Goal: Transaction & Acquisition: Purchase product/service

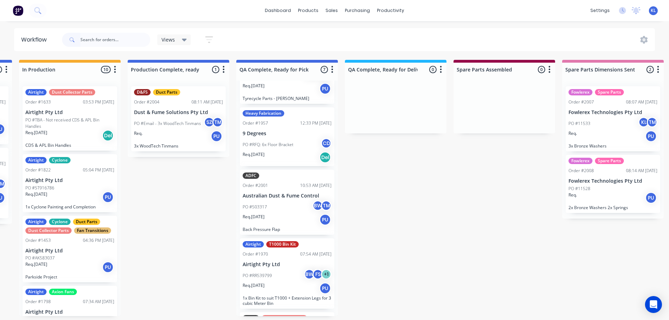
scroll to position [260, 0]
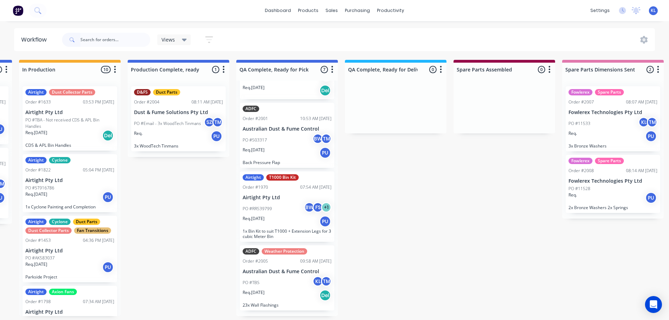
click at [167, 127] on div "PO #Email - 3x WoodTech Tinmans SZ TM" at bounding box center [178, 123] width 89 height 13
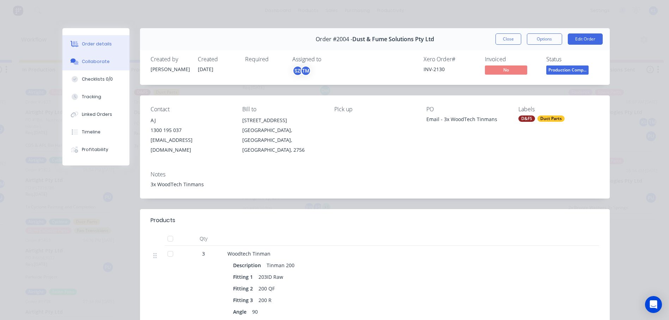
click at [83, 67] on button "Collaborate" at bounding box center [95, 62] width 67 height 18
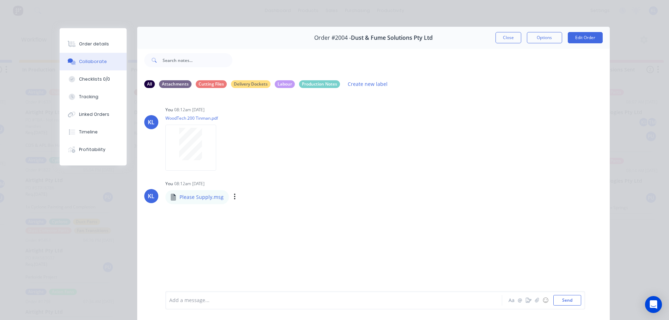
scroll to position [0, 0]
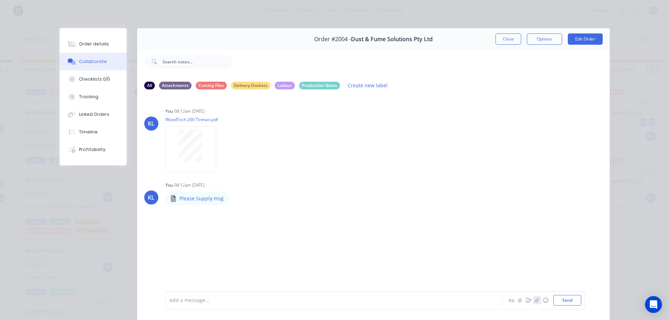
click at [534, 299] on icon "button" at bounding box center [536, 300] width 4 height 5
click at [569, 305] on button "Send" at bounding box center [567, 300] width 28 height 11
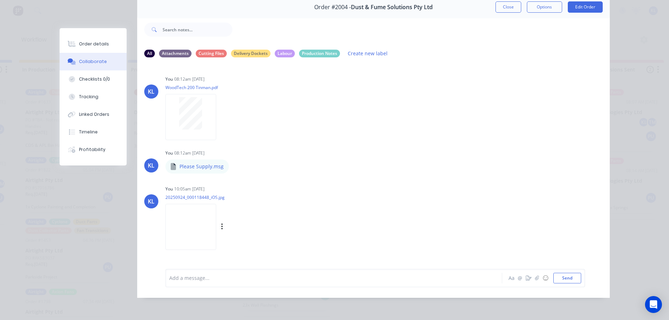
click at [194, 226] on img at bounding box center [190, 227] width 51 height 46
click at [98, 41] on button "Order details" at bounding box center [93, 44] width 67 height 18
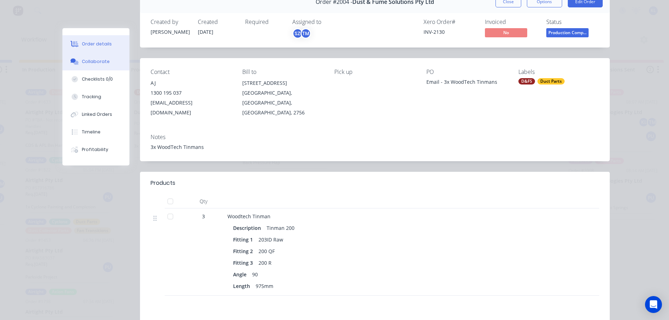
click at [102, 63] on div "Collaborate" at bounding box center [96, 62] width 28 height 6
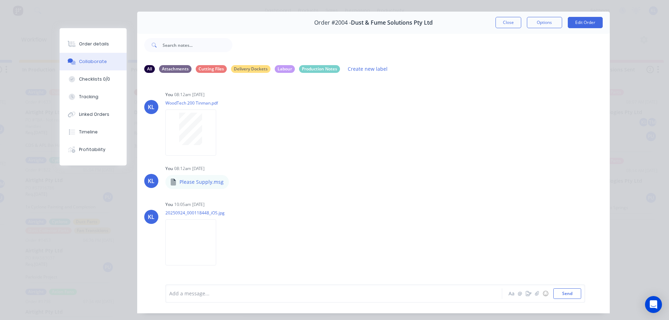
scroll to position [0, 0]
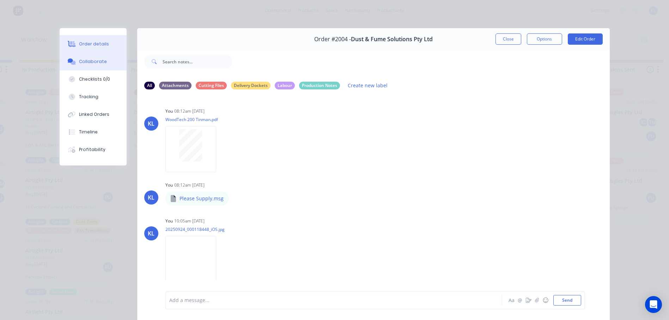
click at [90, 46] on div "Order details" at bounding box center [94, 44] width 30 height 6
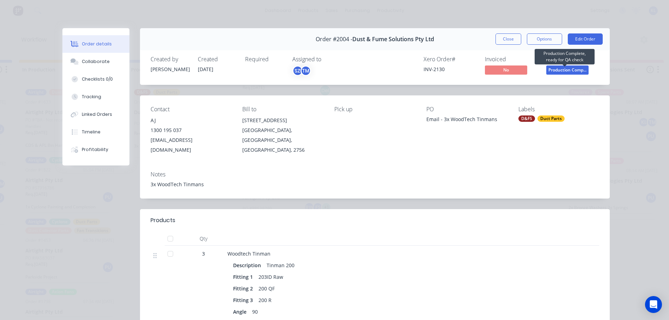
click at [555, 71] on span "Production Comp..." at bounding box center [567, 70] width 42 height 9
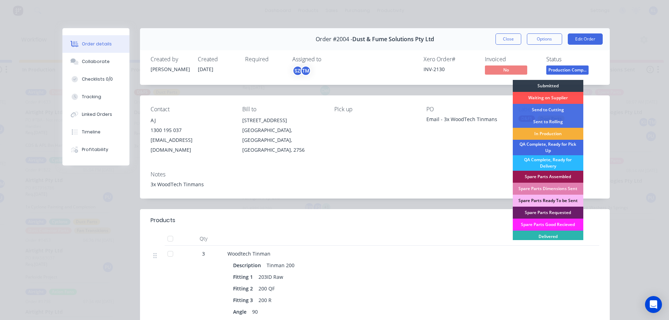
click at [557, 149] on div "QA Complete, Ready for Pick Up" at bounding box center [547, 148] width 70 height 16
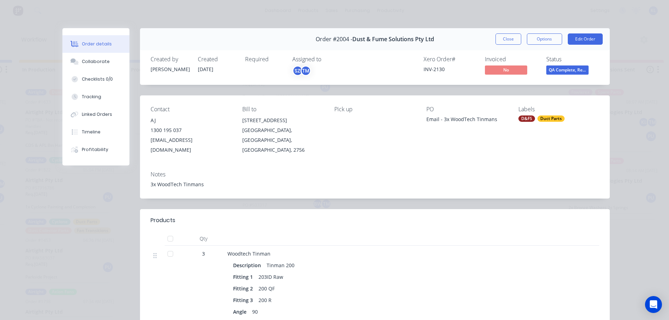
scroll to position [0, 430]
click at [538, 38] on button "Options" at bounding box center [544, 38] width 35 height 11
click at [512, 83] on div "Delivery Docket" at bounding box center [524, 85] width 61 height 10
click at [512, 83] on div "Standard" at bounding box center [524, 85] width 61 height 10
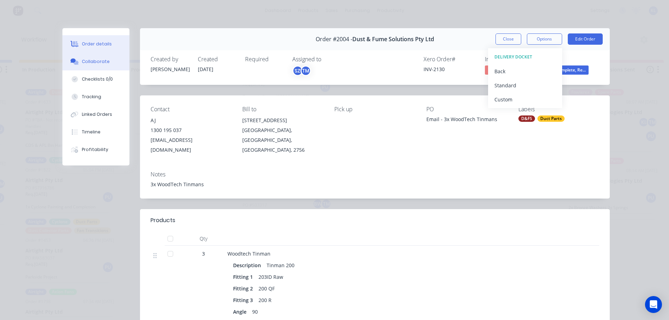
click at [100, 62] on div "Collaborate" at bounding box center [96, 62] width 28 height 6
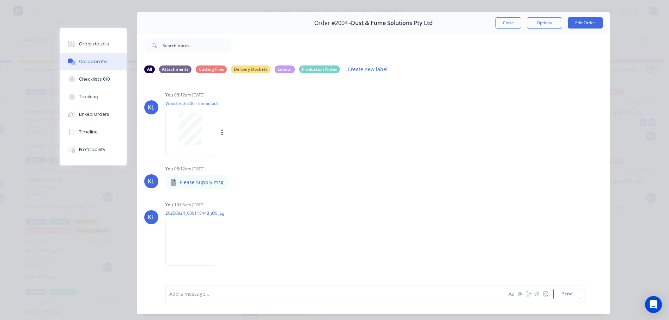
scroll to position [0, 0]
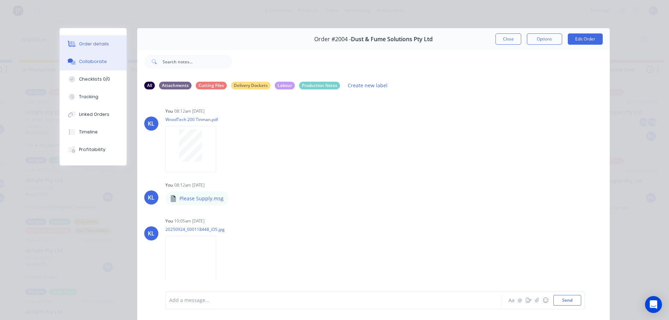
click at [94, 44] on div "Order details" at bounding box center [94, 44] width 30 height 6
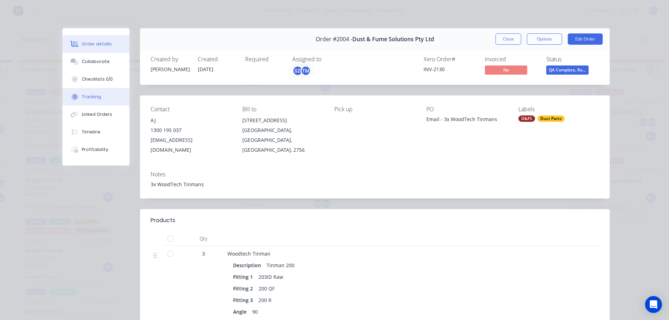
scroll to position [0, 430]
click at [100, 56] on button "Collaborate" at bounding box center [95, 62] width 67 height 18
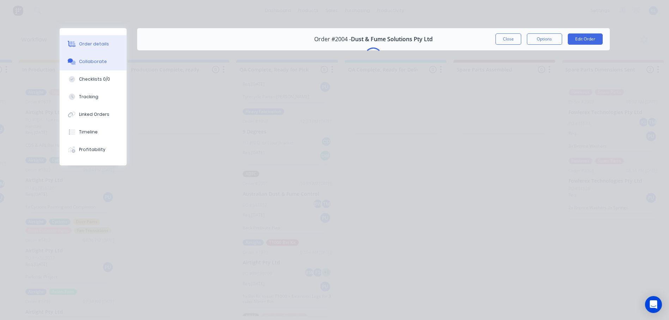
click at [88, 45] on div "Order details" at bounding box center [94, 44] width 30 height 6
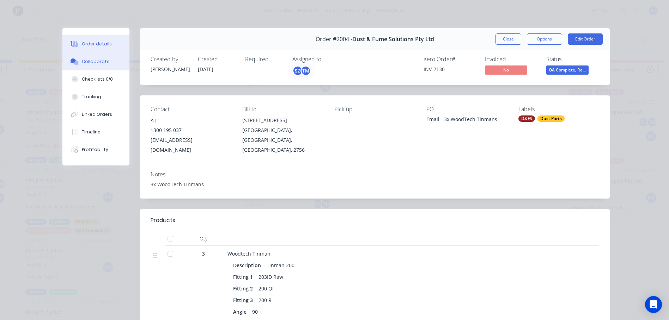
click at [93, 57] on button "Collaborate" at bounding box center [95, 62] width 67 height 18
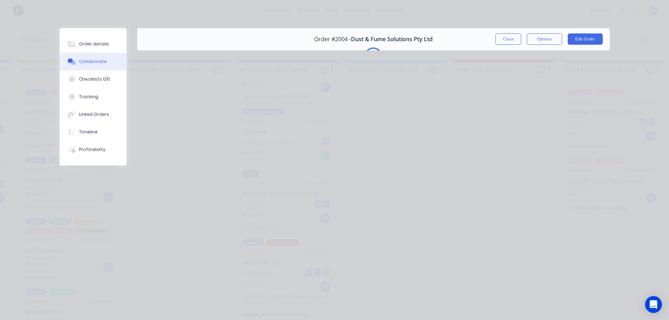
drag, startPoint x: 96, startPoint y: 77, endPoint x: 93, endPoint y: 60, distance: 17.1
click at [94, 75] on button "Checklists 0/0" at bounding box center [93, 79] width 67 height 18
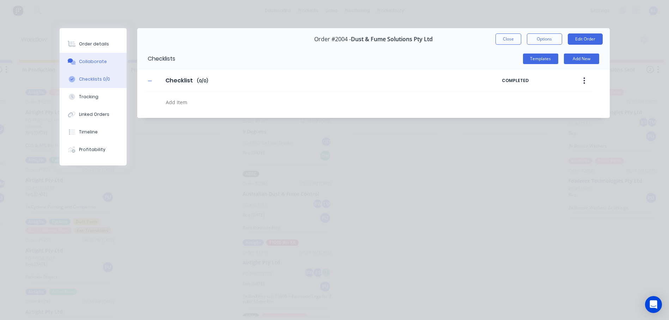
click at [93, 55] on button "Collaborate" at bounding box center [93, 62] width 67 height 18
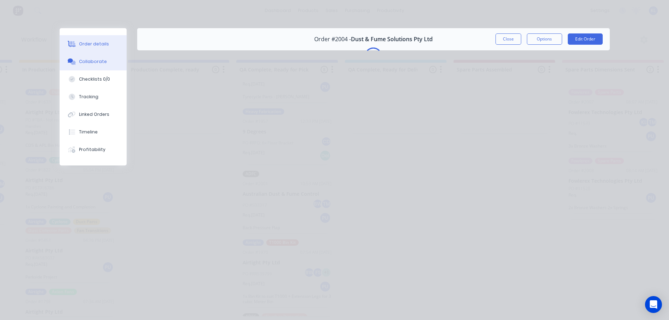
click at [97, 44] on div "Order details" at bounding box center [94, 44] width 30 height 6
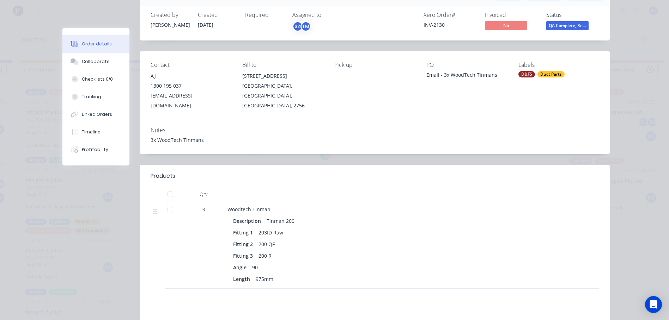
scroll to position [0, 0]
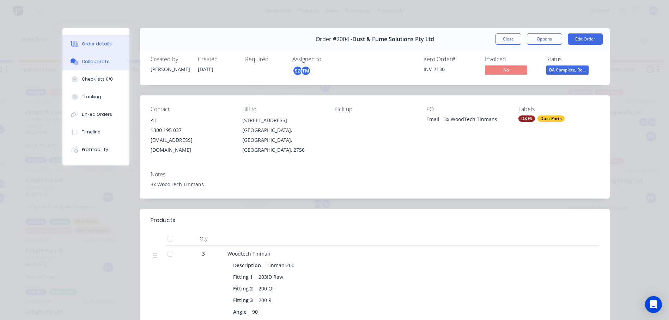
click at [81, 55] on button "Collaborate" at bounding box center [95, 62] width 67 height 18
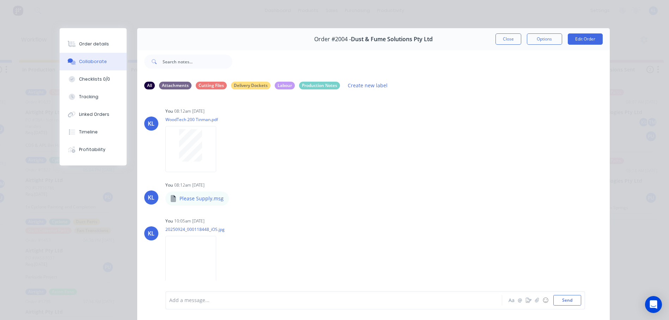
scroll to position [37, 0]
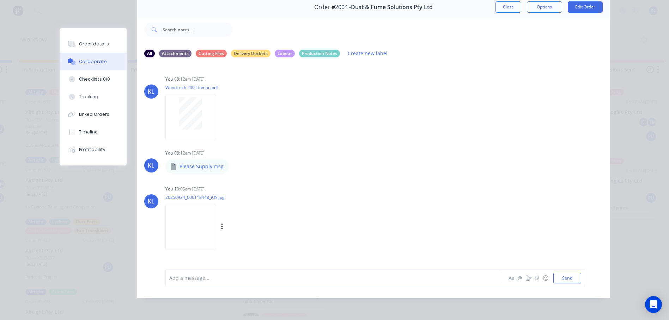
click at [193, 222] on img at bounding box center [190, 227] width 51 height 46
click at [89, 45] on div "Order details" at bounding box center [94, 44] width 30 height 6
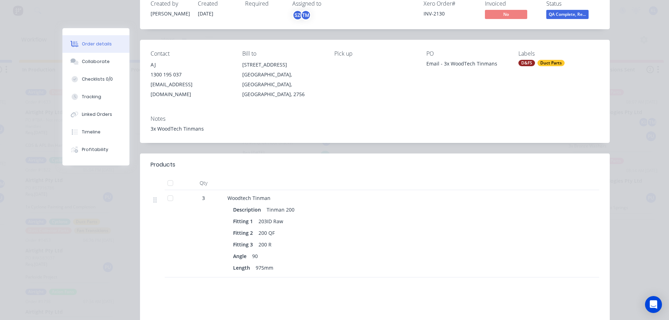
scroll to position [0, 0]
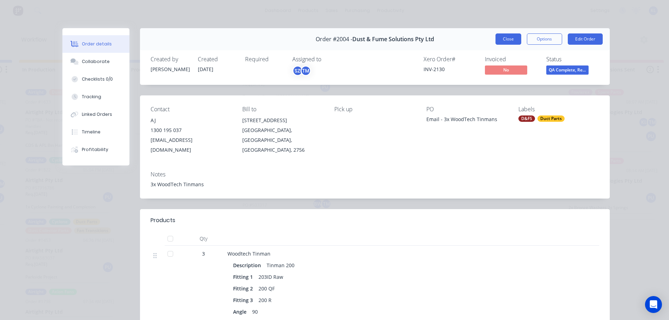
click at [499, 43] on button "Close" at bounding box center [508, 38] width 26 height 11
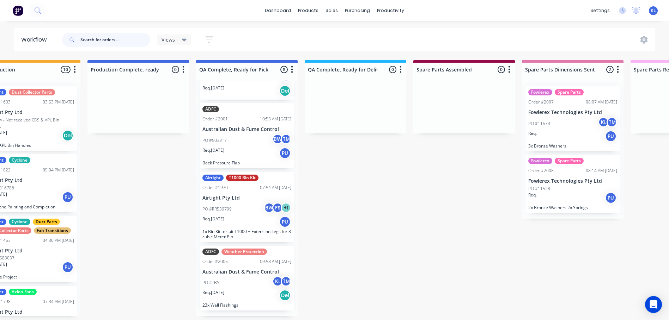
scroll to position [329, 0]
click at [239, 139] on div "PO #503317 BW TM" at bounding box center [246, 140] width 89 height 13
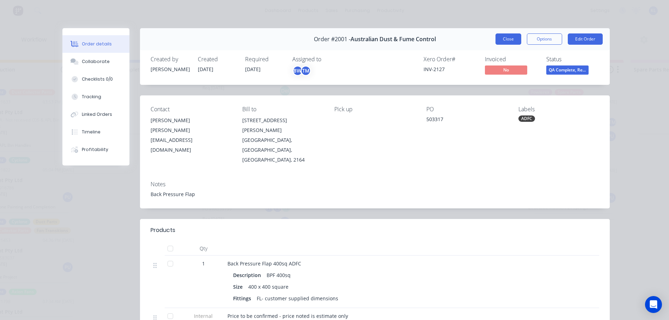
click at [499, 37] on button "Close" at bounding box center [508, 38] width 26 height 11
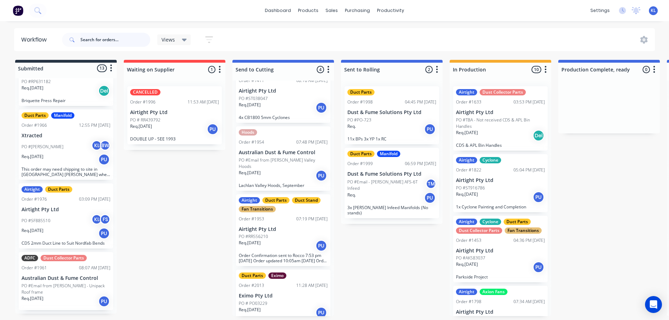
scroll to position [286, 0]
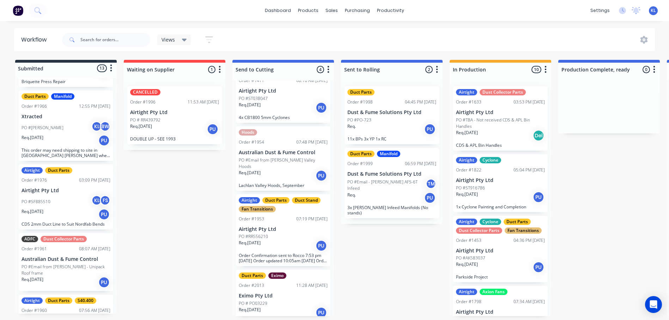
click at [63, 214] on div "Req. 11/09/25 PU" at bounding box center [66, 215] width 89 height 12
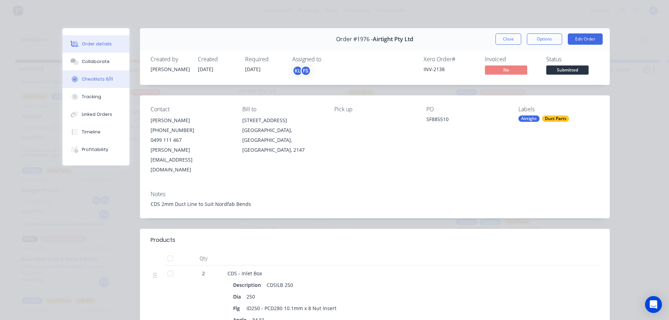
click at [95, 78] on div "Checklists 6/11" at bounding box center [97, 79] width 31 height 6
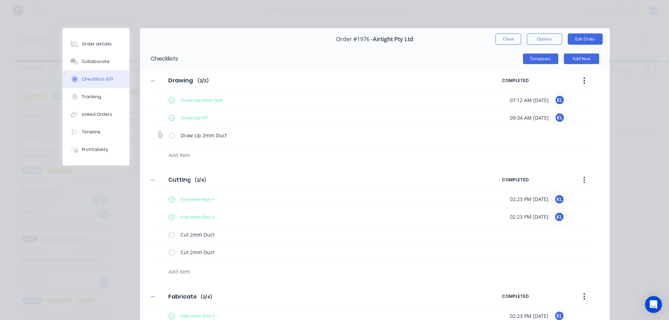
click at [170, 135] on label at bounding box center [171, 135] width 6 height 7
click at [0, 0] on input "checkbox" at bounding box center [0, 0] width 0 height 0
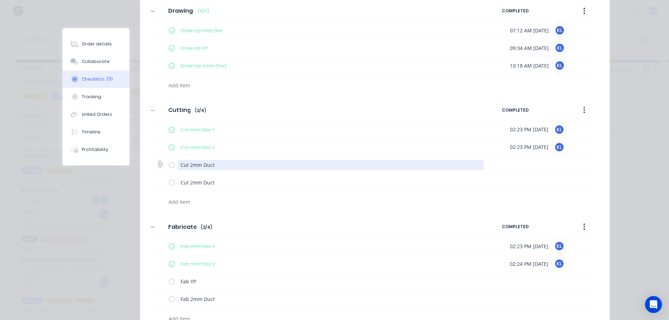
scroll to position [70, 0]
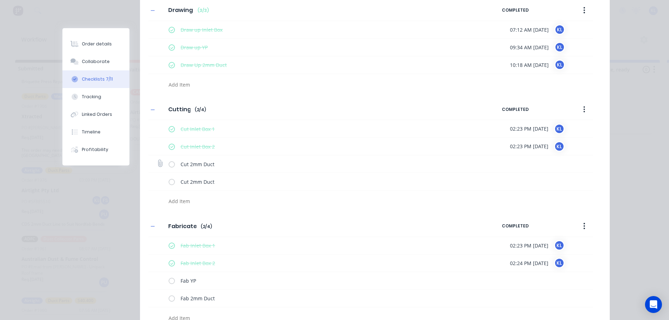
click at [170, 164] on label at bounding box center [171, 163] width 6 height 7
click at [0, 0] on input "checkbox" at bounding box center [0, 0] width 0 height 0
click at [168, 184] on label at bounding box center [171, 181] width 6 height 7
click at [0, 0] on input "checkbox" at bounding box center [0, 0] width 0 height 0
type textarea "x"
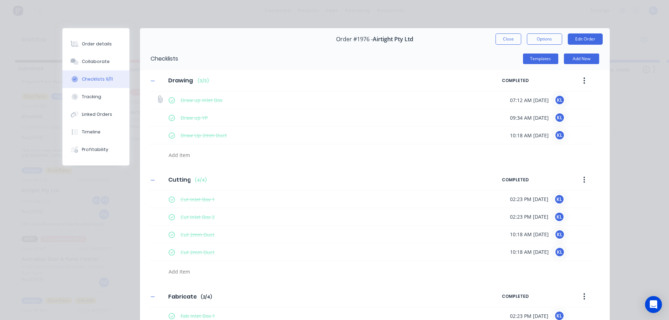
scroll to position [0, 0]
click at [95, 44] on div "Order details" at bounding box center [97, 44] width 30 height 6
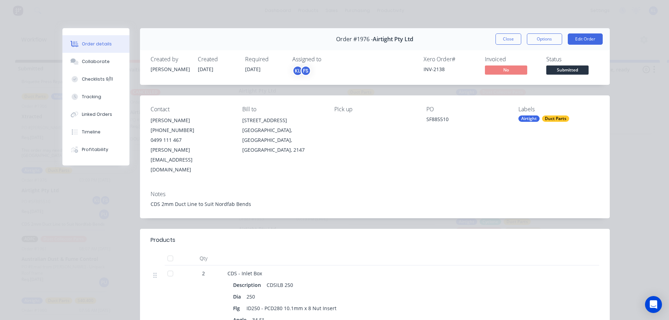
click at [570, 72] on span "Submitted" at bounding box center [567, 70] width 42 height 9
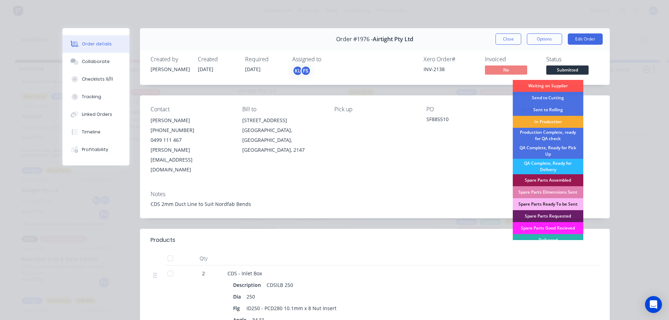
click at [546, 123] on div "In Production" at bounding box center [547, 122] width 70 height 12
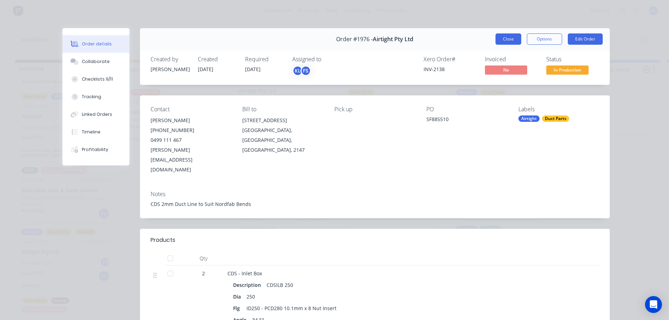
click at [499, 36] on button "Close" at bounding box center [508, 38] width 26 height 11
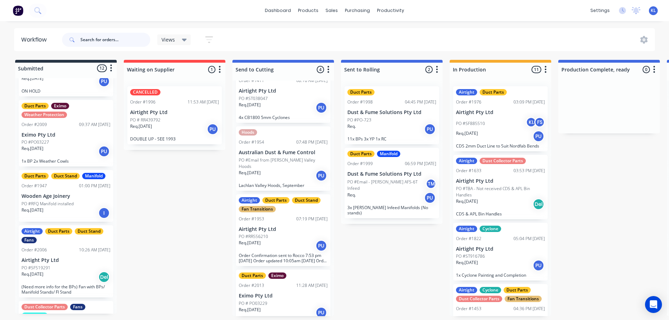
scroll to position [463, 0]
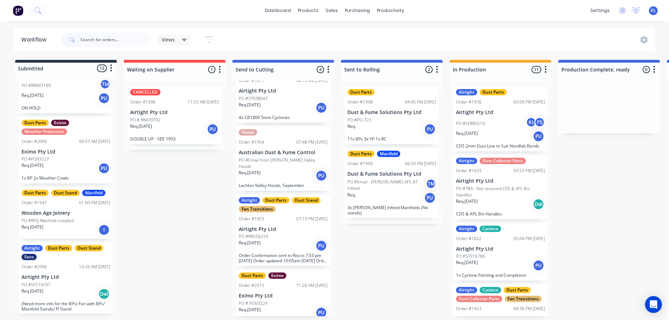
click at [74, 156] on div "PO #PO03227" at bounding box center [66, 159] width 89 height 6
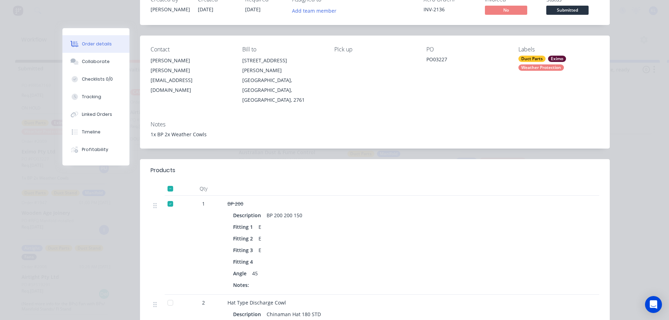
scroll to position [0, 0]
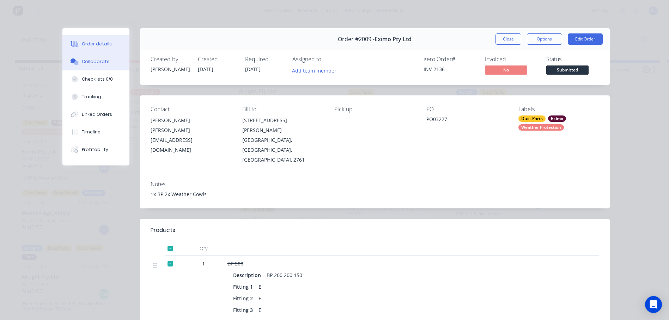
click at [90, 62] on div "Collaborate" at bounding box center [96, 62] width 28 height 6
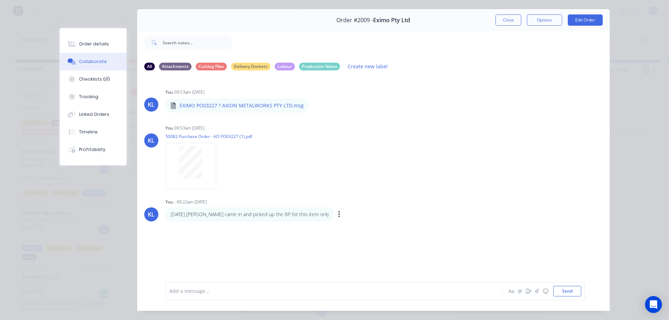
scroll to position [35, 0]
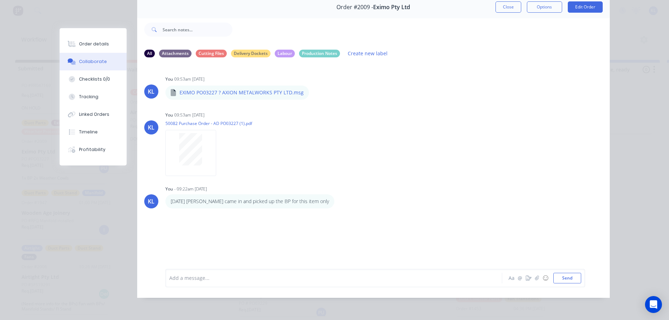
drag, startPoint x: 225, startPoint y: 286, endPoint x: 213, endPoint y: 283, distance: 11.6
click at [225, 284] on div "Add a message..." at bounding box center [323, 278] width 309 height 11
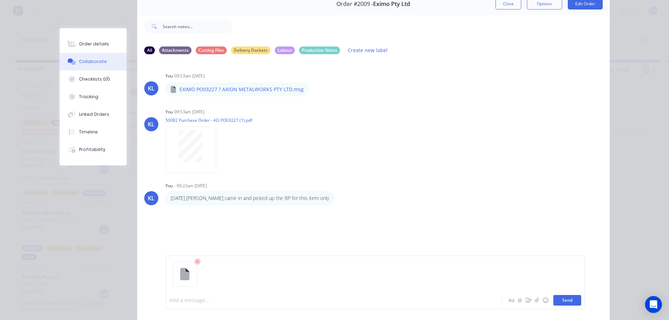
click at [562, 304] on button "Send" at bounding box center [567, 300] width 28 height 11
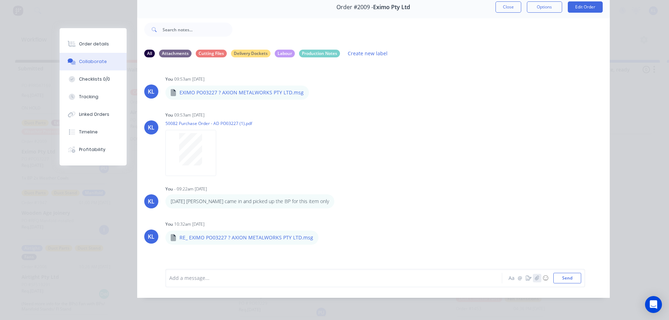
click at [535, 281] on icon "button" at bounding box center [537, 278] width 4 height 5
click at [182, 284] on div "Add a message..." at bounding box center [323, 278] width 309 height 11
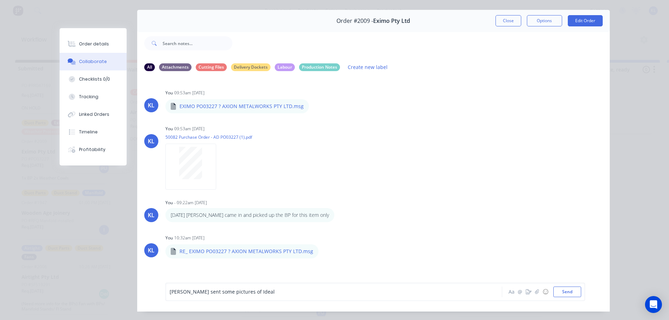
scroll to position [0, 0]
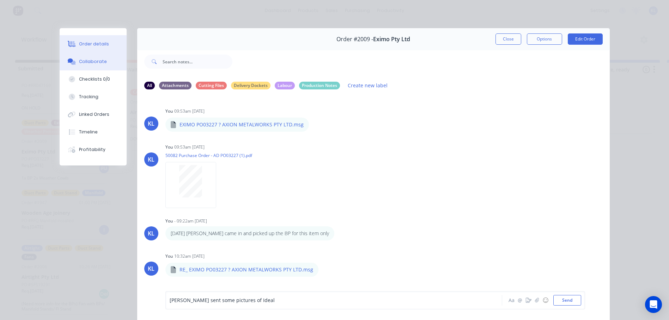
click at [78, 40] on button "Order details" at bounding box center [93, 44] width 67 height 18
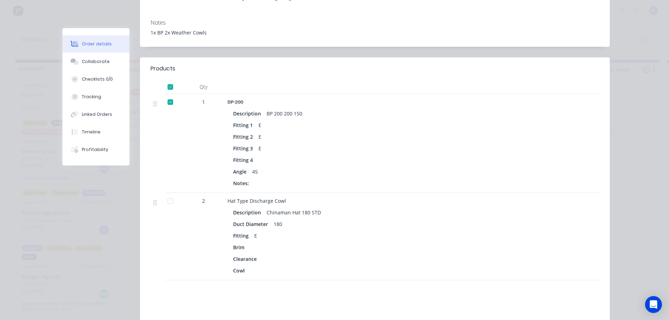
scroll to position [250, 0]
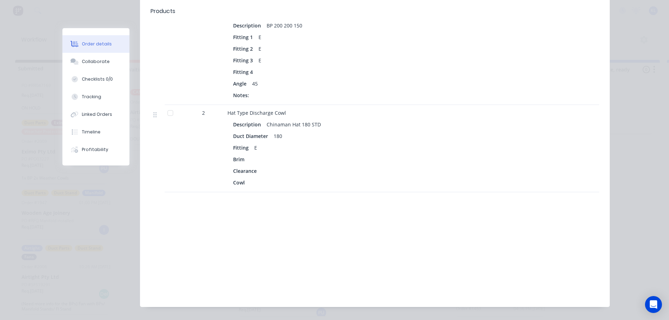
drag, startPoint x: 95, startPoint y: 56, endPoint x: 99, endPoint y: 38, distance: 18.7
click at [95, 57] on button "Collaborate" at bounding box center [95, 62] width 67 height 18
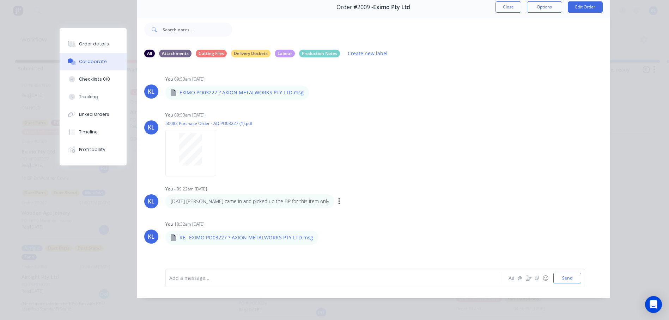
scroll to position [1, 0]
click at [80, 38] on button "Order details" at bounding box center [93, 44] width 67 height 18
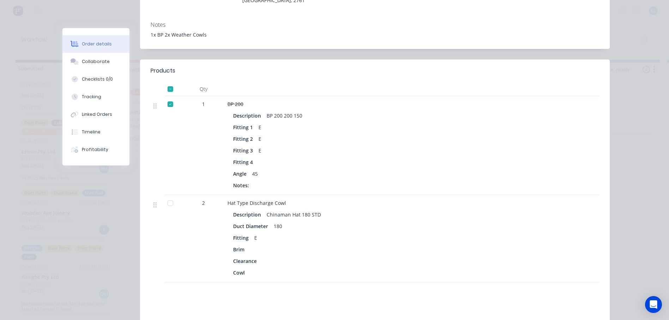
scroll to position [108, 0]
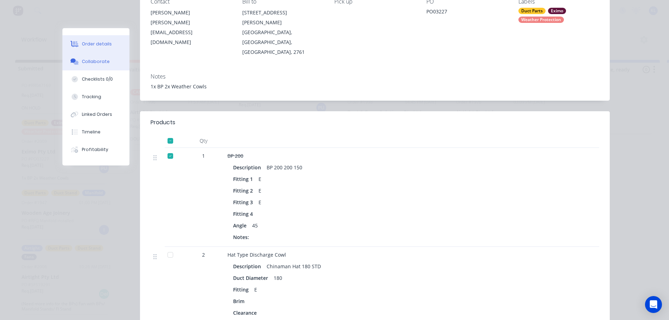
drag, startPoint x: 88, startPoint y: 65, endPoint x: 94, endPoint y: 66, distance: 6.1
click at [88, 65] on button "Collaborate" at bounding box center [95, 62] width 67 height 18
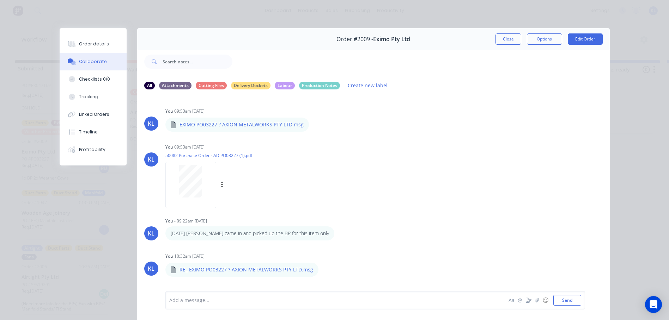
scroll to position [37, 0]
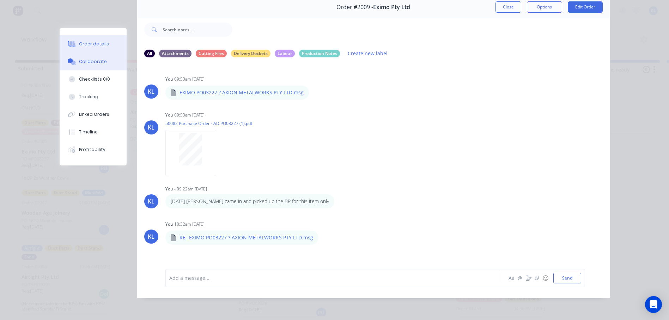
click at [98, 49] on button "Order details" at bounding box center [93, 44] width 67 height 18
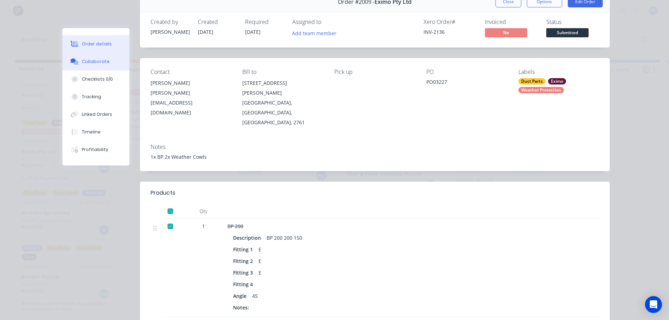
click at [92, 61] on div "Collaborate" at bounding box center [96, 62] width 28 height 6
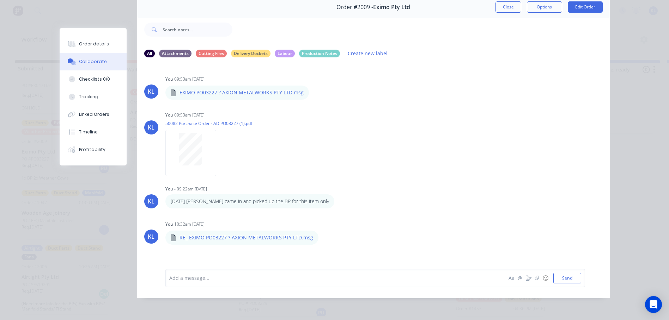
scroll to position [0, 0]
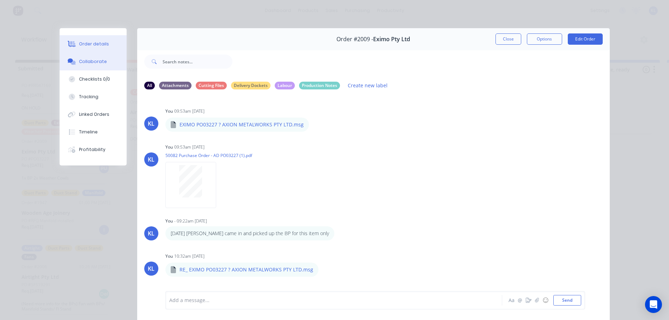
click at [96, 49] on button "Order details" at bounding box center [93, 44] width 67 height 18
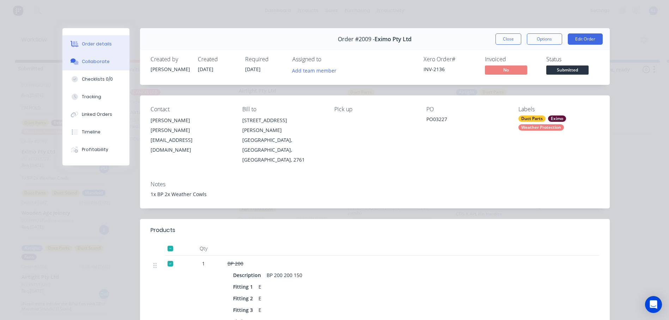
click at [93, 57] on button "Collaborate" at bounding box center [95, 62] width 67 height 18
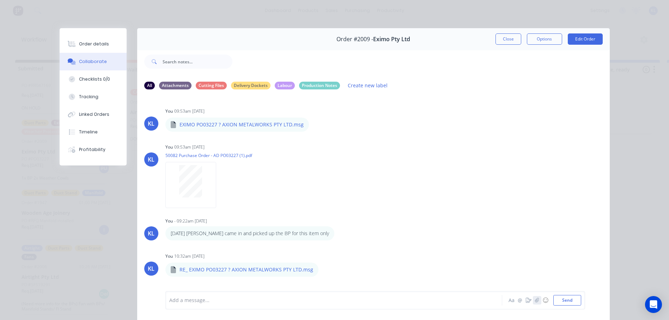
click at [535, 300] on icon "button" at bounding box center [537, 300] width 4 height 5
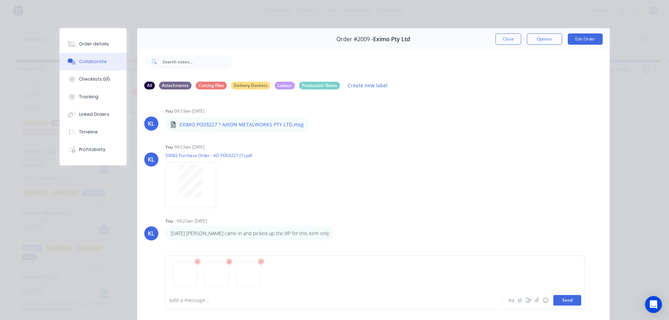
click at [565, 305] on button "Send" at bounding box center [567, 300] width 28 height 11
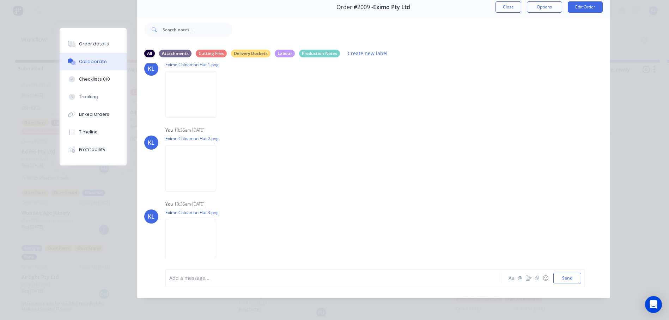
scroll to position [209, 0]
click at [204, 281] on div at bounding box center [324, 278] width 308 height 7
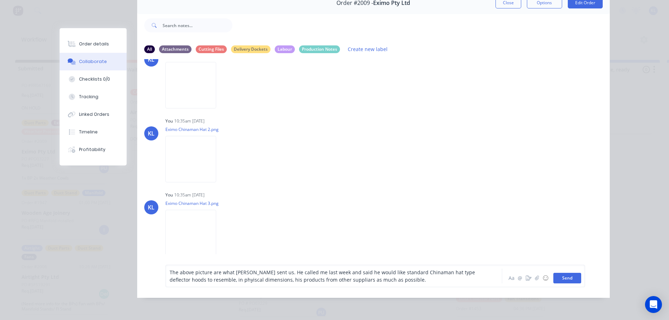
click at [566, 284] on button "Send" at bounding box center [567, 278] width 28 height 11
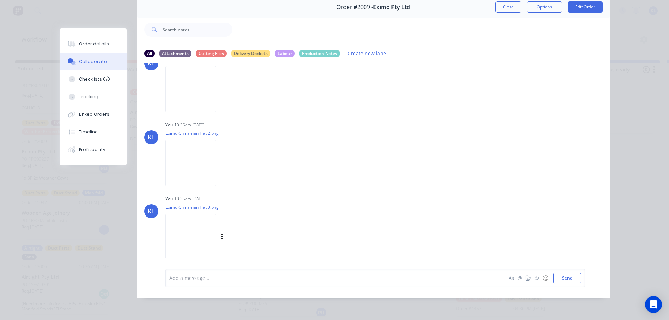
scroll to position [252, 0]
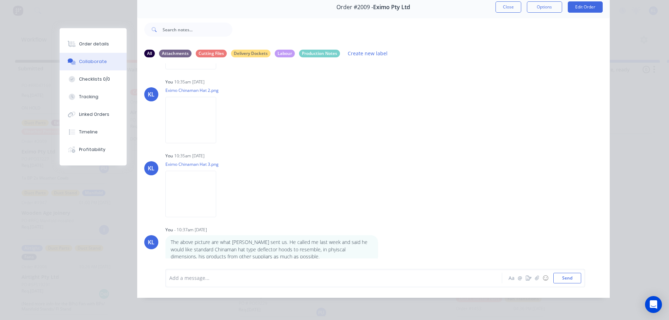
click at [188, 273] on div "Add a message..." at bounding box center [323, 278] width 309 height 11
click at [79, 45] on div "Order details" at bounding box center [94, 44] width 30 height 6
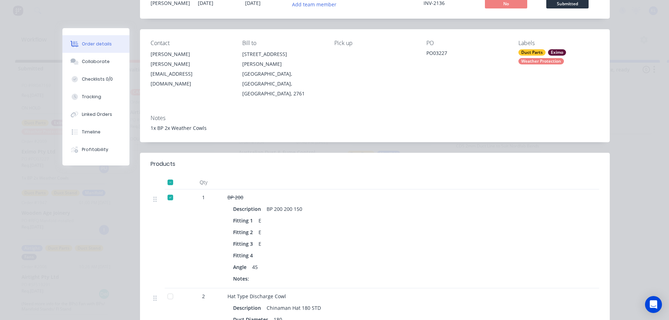
scroll to position [176, 0]
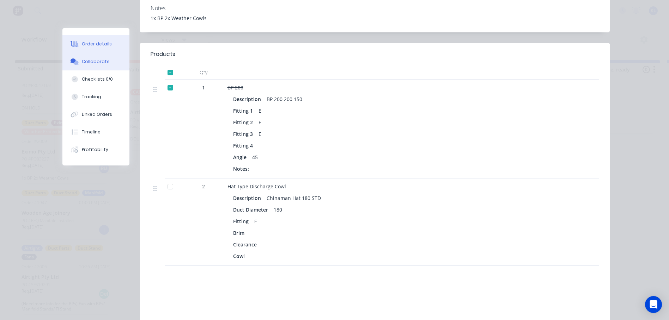
click at [81, 65] on button "Collaborate" at bounding box center [95, 62] width 67 height 18
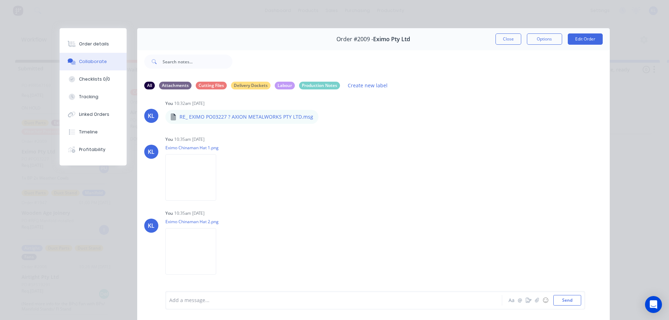
scroll to position [211, 0]
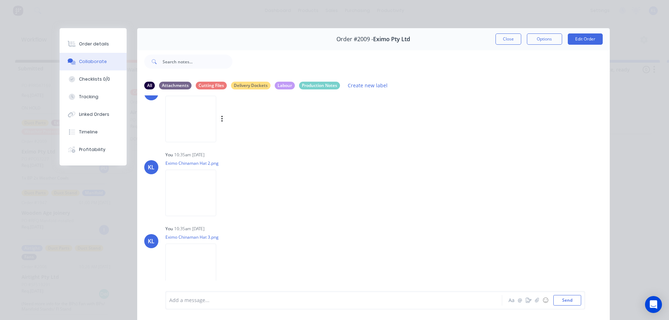
click at [187, 123] on img at bounding box center [190, 119] width 51 height 46
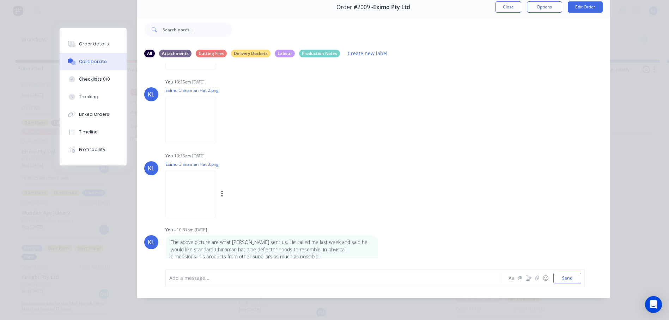
scroll to position [37, 0]
click at [192, 174] on img at bounding box center [190, 194] width 51 height 46
click at [198, 117] on img at bounding box center [190, 120] width 51 height 46
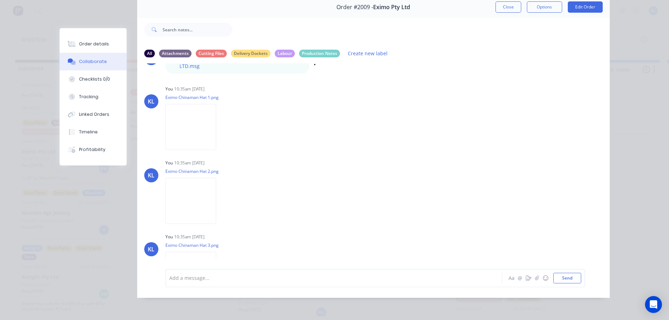
scroll to position [182, 0]
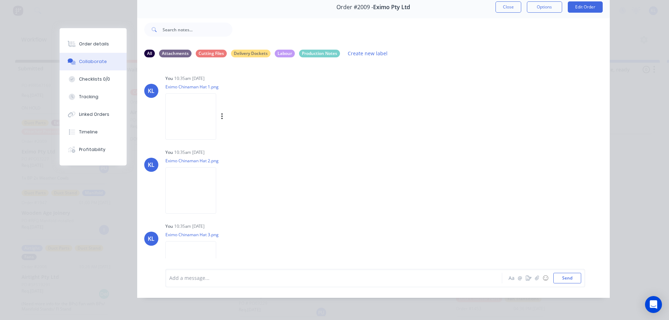
click at [192, 113] on img at bounding box center [190, 116] width 51 height 46
click at [189, 183] on img at bounding box center [190, 190] width 51 height 46
click at [188, 107] on img at bounding box center [190, 116] width 51 height 46
click at [189, 241] on img at bounding box center [190, 264] width 51 height 46
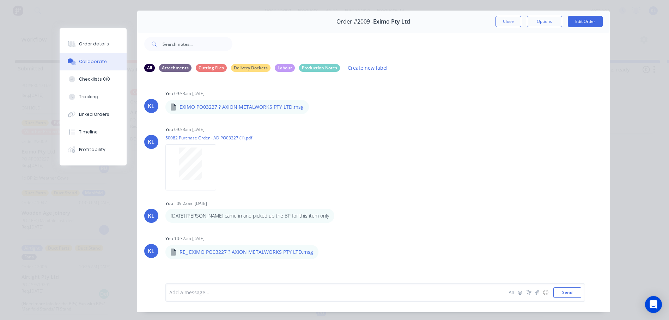
scroll to position [2, 0]
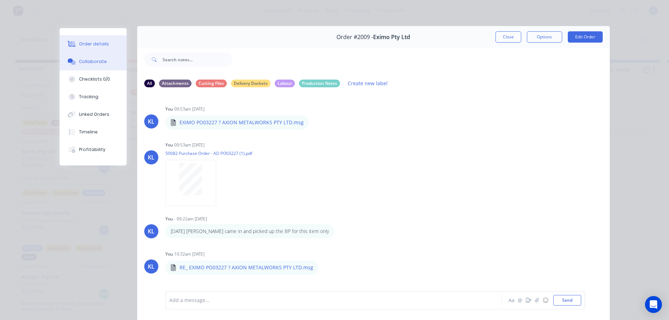
click at [97, 43] on div "Order details" at bounding box center [94, 44] width 30 height 6
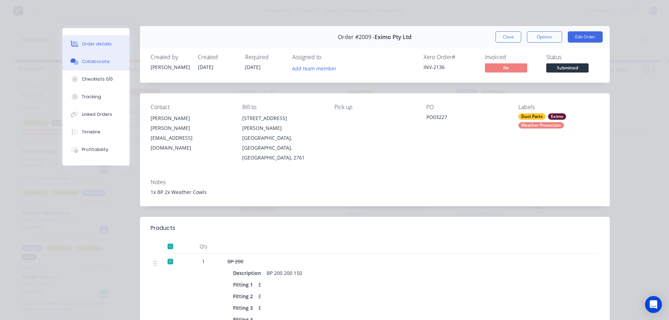
click at [96, 60] on div "Collaborate" at bounding box center [96, 62] width 28 height 6
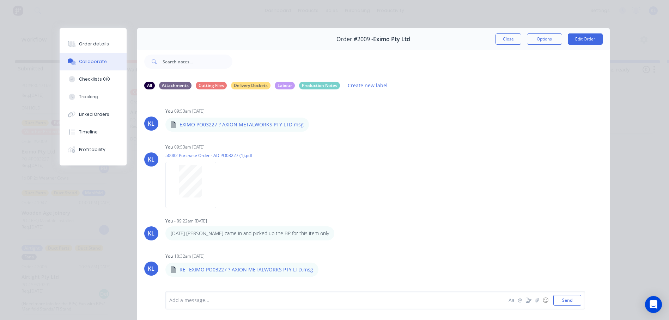
scroll to position [0, 0]
click at [82, 47] on div "Order details" at bounding box center [94, 44] width 30 height 6
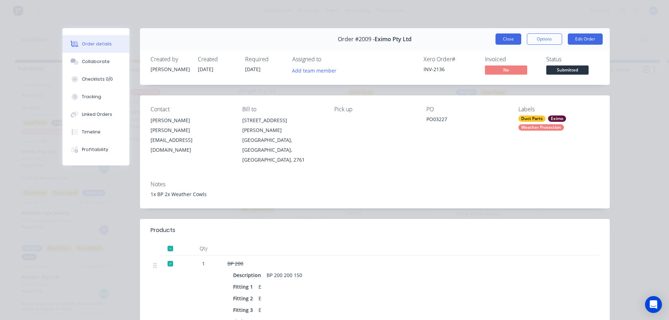
click at [505, 38] on button "Close" at bounding box center [508, 38] width 26 height 11
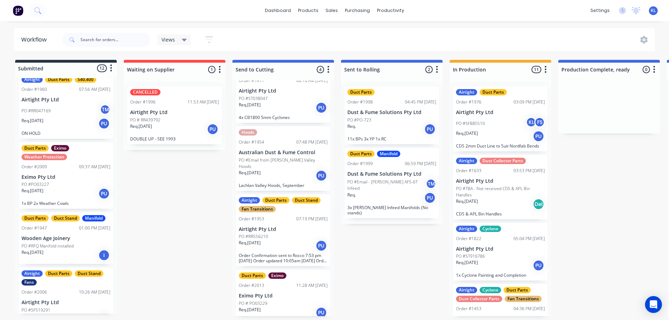
scroll to position [499, 0]
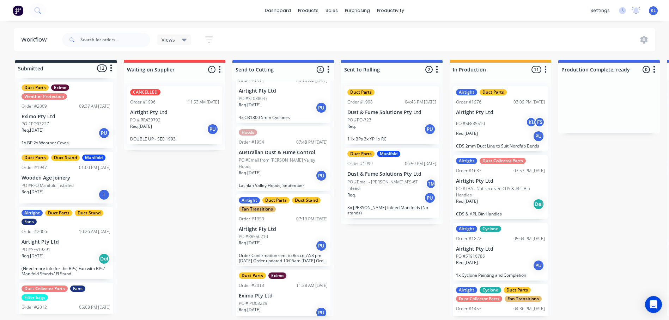
click at [65, 129] on div "Req. 22/09/25 PU" at bounding box center [66, 133] width 89 height 12
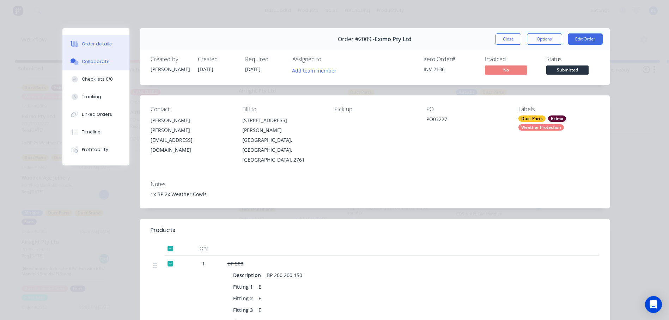
click at [101, 59] on div "Collaborate" at bounding box center [96, 62] width 28 height 6
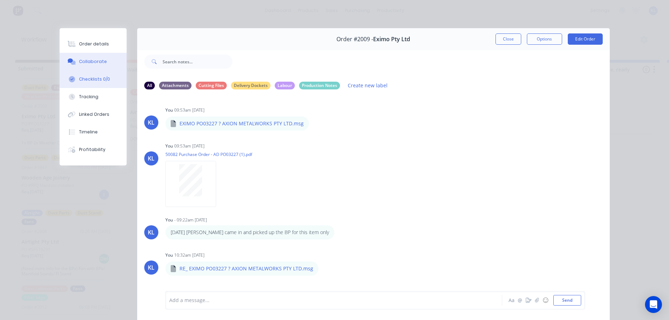
scroll to position [0, 0]
click at [92, 78] on div "Checklists 0/0" at bounding box center [94, 79] width 31 height 6
type textarea "x"
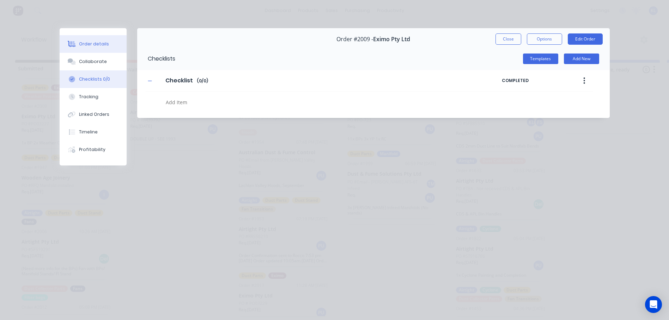
click at [93, 46] on div "Order details" at bounding box center [94, 44] width 30 height 6
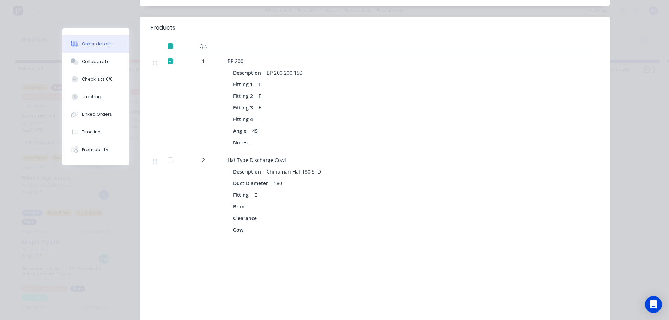
scroll to position [211, 0]
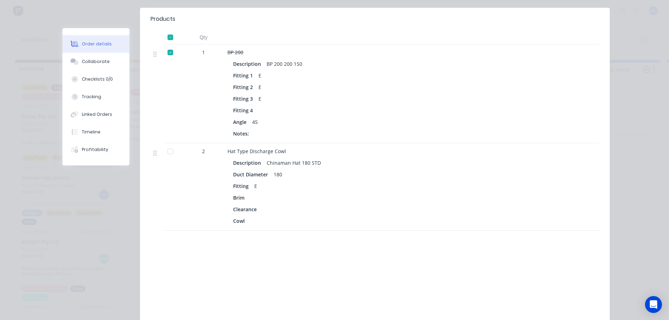
click at [166, 145] on div at bounding box center [170, 152] width 14 height 14
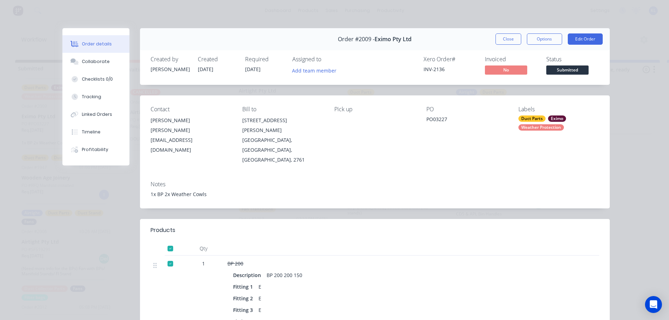
scroll to position [141, 0]
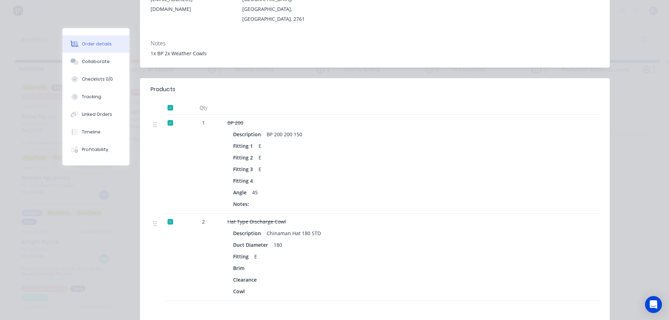
click at [167, 215] on div at bounding box center [170, 222] width 14 height 14
click at [99, 65] on div "Collaborate" at bounding box center [96, 62] width 28 height 6
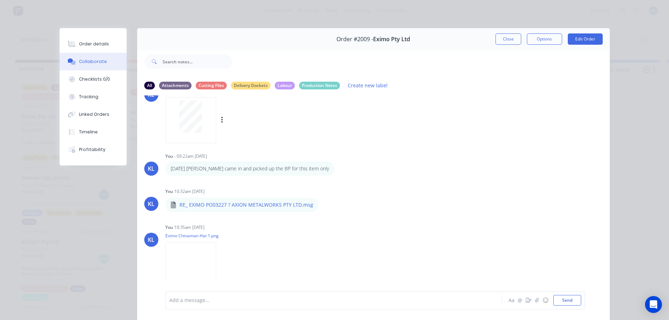
scroll to position [0, 0]
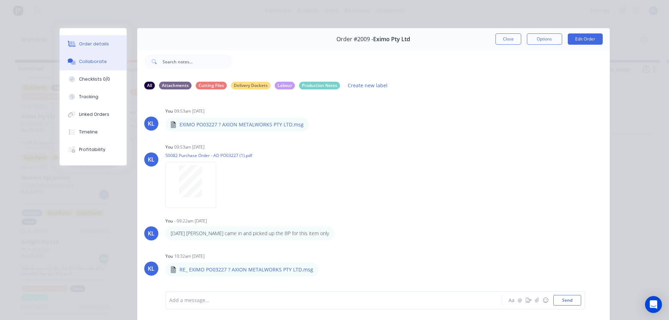
drag, startPoint x: 71, startPoint y: 44, endPoint x: 78, endPoint y: 47, distance: 7.4
click at [71, 44] on icon at bounding box center [73, 44] width 6 height 6
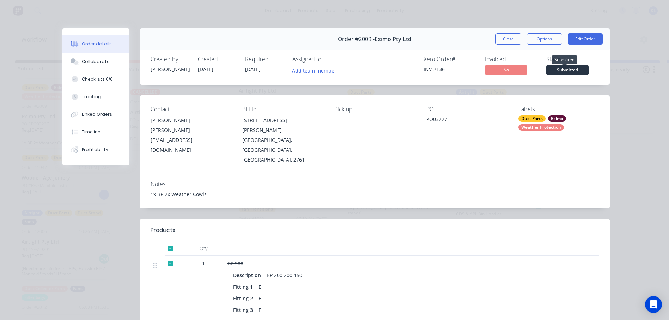
click at [557, 67] on span "Submitted" at bounding box center [567, 70] width 42 height 9
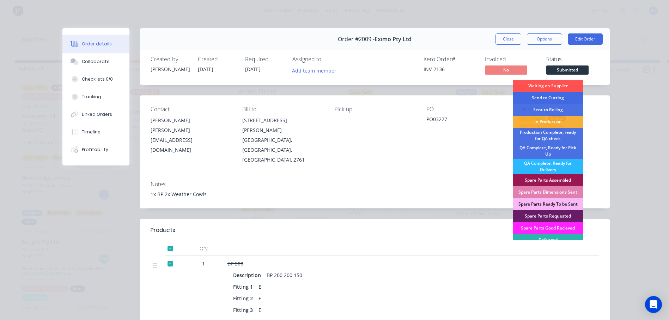
drag, startPoint x: 569, startPoint y: 101, endPoint x: 545, endPoint y: 56, distance: 50.9
click at [569, 101] on div "Send to Cutting" at bounding box center [547, 98] width 70 height 12
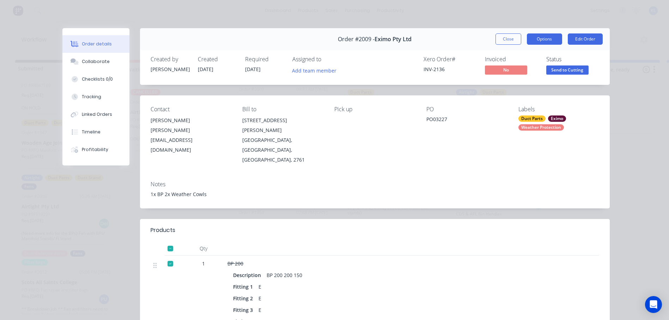
click at [540, 43] on button "Options" at bounding box center [544, 38] width 35 height 11
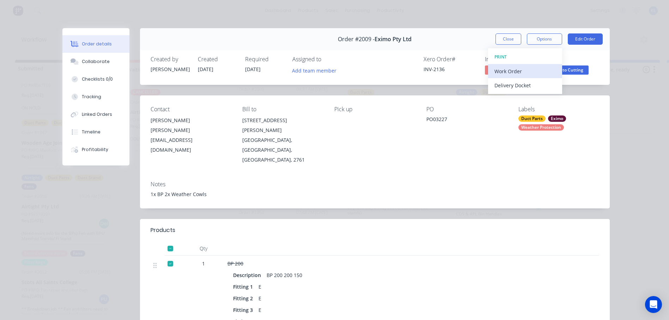
click at [521, 71] on div "Work Order" at bounding box center [524, 71] width 61 height 10
click at [497, 85] on div "Standard" at bounding box center [524, 85] width 61 height 10
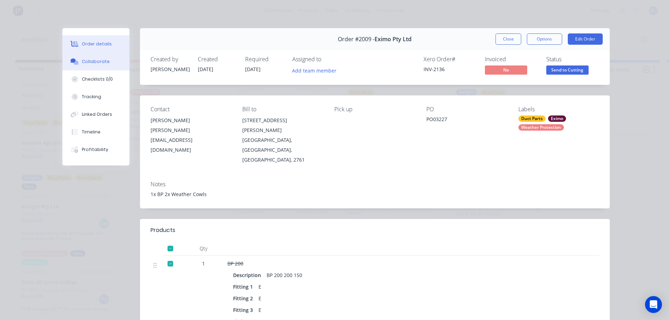
click at [86, 55] on button "Collaborate" at bounding box center [95, 62] width 67 height 18
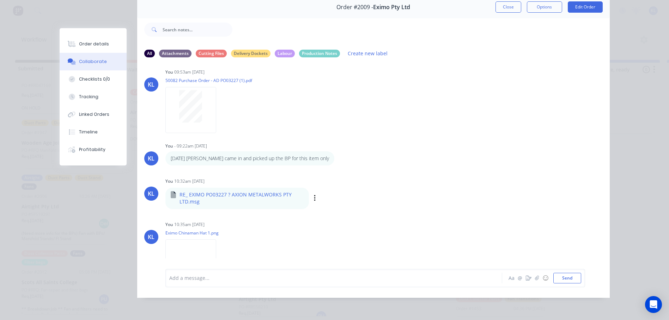
scroll to position [0, 0]
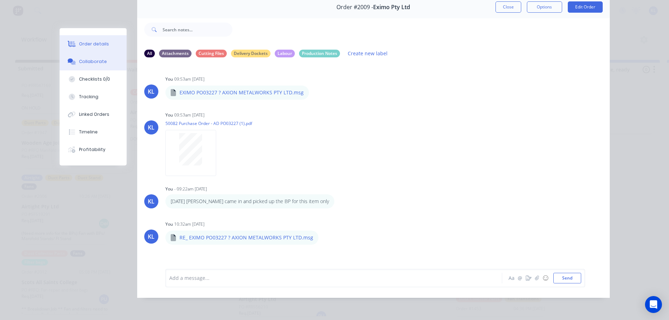
click at [87, 44] on div "Order details" at bounding box center [94, 44] width 30 height 6
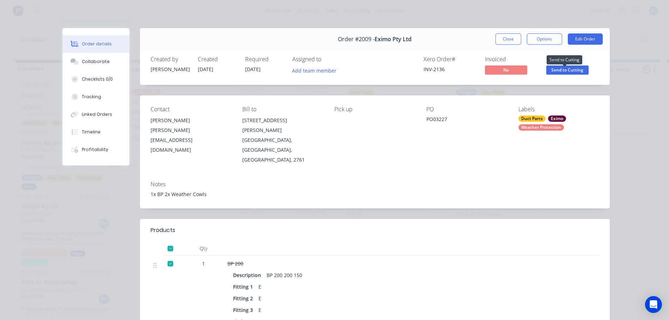
click at [560, 72] on span "Send to Cutting" at bounding box center [567, 70] width 42 height 9
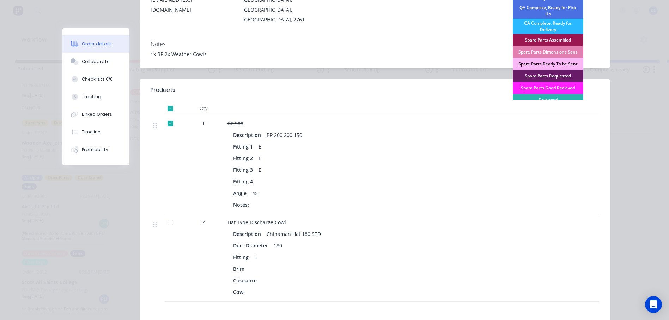
scroll to position [141, 0]
click at [398, 188] on div "Angle 45" at bounding box center [365, 193] width 265 height 10
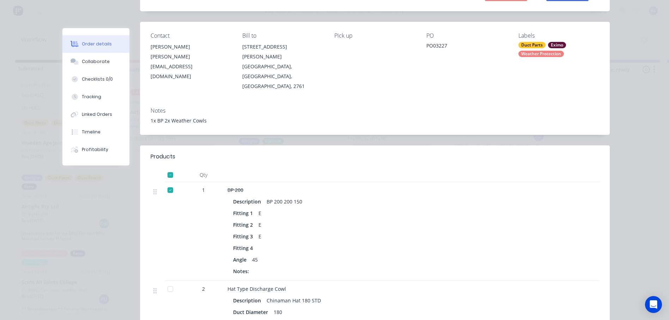
scroll to position [0, 0]
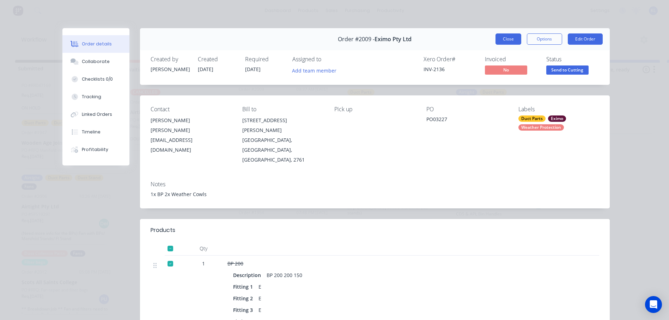
click at [499, 38] on button "Close" at bounding box center [508, 38] width 26 height 11
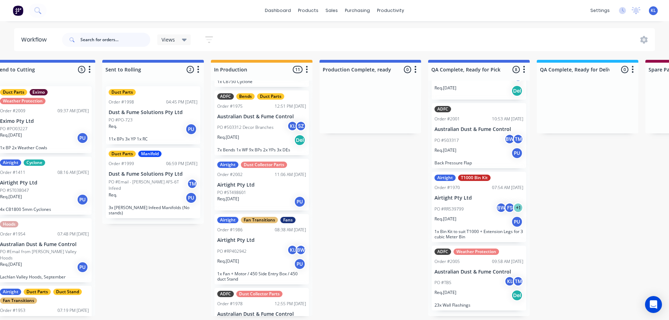
scroll to position [489, 0]
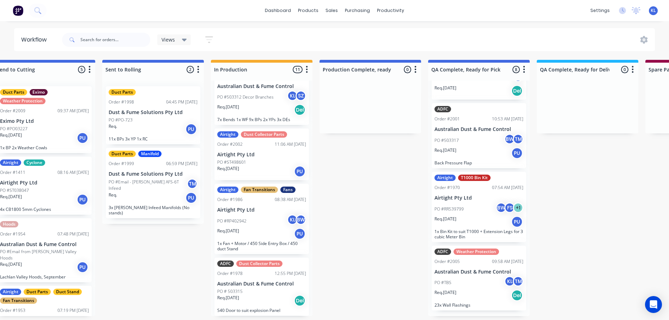
click at [265, 161] on div "PO #ST498601" at bounding box center [261, 162] width 89 height 6
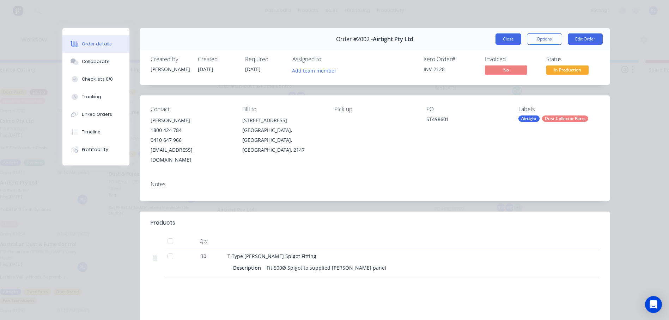
click at [507, 37] on button "Close" at bounding box center [508, 38] width 26 height 11
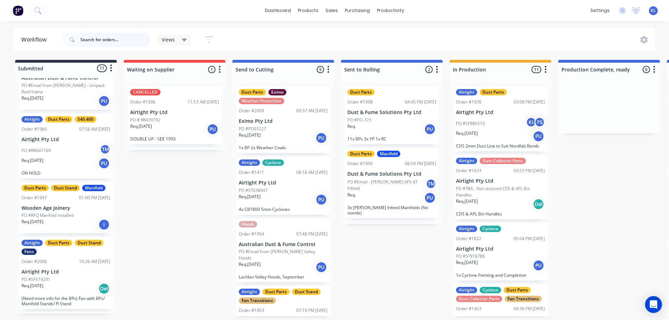
scroll to position [393, 0]
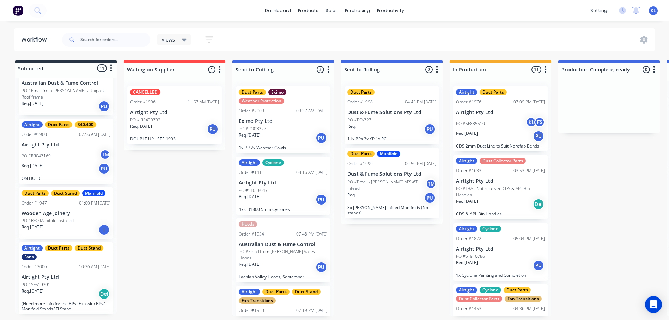
click at [79, 275] on p "Airtight Pty Ltd" at bounding box center [66, 278] width 89 height 6
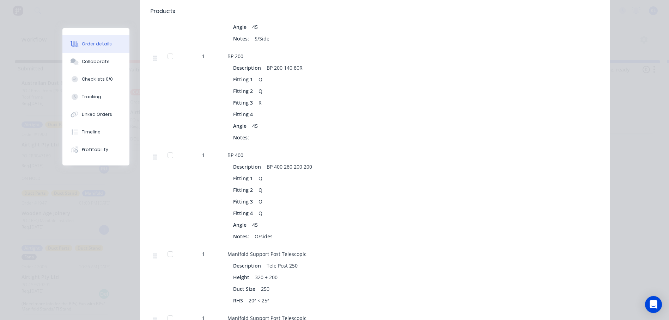
scroll to position [423, 0]
click at [85, 61] on div "Collaborate" at bounding box center [96, 62] width 28 height 6
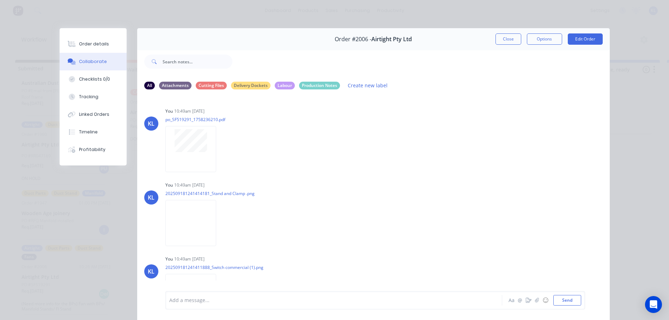
scroll to position [0, 0]
click at [103, 48] on button "Order details" at bounding box center [93, 44] width 67 height 18
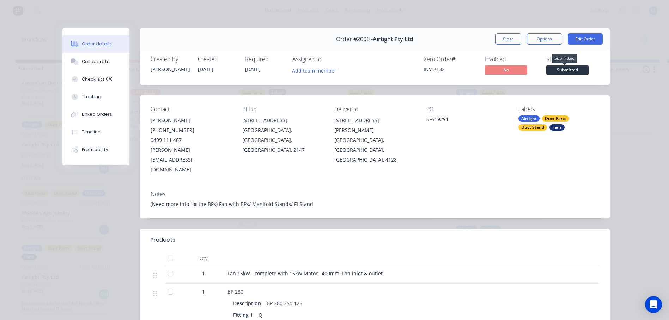
click at [569, 71] on span "Submitted" at bounding box center [567, 70] width 42 height 9
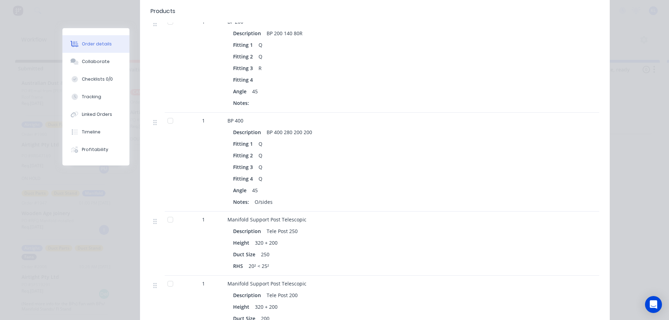
scroll to position [458, 0]
click at [190, 148] on div "1" at bounding box center [203, 160] width 42 height 99
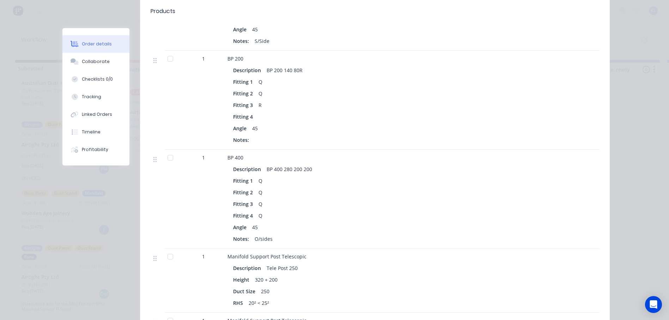
scroll to position [423, 0]
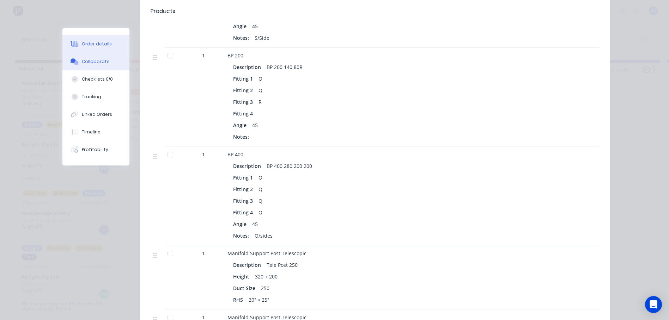
drag, startPoint x: 97, startPoint y: 59, endPoint x: 102, endPoint y: 62, distance: 6.0
click at [97, 59] on div "Collaborate" at bounding box center [96, 62] width 28 height 6
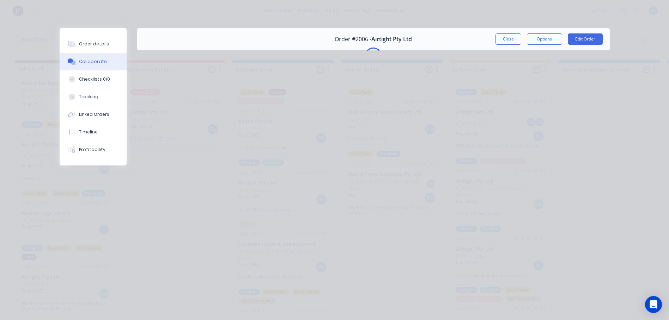
scroll to position [0, 0]
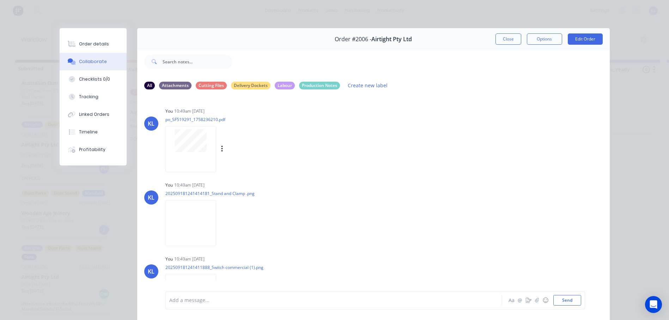
click at [190, 152] on div at bounding box center [190, 149] width 51 height 46
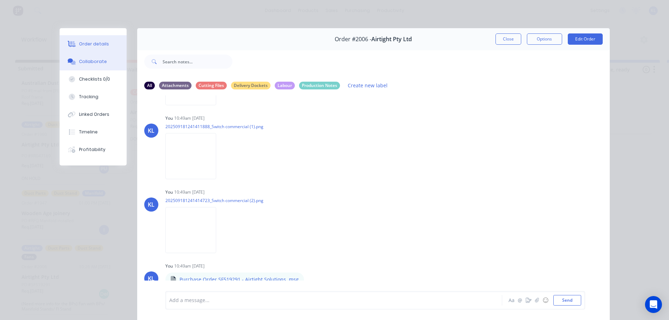
click at [105, 43] on button "Order details" at bounding box center [93, 44] width 67 height 18
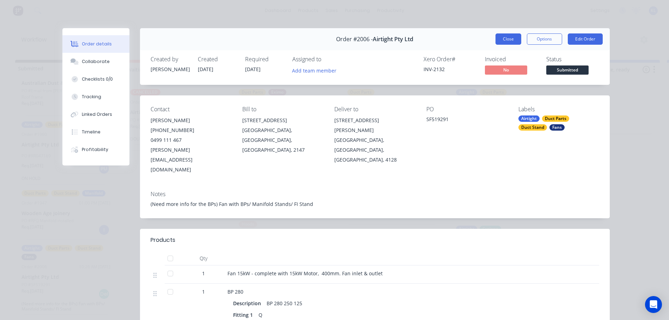
click at [518, 37] on button "Close" at bounding box center [508, 38] width 26 height 11
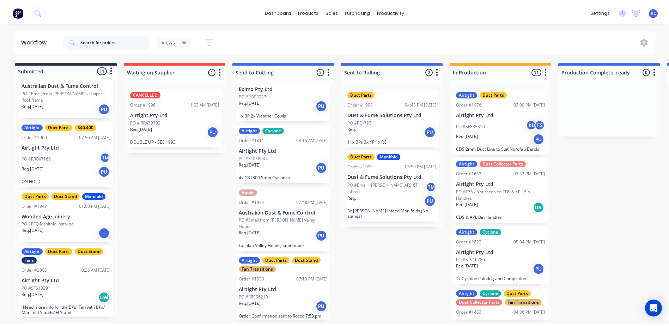
scroll to position [0, 0]
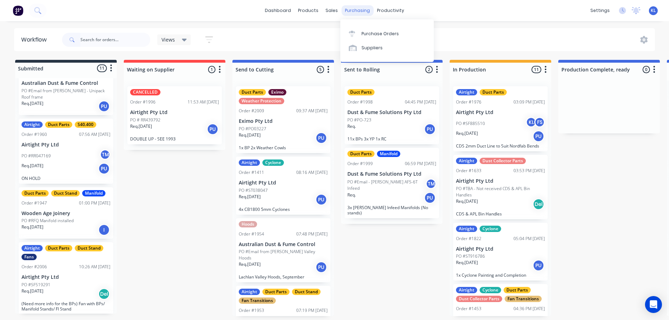
click at [357, 7] on div "purchasing" at bounding box center [357, 10] width 32 height 11
click at [376, 29] on link "Purchase Orders" at bounding box center [386, 33] width 93 height 14
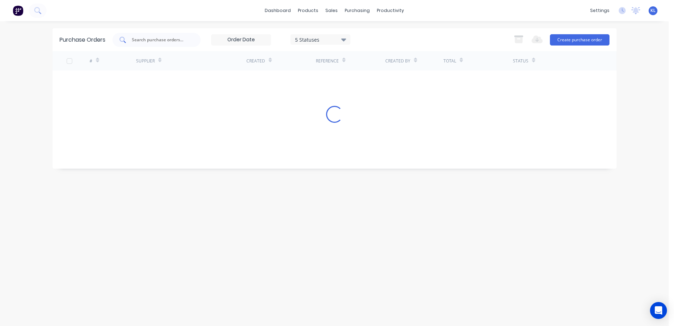
click at [155, 39] on input "text" at bounding box center [160, 39] width 59 height 7
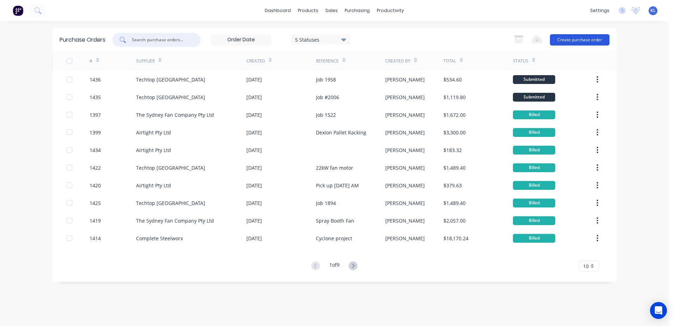
click at [584, 42] on button "Create purchase order" at bounding box center [580, 39] width 60 height 11
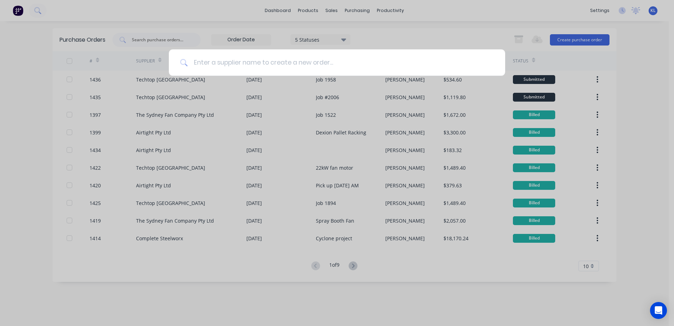
click at [363, 68] on input at bounding box center [341, 62] width 306 height 26
drag, startPoint x: 223, startPoint y: 64, endPoint x: 234, endPoint y: 67, distance: 11.0
click at [223, 64] on input at bounding box center [341, 62] width 306 height 26
click at [245, 61] on input at bounding box center [341, 62] width 306 height 26
click at [603, 29] on div at bounding box center [337, 163] width 674 height 326
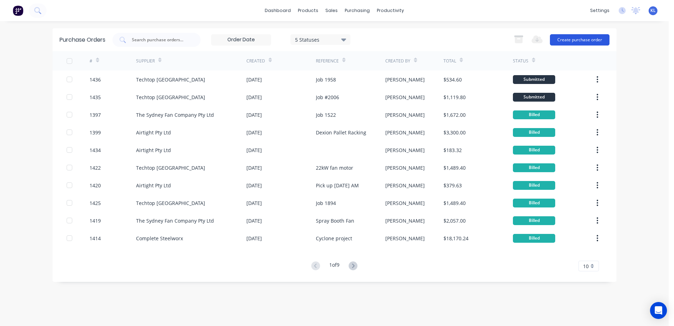
click at [595, 41] on button "Create purchase order" at bounding box center [580, 39] width 60 height 11
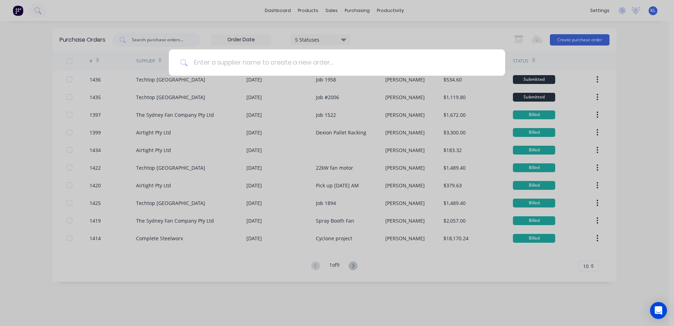
click at [399, 67] on input at bounding box center [341, 62] width 306 height 26
click at [337, 65] on input at bounding box center [341, 62] width 306 height 26
click at [234, 62] on input at bounding box center [341, 62] width 306 height 26
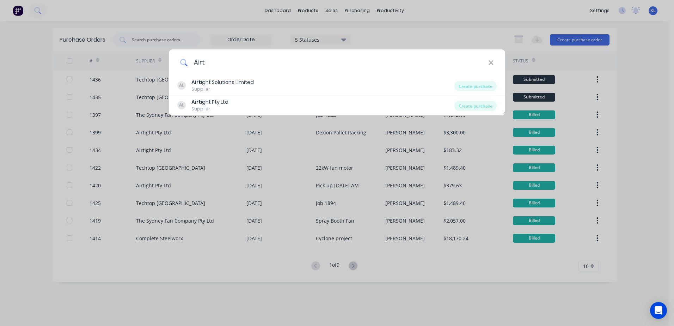
type input "airtight"
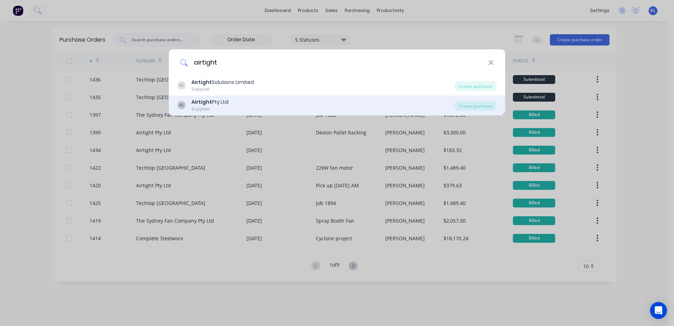
click at [216, 100] on div "Airtight Pty Ltd" at bounding box center [209, 101] width 37 height 7
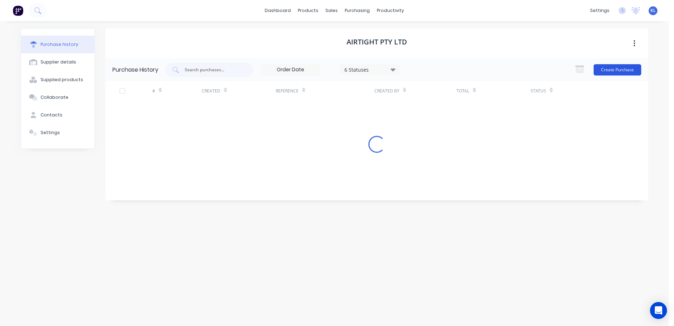
click at [602, 73] on button "Create Purchase" at bounding box center [618, 69] width 48 height 11
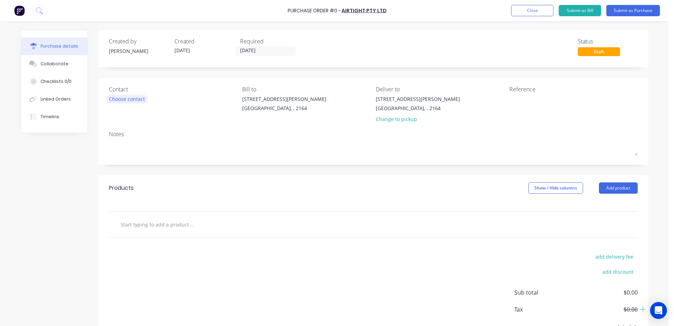
click at [121, 100] on div "Choose contact" at bounding box center [127, 98] width 36 height 7
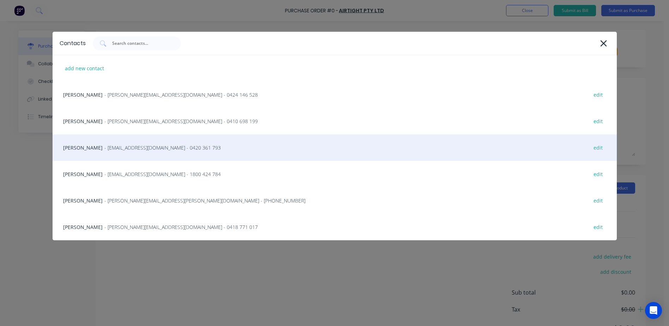
drag, startPoint x: 129, startPoint y: 108, endPoint x: 110, endPoint y: 135, distance: 33.6
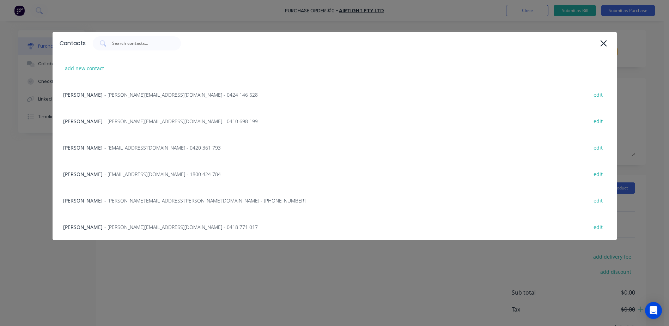
drag, startPoint x: 110, startPoint y: 135, endPoint x: 274, endPoint y: 58, distance: 181.2
click at [274, 58] on div "add new contact" at bounding box center [335, 68] width 564 height 26
select select "AU"
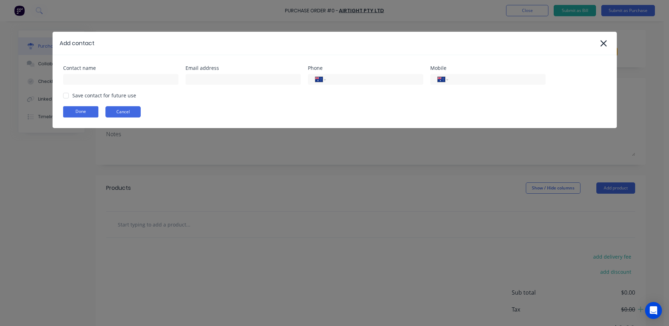
click at [123, 109] on button "Cancel" at bounding box center [122, 111] width 35 height 11
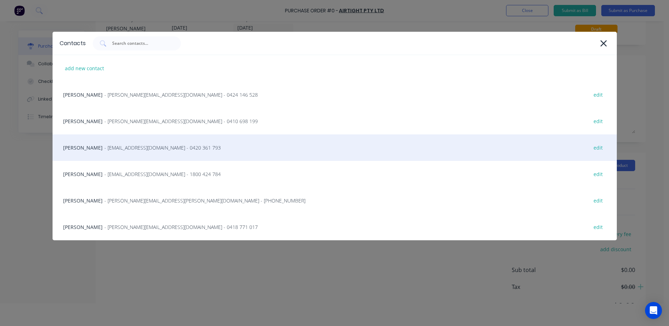
scroll to position [35, 0]
click at [121, 142] on div "James White - nsw.warehouse@airtight.com.au - 0420 361 793 edit" at bounding box center [335, 147] width 564 height 26
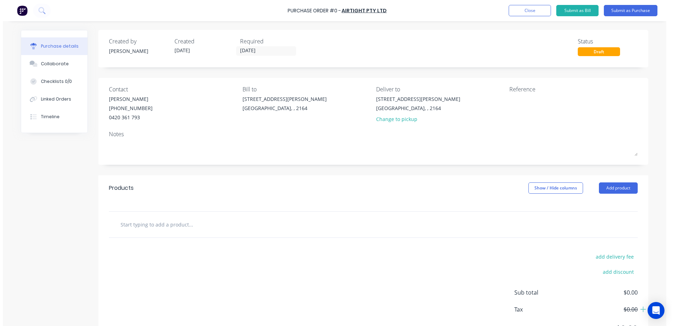
scroll to position [0, 0]
click at [47, 67] on button "Collaborate" at bounding box center [54, 64] width 66 height 18
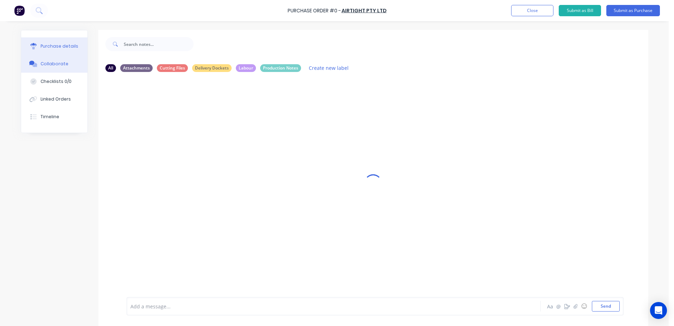
click at [39, 40] on button "Purchase details" at bounding box center [54, 46] width 66 height 18
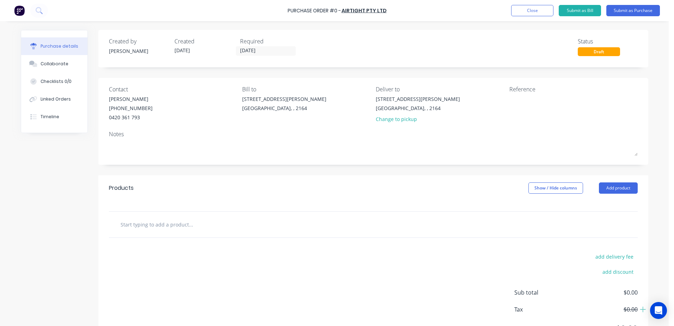
click at [176, 222] on input "text" at bounding box center [190, 224] width 141 height 14
click at [603, 189] on button "Add product" at bounding box center [618, 187] width 39 height 11
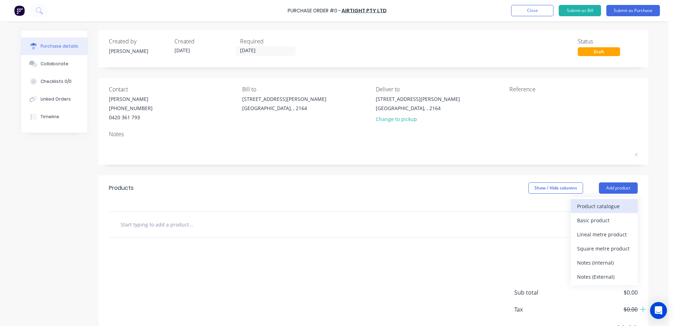
click at [589, 204] on div "Product catalogue" at bounding box center [604, 206] width 54 height 10
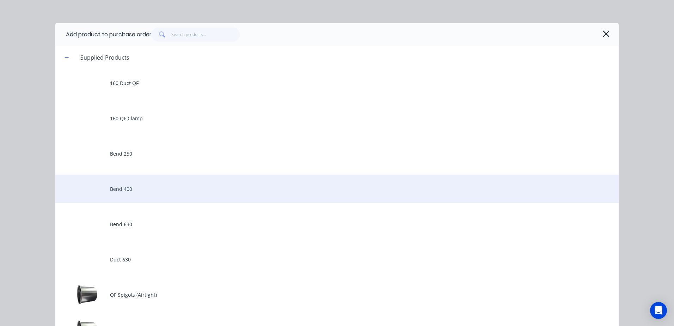
scroll to position [141, 0]
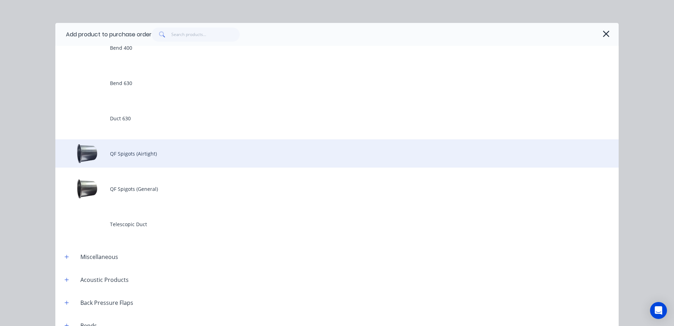
click at [144, 157] on div "QF Spigots (Airtight)" at bounding box center [336, 153] width 563 height 28
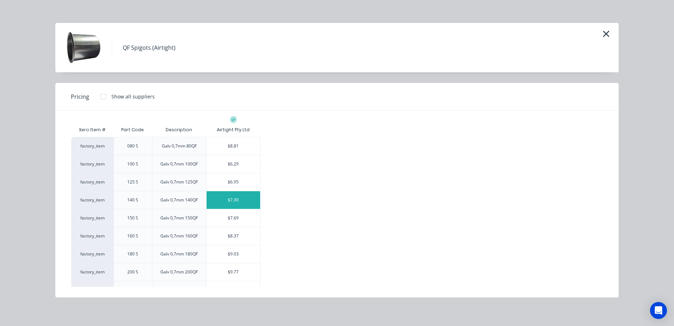
click at [232, 200] on div "$7.30" at bounding box center [234, 200] width 54 height 18
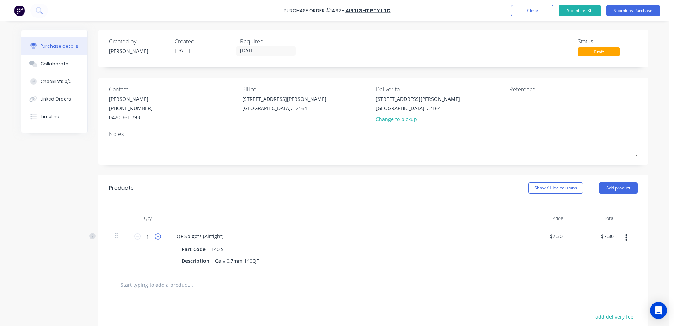
click at [155, 235] on icon at bounding box center [158, 236] width 6 height 6
type input "2"
type input "$14.60"
click at [155, 235] on icon at bounding box center [158, 236] width 6 height 6
type input "3"
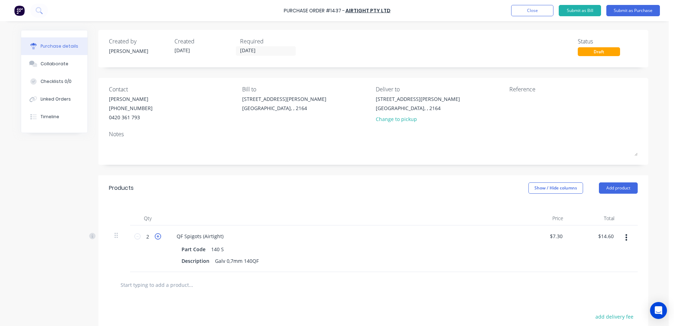
type input "$21.90"
click at [155, 235] on icon at bounding box center [158, 236] width 6 height 6
type input "4"
type input "$29.20"
click at [155, 235] on icon at bounding box center [158, 236] width 6 height 6
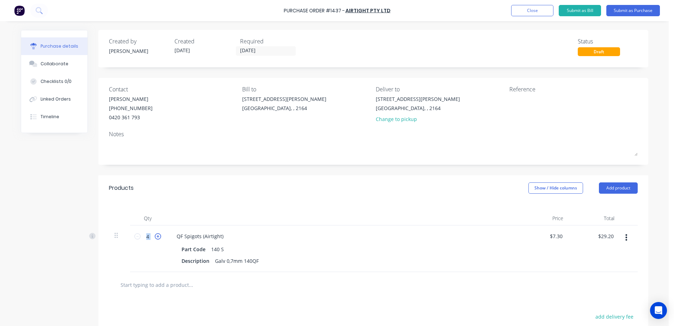
type input "5"
type input "$36.50"
click at [155, 235] on icon at bounding box center [158, 236] width 6 height 6
type input "6"
type input "$43.80"
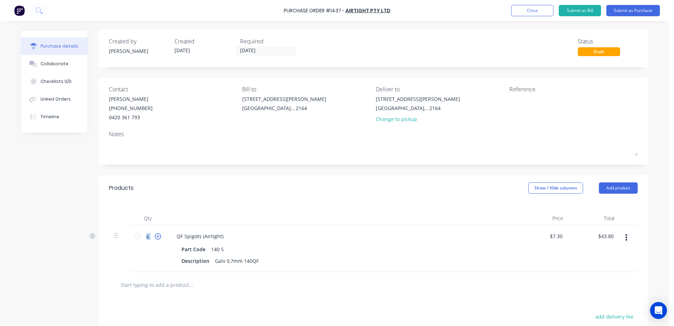
click at [155, 235] on icon at bounding box center [158, 236] width 6 height 6
type input "7"
type input "$51.10"
click at [155, 235] on icon at bounding box center [158, 236] width 6 height 6
type input "8"
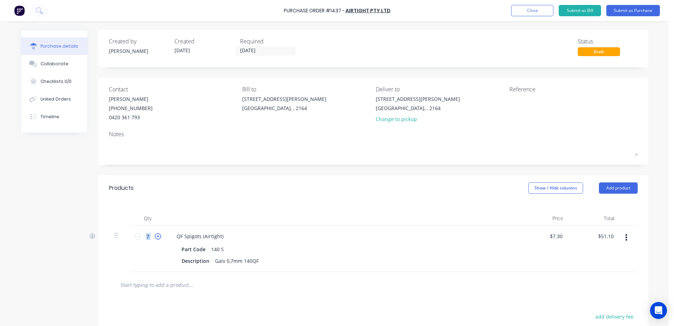
type input "$58.40"
click at [155, 235] on icon at bounding box center [158, 236] width 6 height 6
type input "9"
type input "$65.70"
click at [155, 235] on icon at bounding box center [158, 236] width 6 height 6
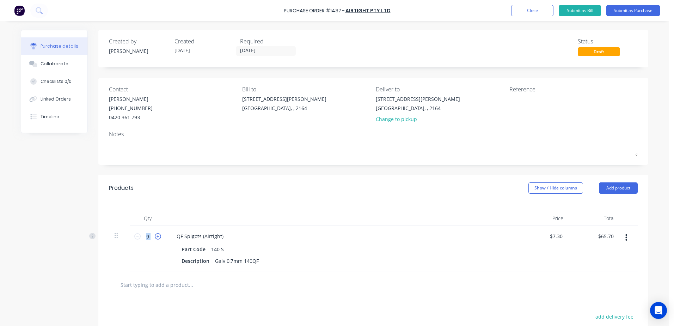
type input "10"
type input "$73.00"
click at [155, 235] on icon at bounding box center [158, 236] width 6 height 6
type input "11"
type input "$80.30"
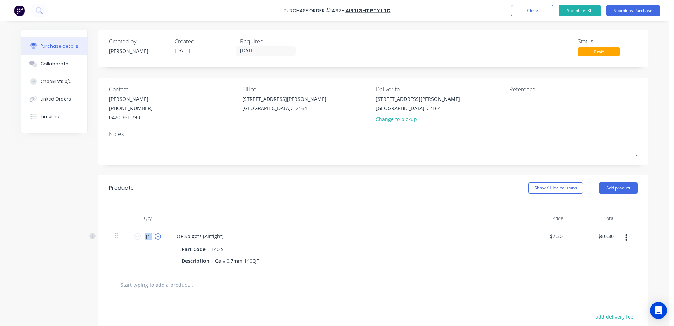
click at [155, 235] on icon at bounding box center [158, 236] width 6 height 6
type input "12"
type input "$87.60"
click at [155, 235] on icon at bounding box center [158, 236] width 6 height 6
type input "13"
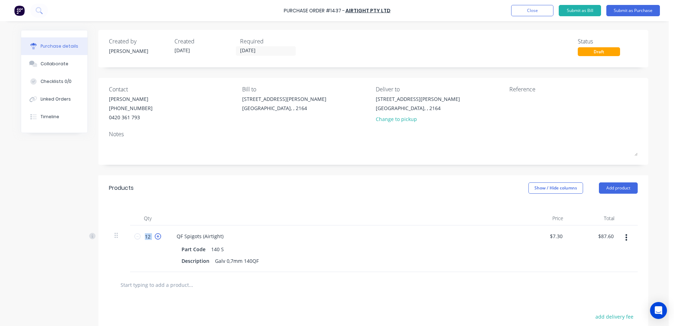
type input "$94.90"
click at [155, 235] on icon at bounding box center [158, 236] width 6 height 6
type input "14"
type input "$102.20"
click at [155, 235] on icon at bounding box center [158, 236] width 6 height 6
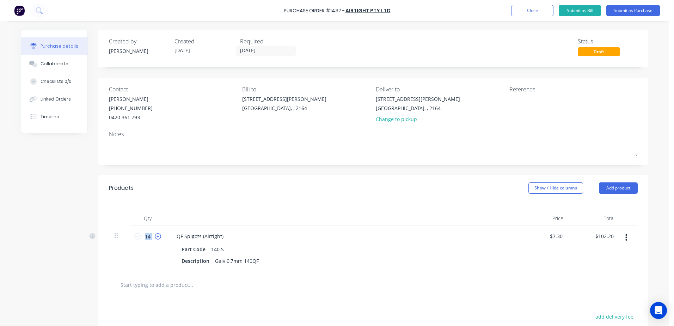
type input "15"
type input "$109.50"
click at [624, 188] on button "Add product" at bounding box center [618, 187] width 39 height 11
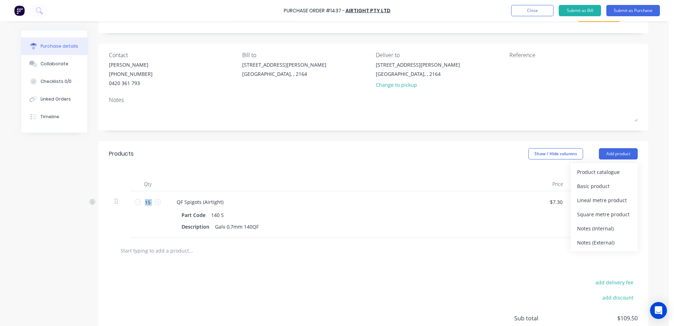
scroll to position [35, 0]
click at [145, 250] on input "text" at bounding box center [190, 249] width 141 height 14
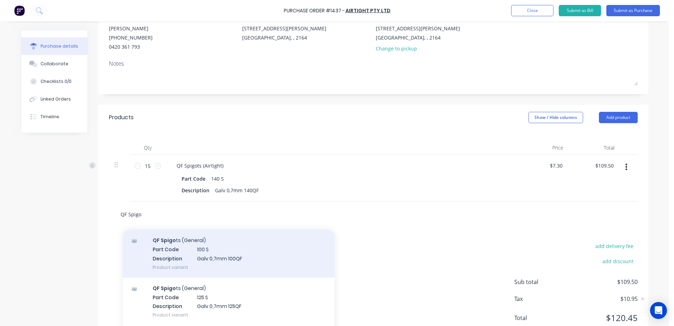
scroll to position [70, 0]
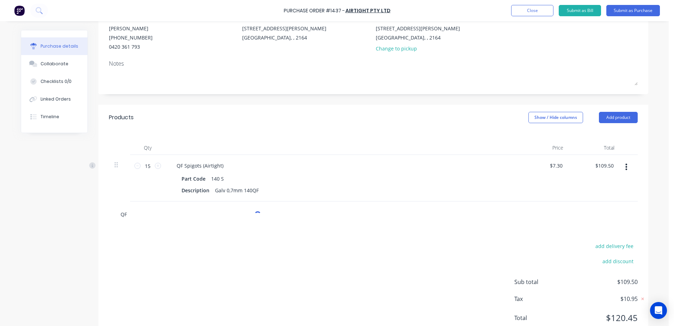
type input "Q"
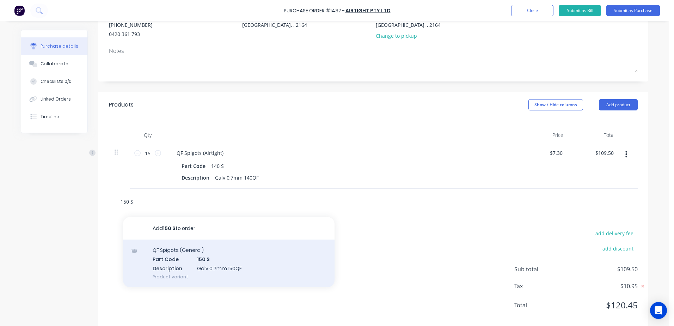
scroll to position [95, 0]
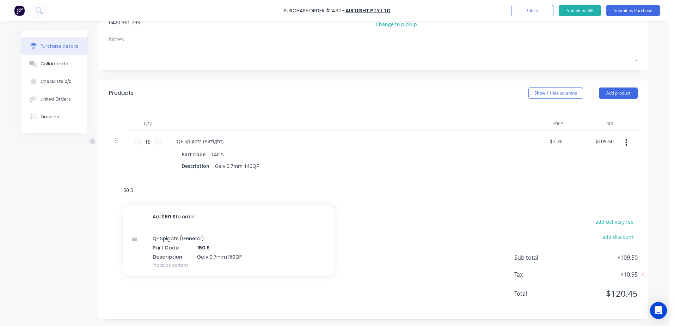
click at [144, 190] on input "150 S" at bounding box center [190, 190] width 141 height 14
type input "1"
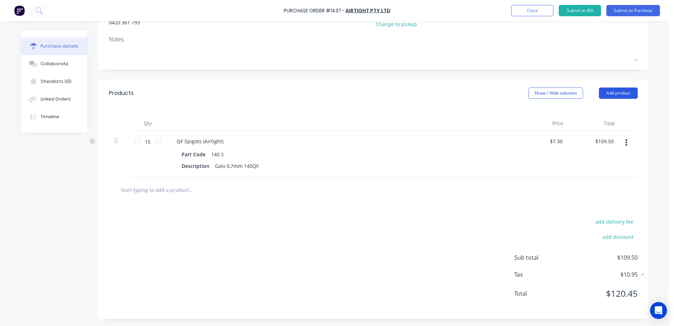
click at [614, 97] on button "Add product" at bounding box center [618, 92] width 39 height 11
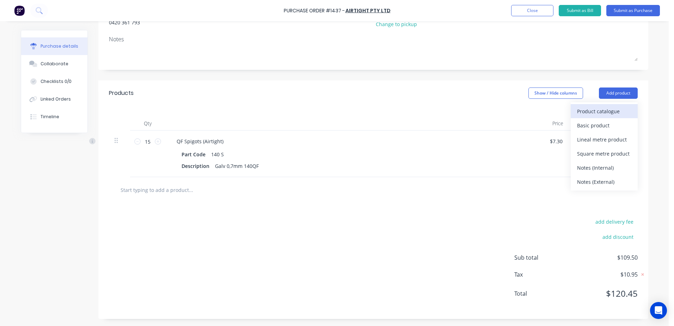
click at [605, 110] on div "Product catalogue" at bounding box center [604, 111] width 54 height 10
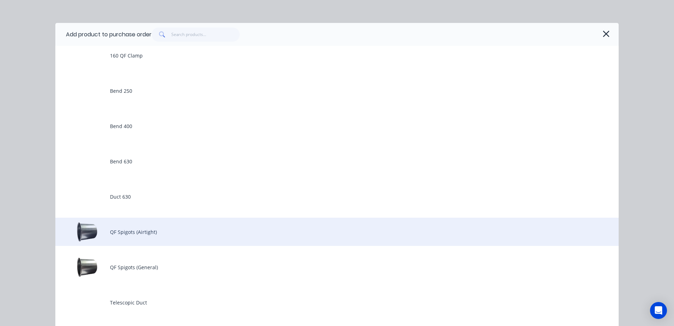
scroll to position [70, 0]
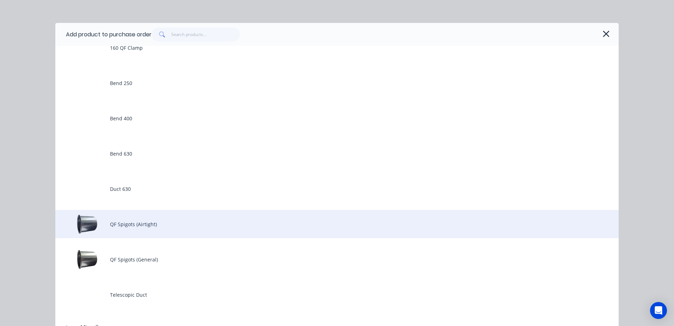
click at [136, 231] on div "QF Spigots (Airtight)" at bounding box center [336, 224] width 563 height 28
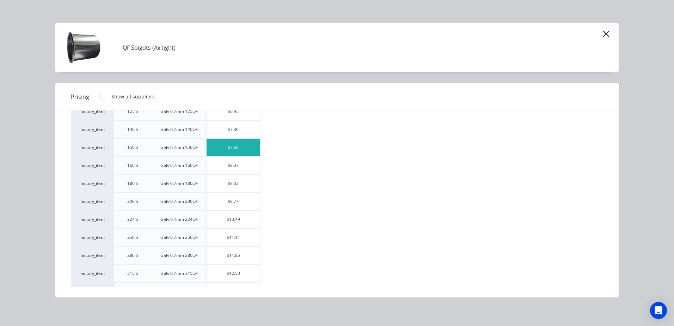
click at [228, 149] on div "$7.69" at bounding box center [234, 148] width 54 height 18
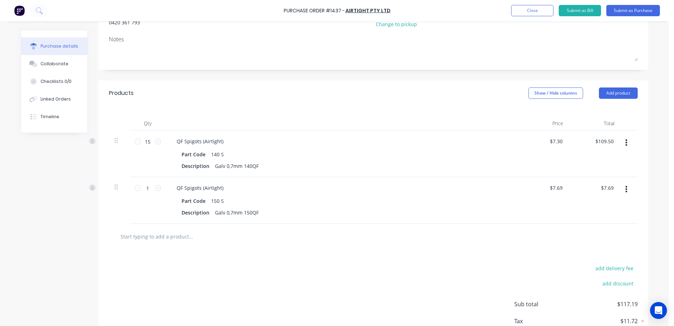
click at [158, 186] on div "1 1" at bounding box center [147, 200] width 35 height 47
click at [155, 188] on icon at bounding box center [158, 188] width 6 height 6
type input "2"
type input "$15.38"
click at [155, 188] on icon at bounding box center [158, 188] width 6 height 6
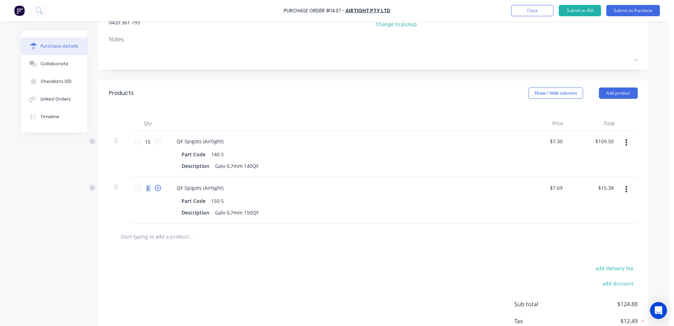
type input "3"
type input "$23.07"
click at [155, 188] on icon at bounding box center [158, 188] width 6 height 6
type input "4"
type input "$30.76"
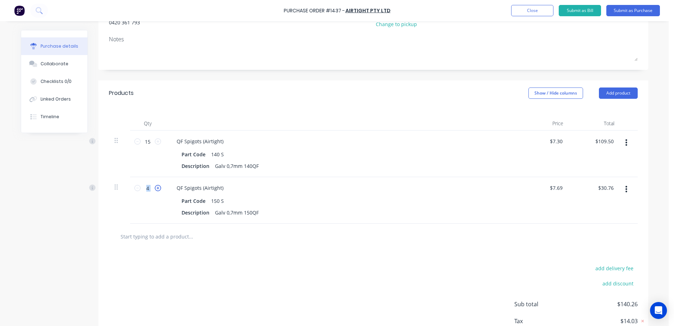
click at [155, 188] on icon at bounding box center [158, 188] width 6 height 6
type input "5"
type input "$38.45"
click at [155, 188] on icon at bounding box center [158, 188] width 6 height 6
type input "6"
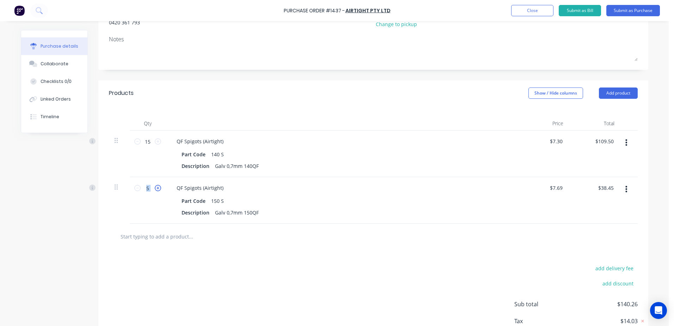
type input "$46.14"
click at [155, 188] on icon at bounding box center [158, 188] width 6 height 6
type input "7"
type input "$53.83"
click at [155, 188] on icon at bounding box center [158, 188] width 6 height 6
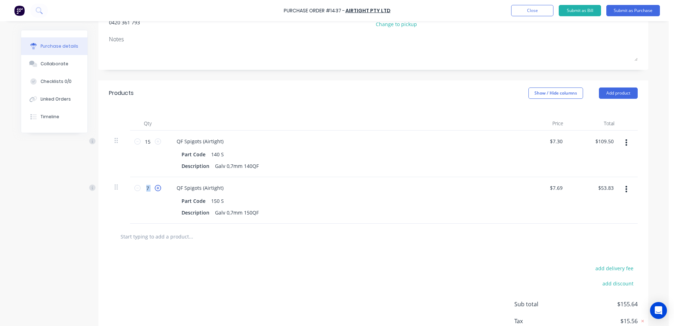
type input "8"
type input "$61.52"
click at [155, 188] on icon at bounding box center [158, 188] width 6 height 6
type input "9"
type input "$69.21"
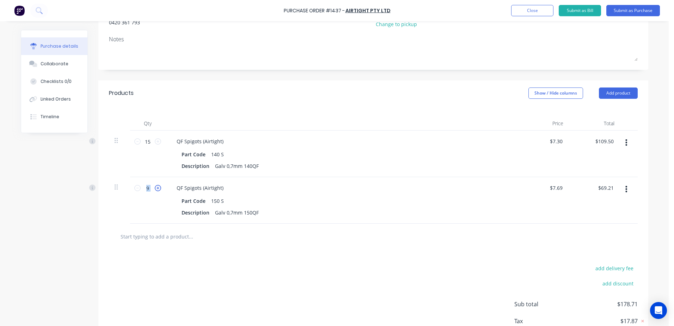
click at [155, 188] on icon at bounding box center [158, 188] width 6 height 6
type input "10"
type input "$76.90"
click at [616, 98] on button "Add product" at bounding box center [618, 92] width 39 height 11
click at [606, 108] on div "Product catalogue" at bounding box center [604, 111] width 54 height 10
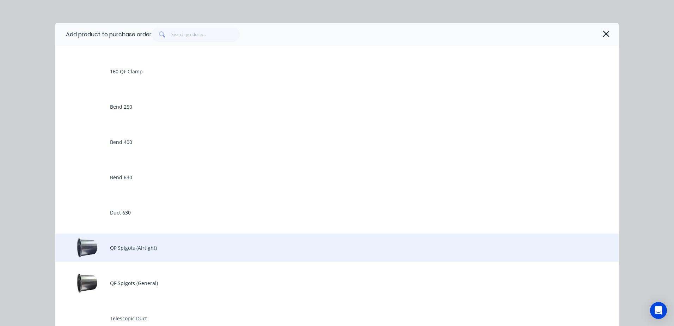
scroll to position [106, 0]
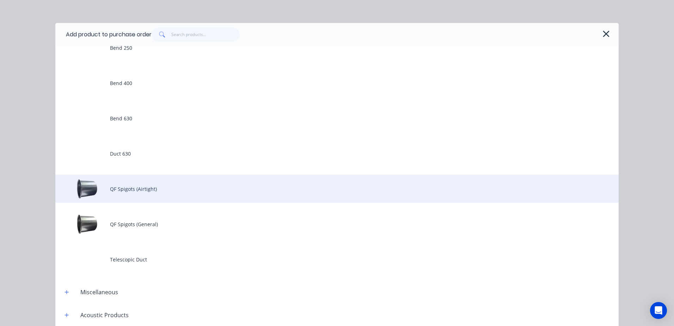
click at [134, 189] on div "QF Spigots (Airtight)" at bounding box center [336, 188] width 563 height 28
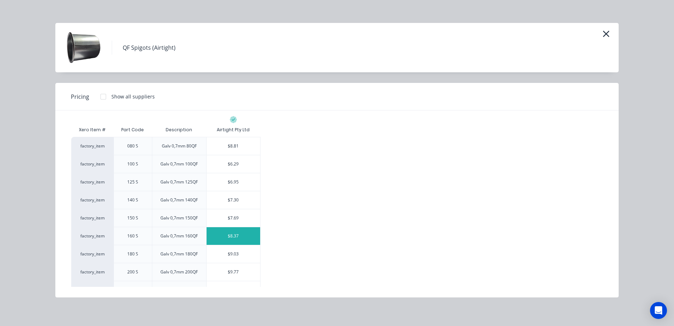
click at [233, 237] on div "$8.37" at bounding box center [234, 236] width 54 height 18
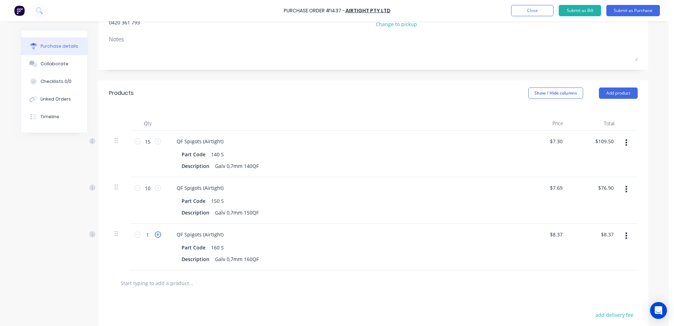
click at [155, 233] on icon at bounding box center [158, 234] width 6 height 6
type input "2"
type input "$16.74"
click at [155, 233] on icon at bounding box center [158, 234] width 6 height 6
type input "3"
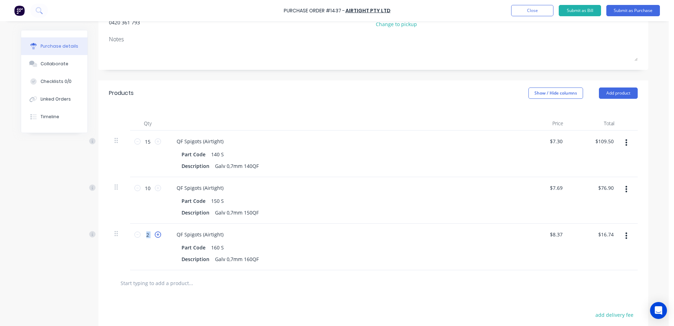
type input "$25.11"
click at [155, 233] on icon at bounding box center [158, 234] width 6 height 6
type input "4"
type input "$33.48"
click at [155, 233] on icon at bounding box center [158, 234] width 6 height 6
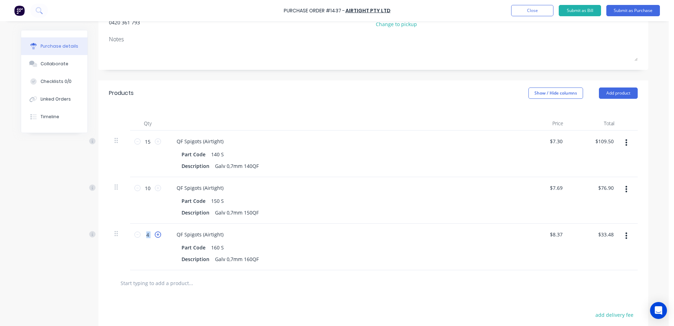
type input "5"
type input "$41.85"
click at [155, 233] on icon at bounding box center [158, 234] width 6 height 6
type input "6"
type input "$50.22"
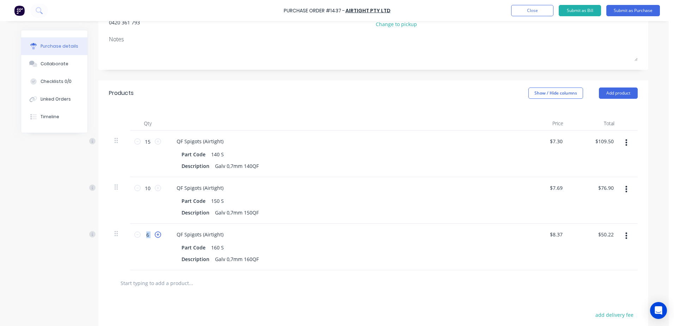
click at [155, 233] on icon at bounding box center [158, 234] width 6 height 6
type input "7"
type input "$58.59"
click at [155, 233] on icon at bounding box center [158, 234] width 6 height 6
type input "8"
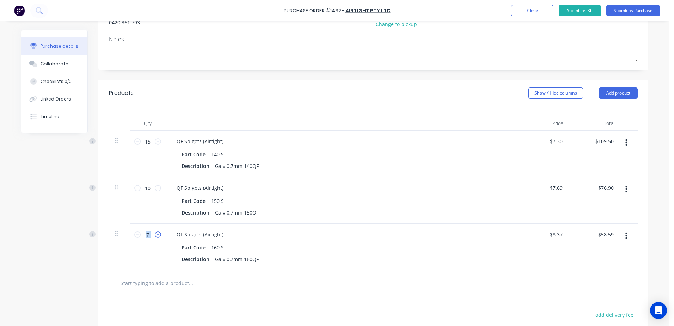
type input "$66.96"
click at [155, 233] on icon at bounding box center [158, 234] width 6 height 6
type input "9"
type input "$75.33"
click at [155, 233] on icon at bounding box center [158, 234] width 6 height 6
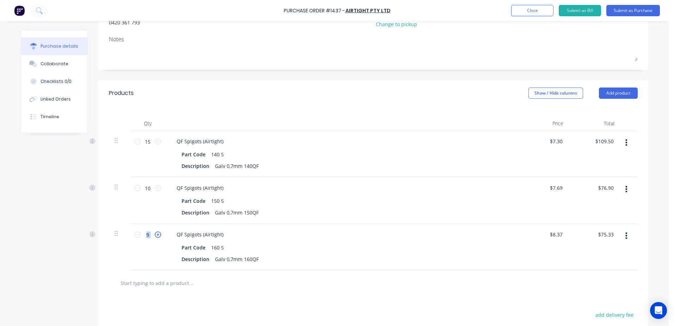
type input "10"
type input "$83.70"
click at [155, 233] on icon at bounding box center [158, 234] width 6 height 6
type input "11"
type input "$92.07"
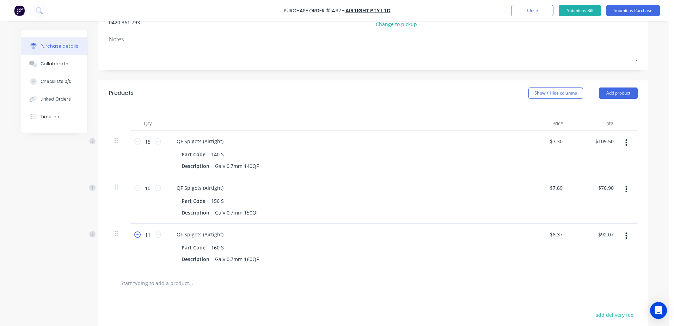
drag, startPoint x: 154, startPoint y: 233, endPoint x: 135, endPoint y: 235, distance: 19.6
click at [135, 235] on icon at bounding box center [137, 234] width 6 height 6
type input "10"
type input "$83.70"
click at [620, 94] on button "Add product" at bounding box center [618, 92] width 39 height 11
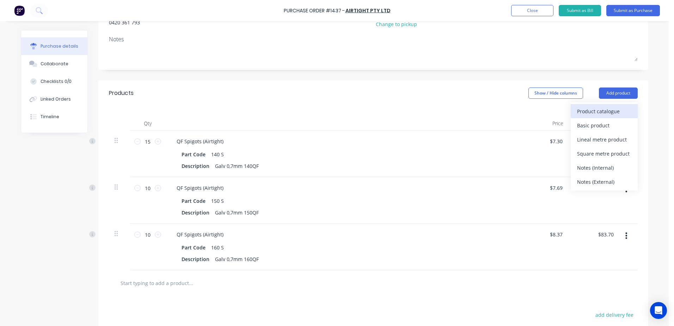
click at [605, 109] on div "Product catalogue" at bounding box center [604, 111] width 54 height 10
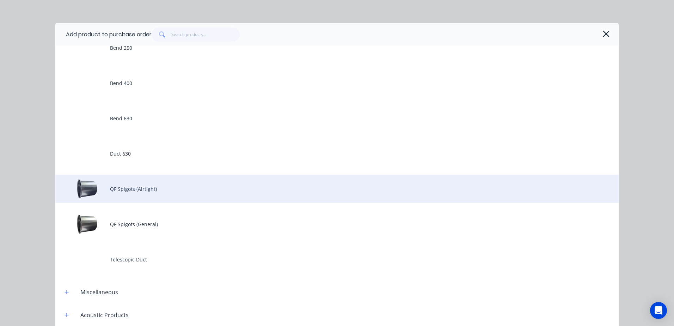
click at [152, 184] on div "QF Spigots (Airtight)" at bounding box center [336, 188] width 563 height 28
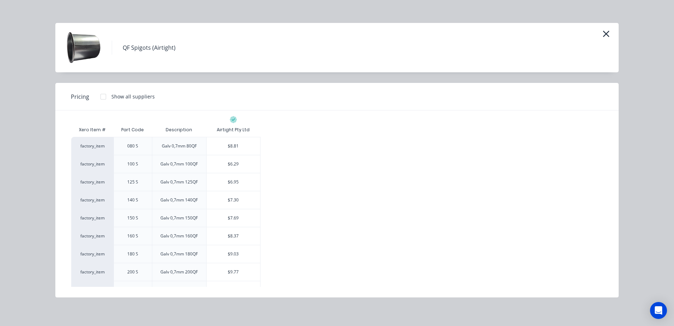
scroll to position [141, 0]
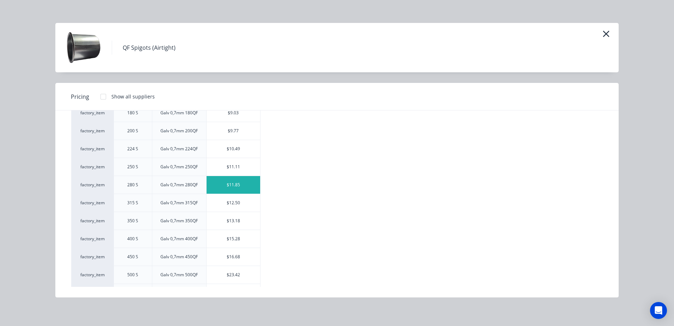
click at [229, 184] on div "$11.85" at bounding box center [234, 185] width 54 height 18
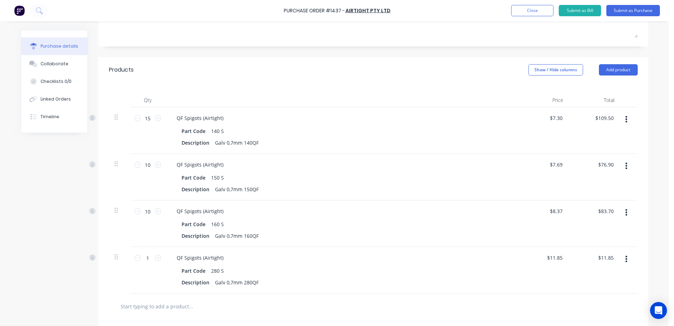
scroll to position [130, 0]
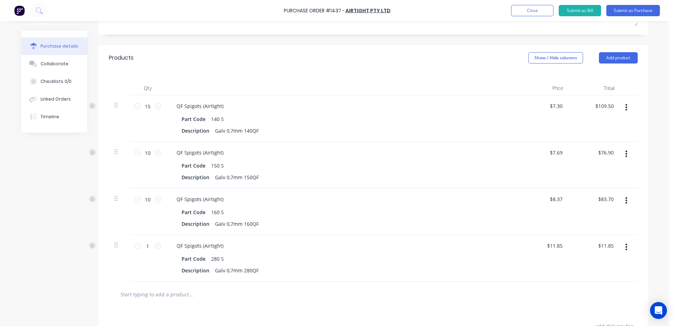
click at [154, 242] on div "1 1" at bounding box center [148, 245] width 24 height 11
click at [155, 244] on icon at bounding box center [158, 245] width 6 height 6
type input "2"
type input "$23.70"
click at [155, 244] on icon at bounding box center [158, 245] width 6 height 6
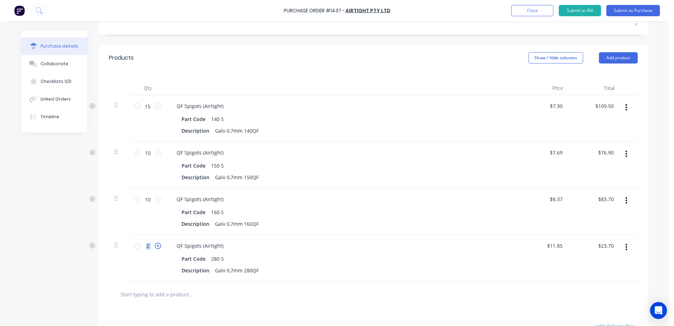
type input "3"
type input "$35.55"
click at [155, 244] on icon at bounding box center [158, 245] width 6 height 6
type input "4"
type input "$47.40"
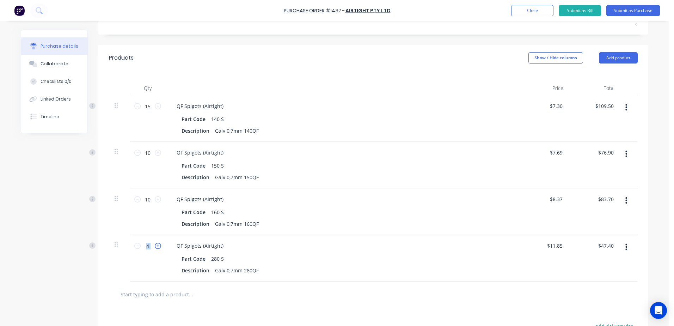
click at [155, 244] on icon at bounding box center [158, 245] width 6 height 6
type input "5"
type input "$59.25"
click at [155, 244] on icon at bounding box center [158, 245] width 6 height 6
type input "6"
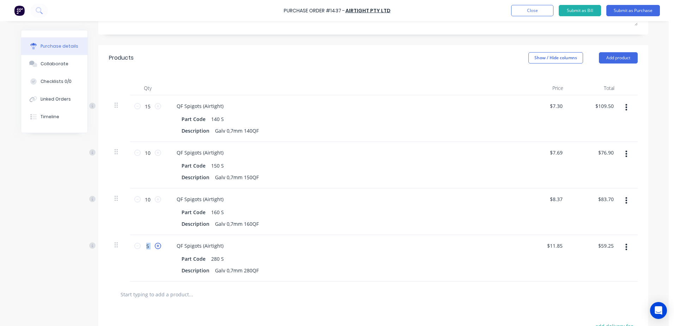
type input "$71.10"
click at [155, 244] on icon at bounding box center [158, 245] width 6 height 6
type input "7"
type input "$82.95"
click at [155, 244] on icon at bounding box center [158, 245] width 6 height 6
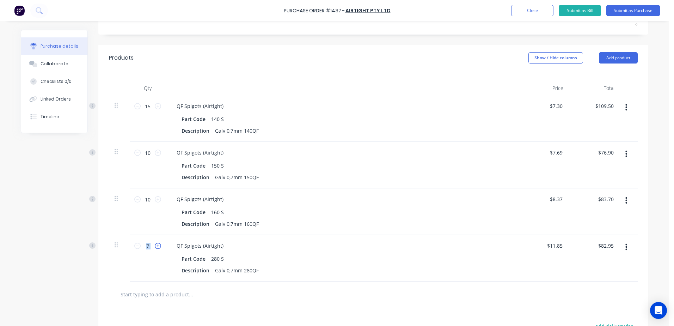
type input "8"
type input "$94.80"
click at [155, 244] on icon at bounding box center [158, 245] width 6 height 6
type input "9"
type input "$106.65"
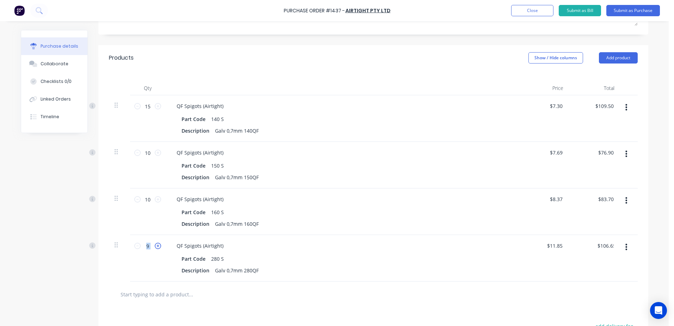
click at [155, 244] on icon at bounding box center [158, 245] width 6 height 6
type input "10"
type input "$118.50"
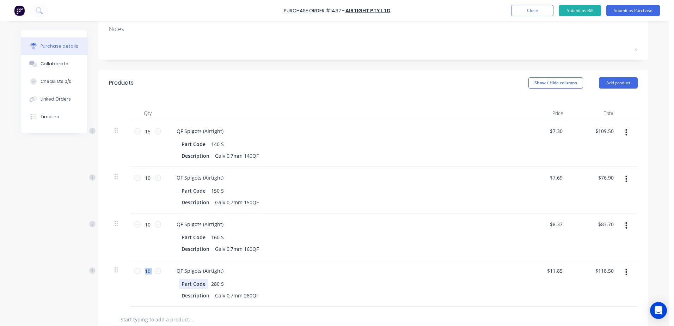
scroll to position [164, 0]
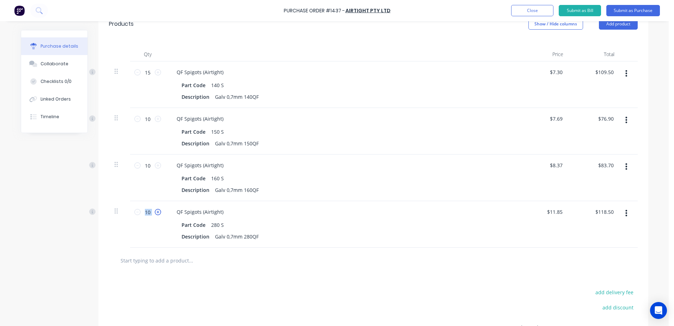
click at [155, 210] on icon at bounding box center [158, 212] width 6 height 6
type input "11"
type input "$130.35"
click at [155, 210] on icon at bounding box center [158, 212] width 6 height 6
type input "12"
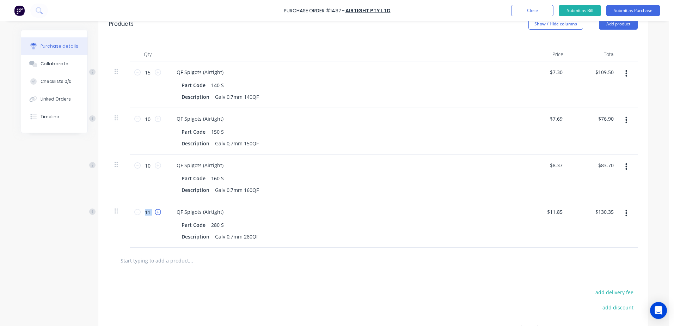
type input "$142.20"
drag, startPoint x: 153, startPoint y: 210, endPoint x: 137, endPoint y: 209, distance: 16.6
click at [137, 209] on icon at bounding box center [137, 212] width 6 height 6
type input "11"
type input "$130.35"
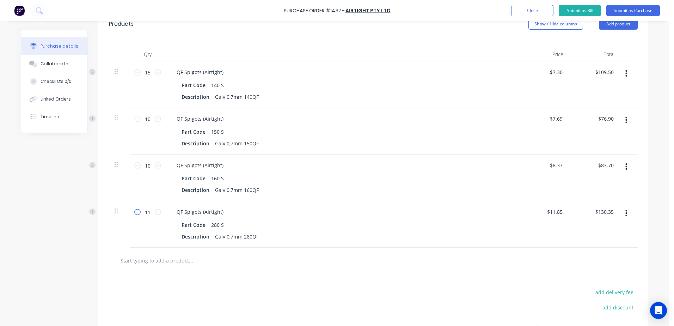
click at [137, 209] on icon at bounding box center [137, 212] width 6 height 6
type input "10"
type input "$118.50"
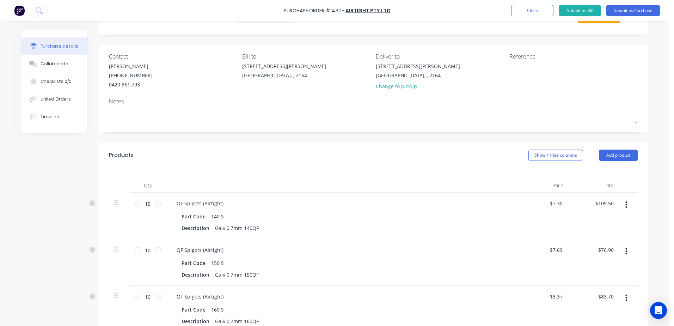
scroll to position [23, 0]
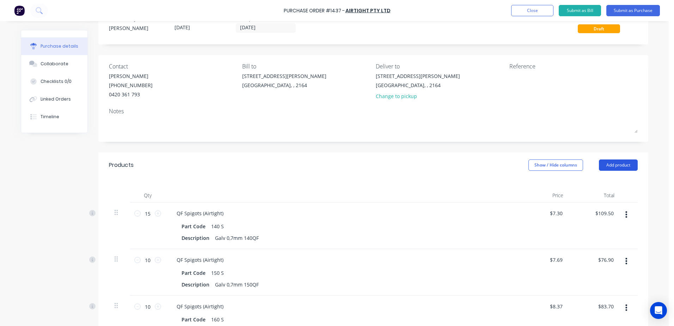
click at [601, 162] on button "Add product" at bounding box center [618, 164] width 39 height 11
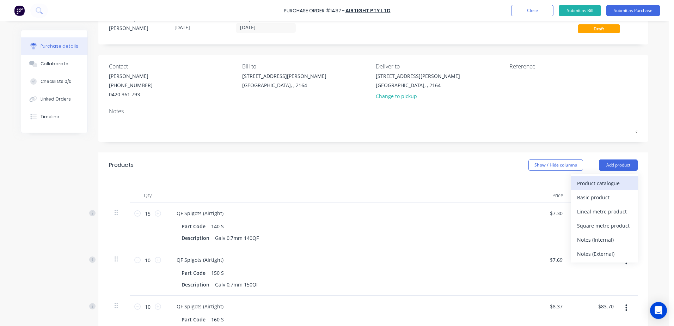
click at [597, 178] on div "Product catalogue" at bounding box center [604, 183] width 54 height 10
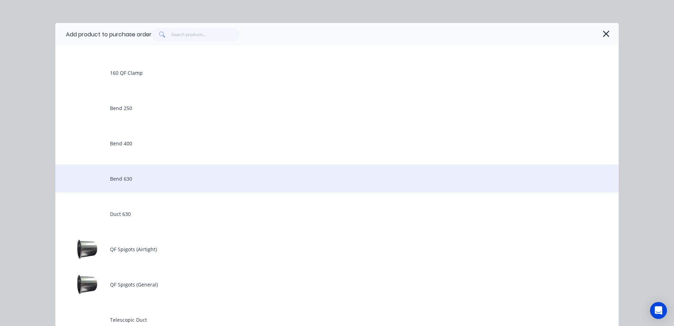
scroll to position [141, 0]
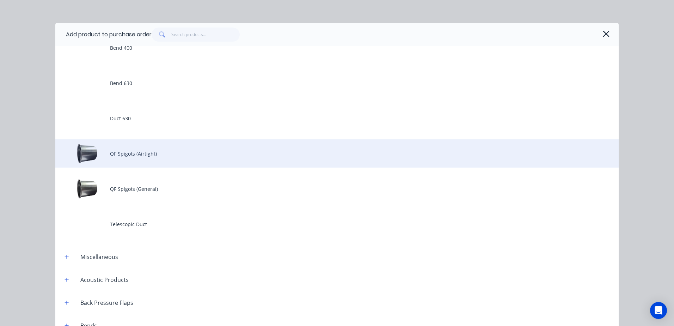
click at [134, 156] on div "QF Spigots (Airtight)" at bounding box center [336, 153] width 563 height 28
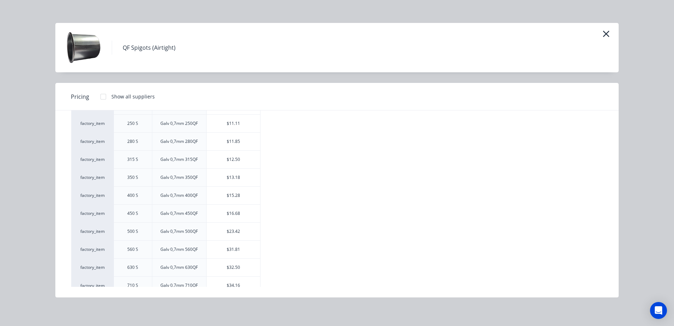
scroll to position [192, 0]
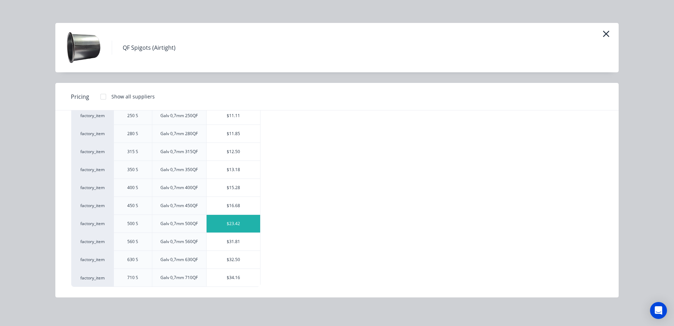
click at [221, 220] on div "$23.42" at bounding box center [234, 224] width 54 height 18
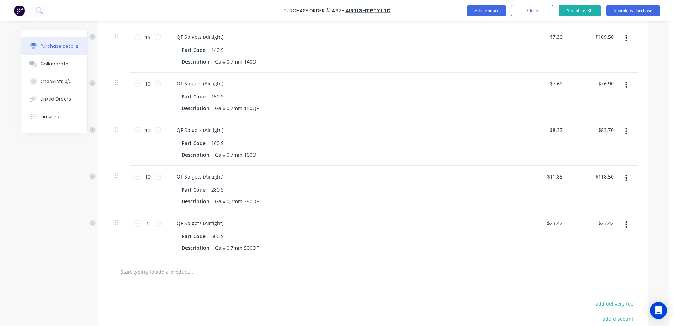
scroll to position [281, 0]
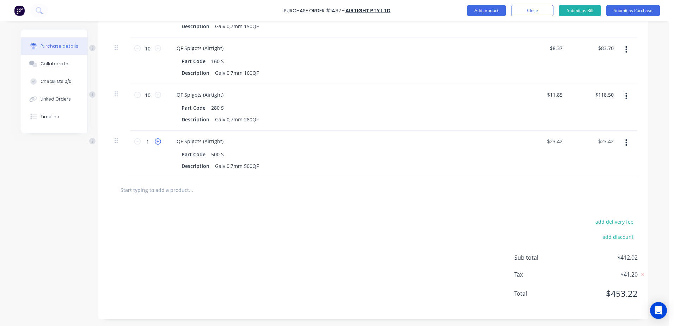
click at [155, 141] on icon at bounding box center [158, 141] width 6 height 6
type input "2"
type input "$46.84"
click at [155, 141] on icon at bounding box center [158, 141] width 6 height 6
type input "3"
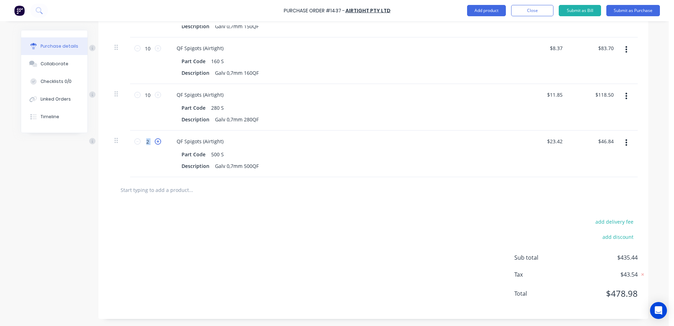
type input "$70.26"
click at [155, 141] on icon at bounding box center [158, 141] width 6 height 6
type input "4"
type input "$93.68"
click at [155, 141] on icon at bounding box center [158, 141] width 6 height 6
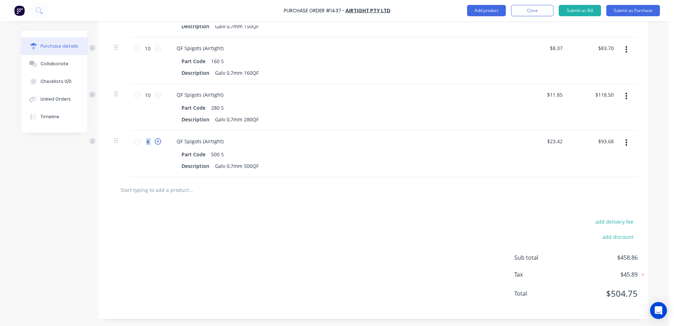
type input "5"
type input "$117.10"
click at [155, 141] on icon at bounding box center [158, 141] width 6 height 6
type input "6"
type input "$140.52"
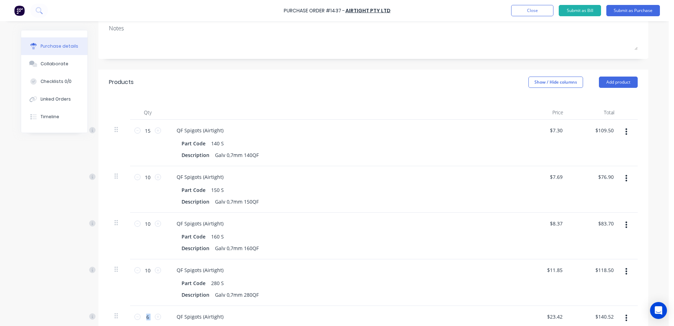
scroll to position [0, 0]
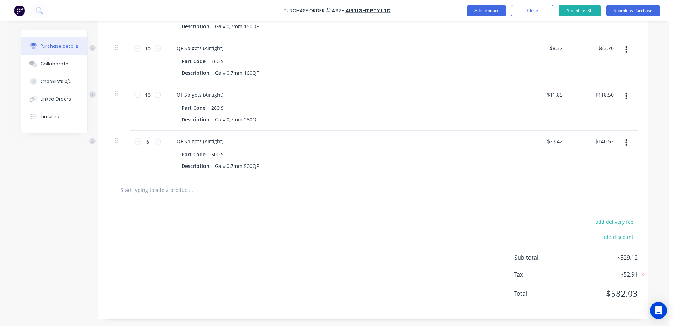
click at [247, 236] on div "add delivery fee add discount Sub total $529.12 Tax $52.91 Total $582.03" at bounding box center [373, 261] width 550 height 116
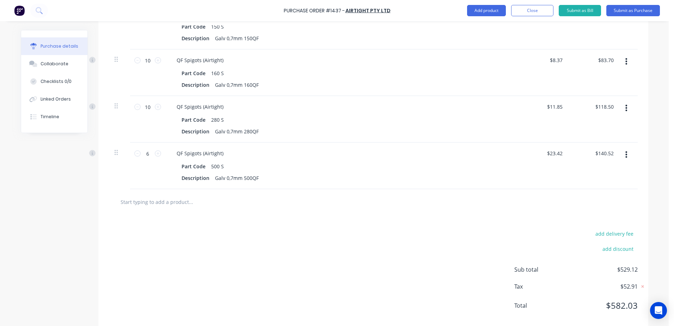
scroll to position [281, 0]
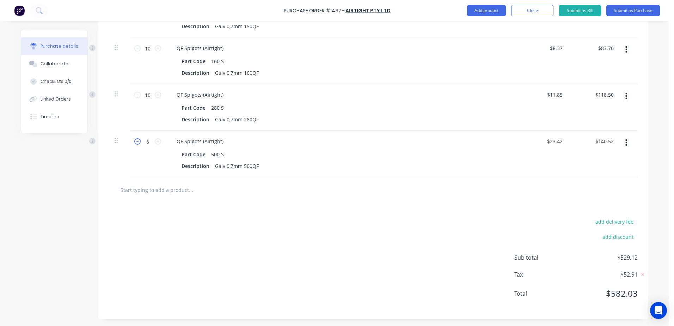
click at [134, 141] on icon at bounding box center [137, 141] width 6 height 6
type input "5"
type input "$117.10"
click at [134, 141] on icon at bounding box center [137, 141] width 6 height 6
type input "4"
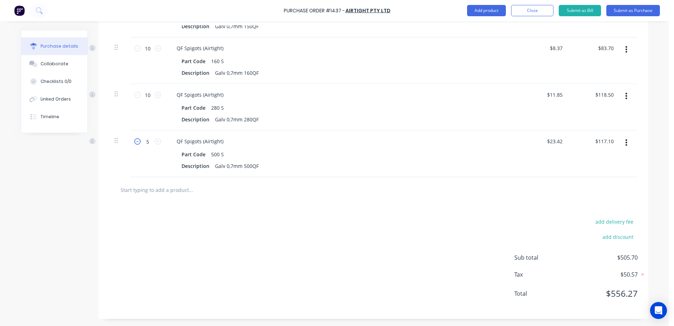
type input "$93.68"
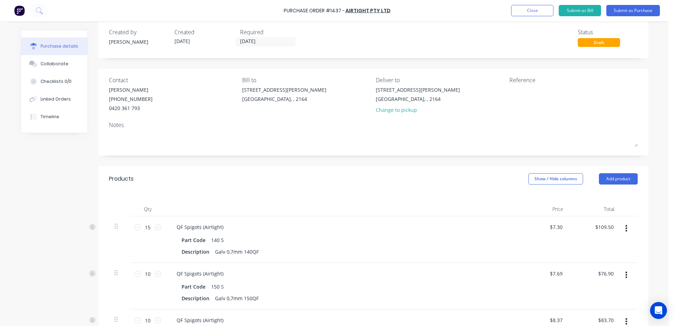
scroll to position [0, 0]
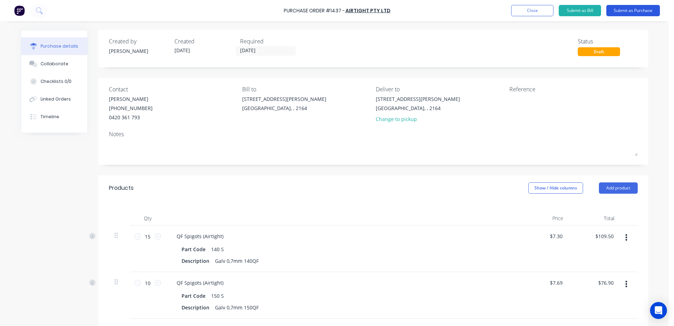
click at [632, 14] on button "Submit as Purchase" at bounding box center [633, 10] width 54 height 11
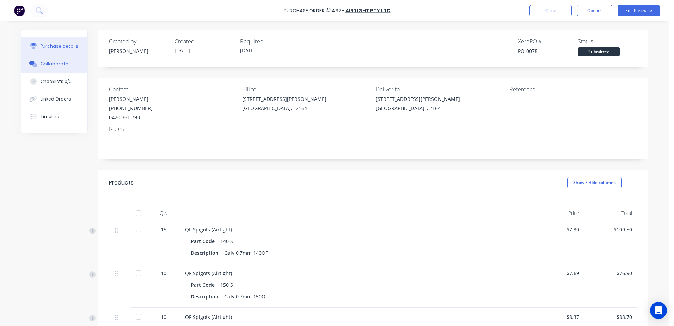
drag, startPoint x: 68, startPoint y: 60, endPoint x: 64, endPoint y: 58, distance: 4.7
click at [67, 60] on button "Collaborate" at bounding box center [54, 64] width 66 height 18
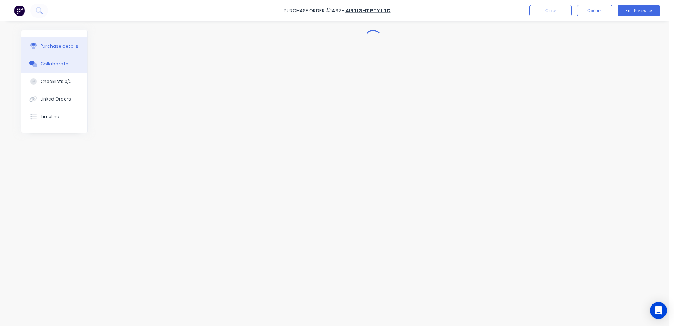
click at [60, 49] on div "Purchase details" at bounding box center [60, 46] width 38 height 6
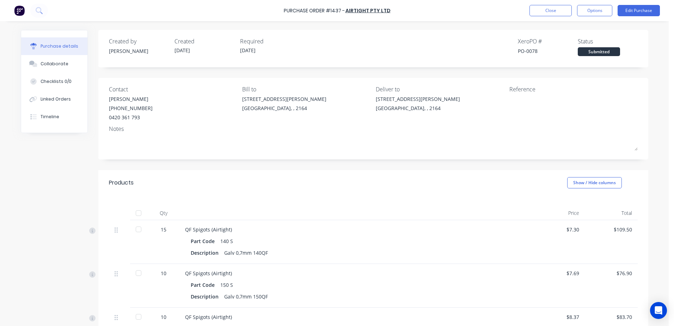
click at [590, 54] on div "Submitted" at bounding box center [599, 51] width 42 height 9
click at [598, 5] on button "Options" at bounding box center [594, 10] width 35 height 11
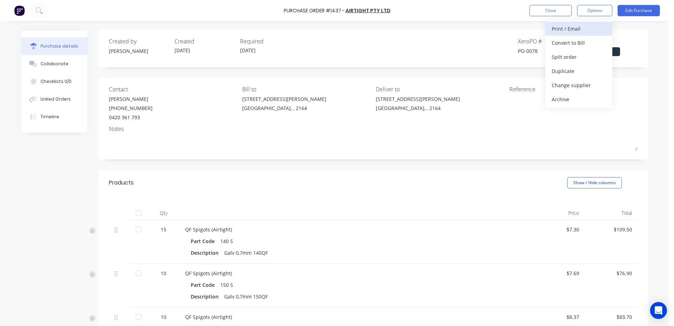
click at [576, 30] on div "Print / Email" at bounding box center [579, 29] width 54 height 10
click at [562, 42] on div "With pricing" at bounding box center [579, 43] width 54 height 10
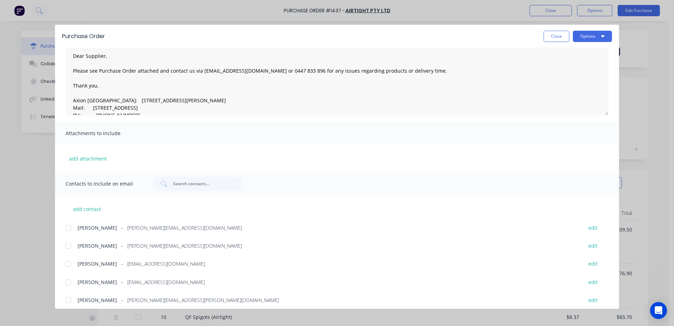
scroll to position [55, 0]
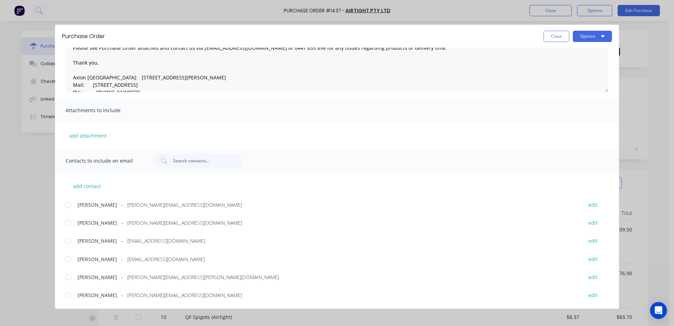
click at [69, 241] on div at bounding box center [68, 241] width 14 height 14
click at [69, 258] on div at bounding box center [68, 259] width 14 height 14
click at [69, 273] on div at bounding box center [68, 277] width 14 height 14
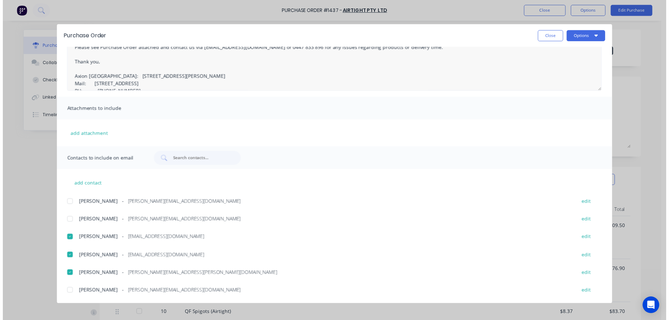
scroll to position [0, 0]
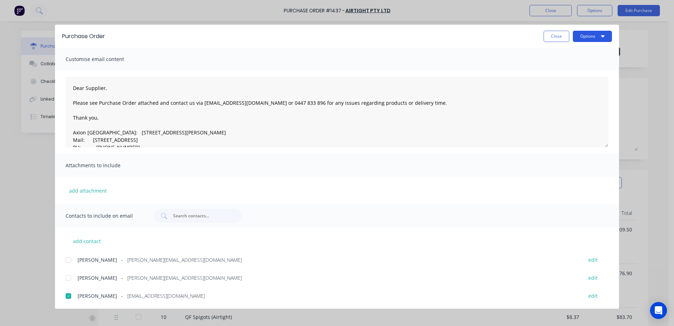
click at [577, 31] on button "Options" at bounding box center [592, 36] width 39 height 11
click at [561, 79] on div "Email" at bounding box center [578, 82] width 54 height 10
click at [553, 35] on button "Close" at bounding box center [557, 36] width 26 height 11
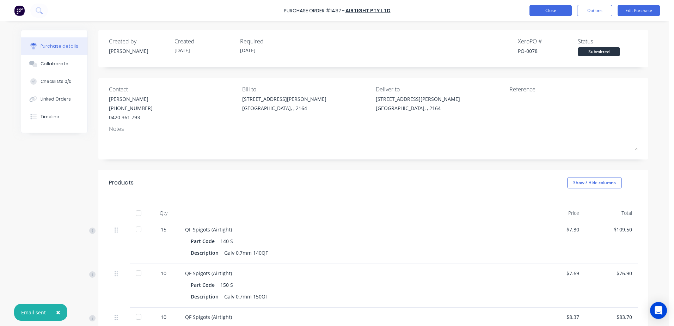
click at [550, 13] on button "Close" at bounding box center [550, 10] width 42 height 11
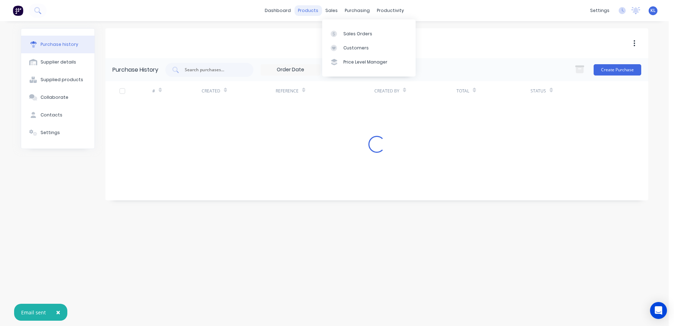
click at [321, 12] on div "products" at bounding box center [307, 10] width 27 height 11
click at [334, 10] on div "sales" at bounding box center [331, 10] width 19 height 11
click at [350, 41] on link "Customers" at bounding box center [368, 48] width 93 height 14
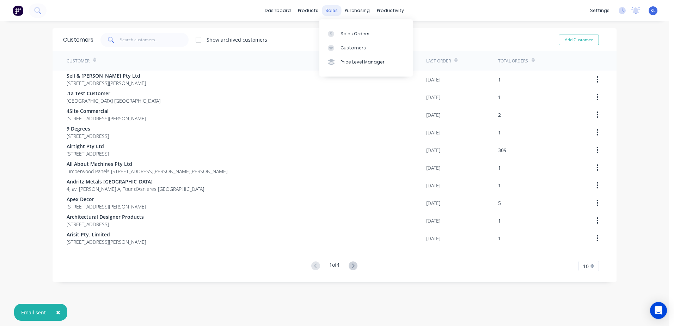
click at [332, 8] on div "sales" at bounding box center [331, 10] width 19 height 11
click at [346, 29] on link "Sales Orders" at bounding box center [365, 33] width 93 height 14
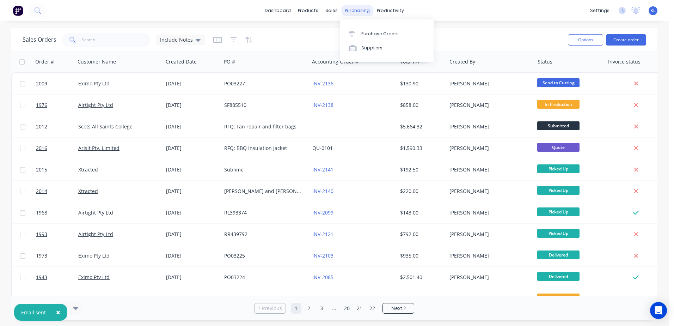
click at [354, 9] on div "purchasing" at bounding box center [357, 10] width 32 height 11
click at [351, 51] on link "Customers" at bounding box center [368, 48] width 93 height 14
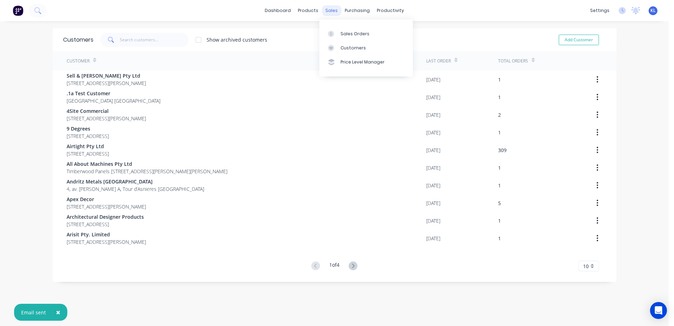
click at [331, 10] on div "sales" at bounding box center [331, 10] width 19 height 11
click at [346, 34] on div "Sales Orders" at bounding box center [354, 34] width 29 height 6
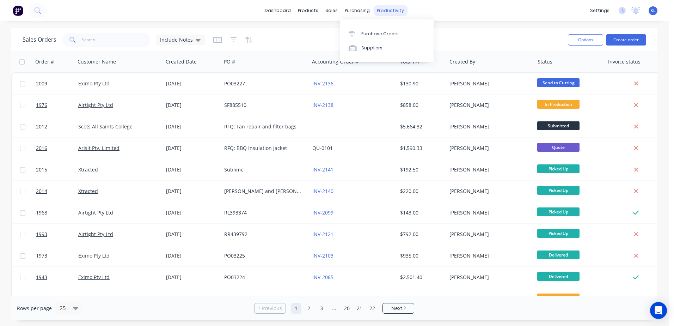
click at [397, 9] on div "productivity" at bounding box center [390, 10] width 34 height 11
click at [398, 33] on div "Workflow" at bounding box center [402, 34] width 21 height 6
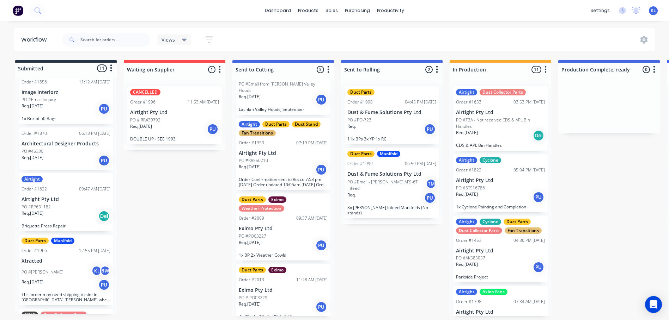
scroll to position [1, 0]
click at [286, 233] on div "PO #PO03227" at bounding box center [283, 236] width 89 height 6
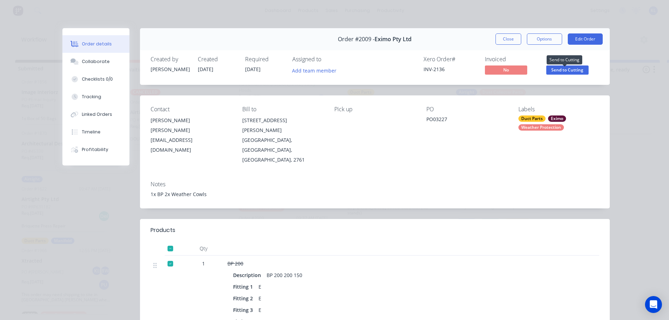
click at [569, 70] on span "Send to Cutting" at bounding box center [567, 70] width 42 height 9
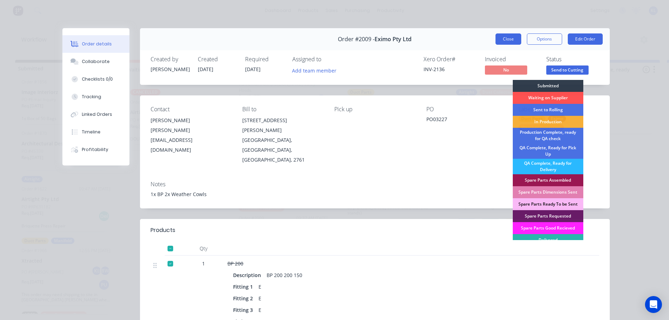
click at [515, 44] on button "Close" at bounding box center [508, 38] width 26 height 11
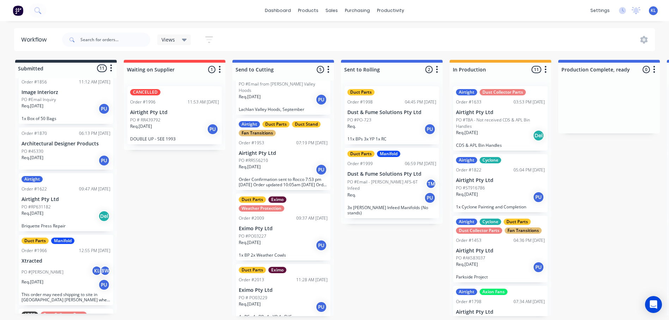
click at [298, 295] on div "PO # PO03229" at bounding box center [283, 298] width 89 height 6
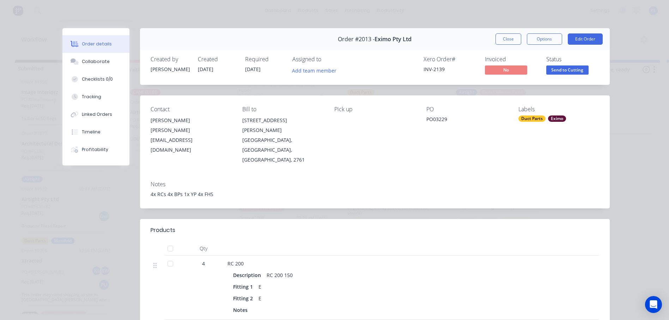
click at [564, 69] on span "Send to Cutting" at bounding box center [567, 70] width 42 height 9
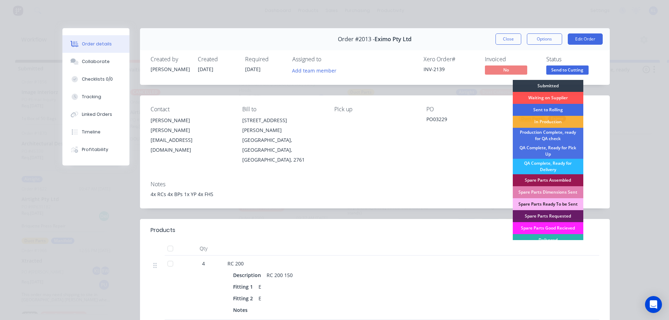
click at [548, 111] on div "Sent to Rolling" at bounding box center [547, 110] width 70 height 12
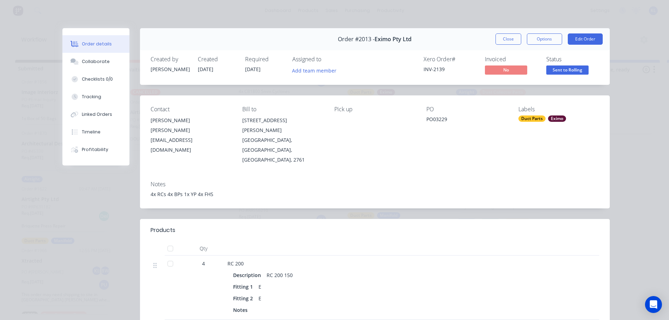
scroll to position [36, 0]
click at [507, 37] on button "Close" at bounding box center [508, 38] width 26 height 11
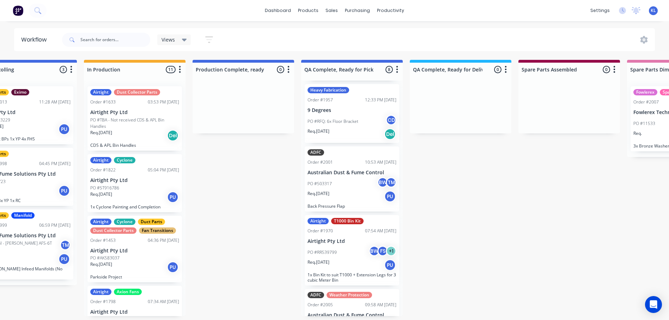
scroll to position [329, 0]
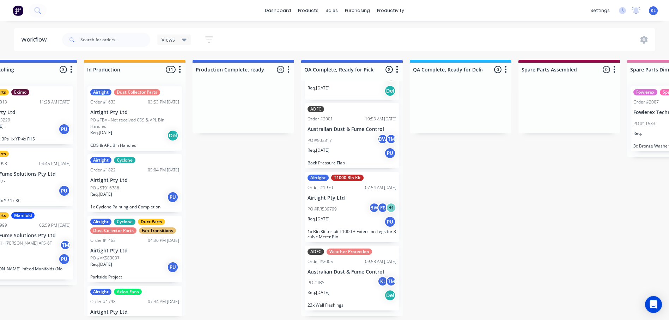
click at [338, 290] on div "PO #TBS KL TM" at bounding box center [351, 282] width 89 height 13
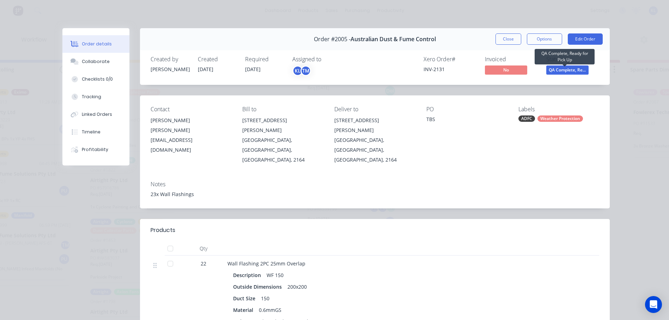
click at [568, 70] on span "QA Complete, Re..." at bounding box center [567, 70] width 42 height 9
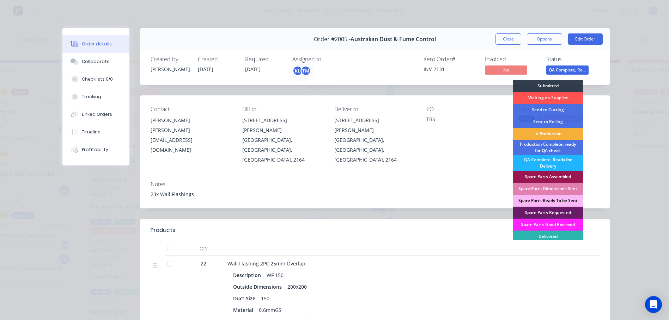
scroll to position [12, 0]
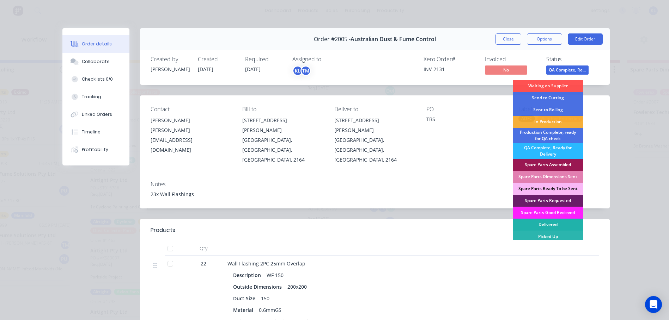
click at [554, 221] on div "Delivered" at bounding box center [547, 225] width 70 height 12
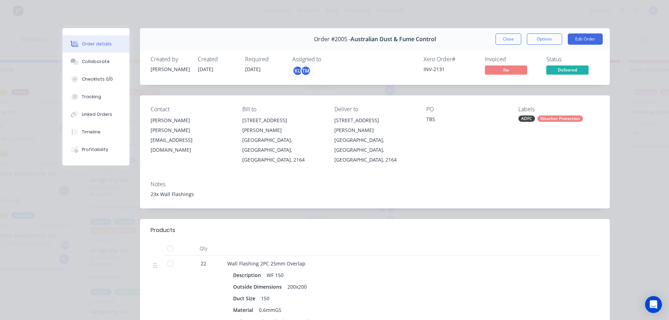
scroll to position [260, 0]
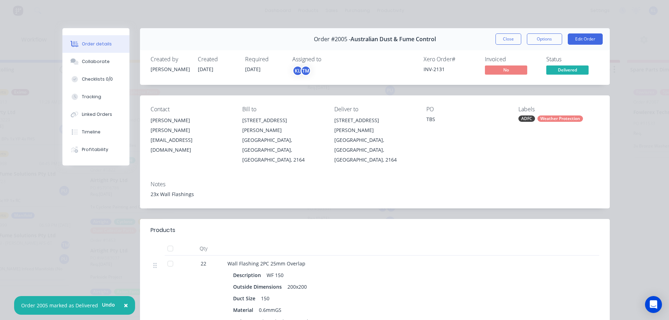
click at [505, 37] on button "Close" at bounding box center [508, 38] width 26 height 11
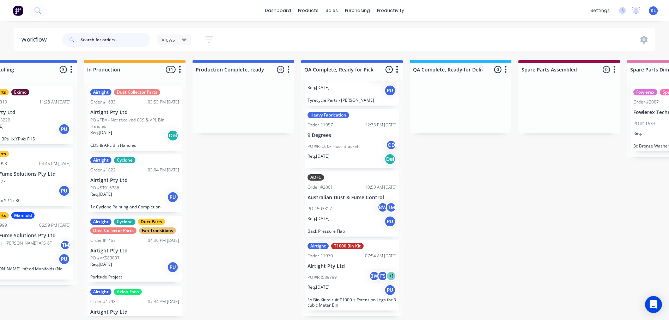
click at [127, 39] on input "text" at bounding box center [115, 40] width 70 height 14
click at [164, 33] on div "Views Save new view None (Default) edit All edit Production edit Spare Parts ed…" at bounding box center [188, 40] width 63 height 14
click at [168, 36] on div "Views" at bounding box center [174, 40] width 34 height 11
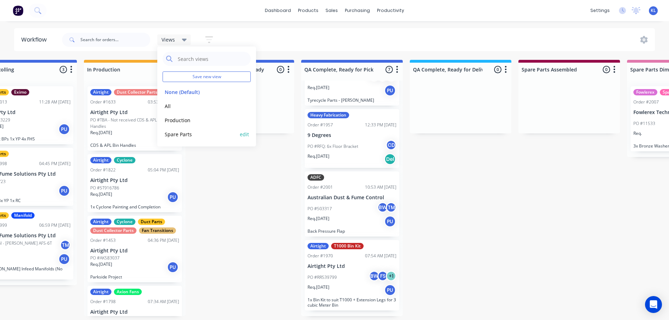
click at [179, 133] on button "Spare Parts" at bounding box center [199, 134] width 75 height 8
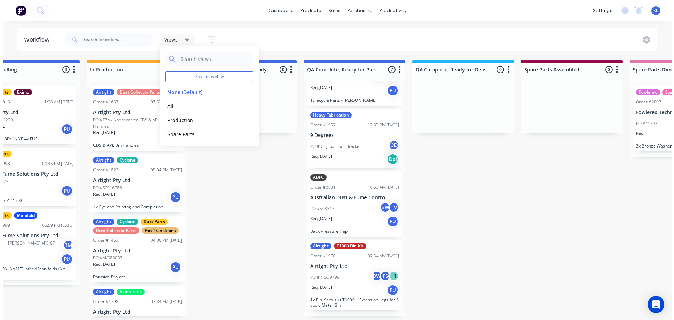
scroll to position [0, 0]
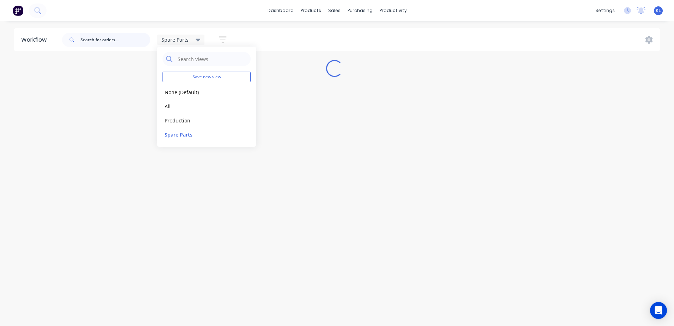
click at [111, 45] on input "text" at bounding box center [115, 40] width 70 height 14
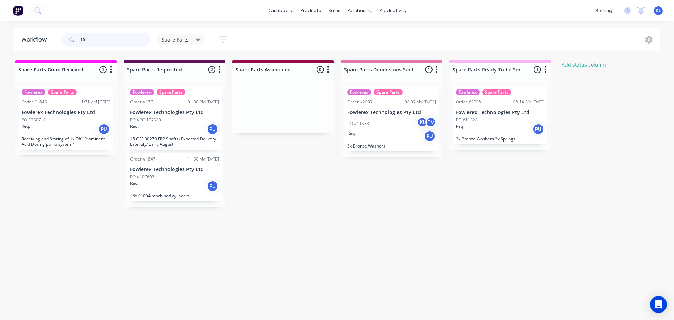
type input "1"
type input "11533"
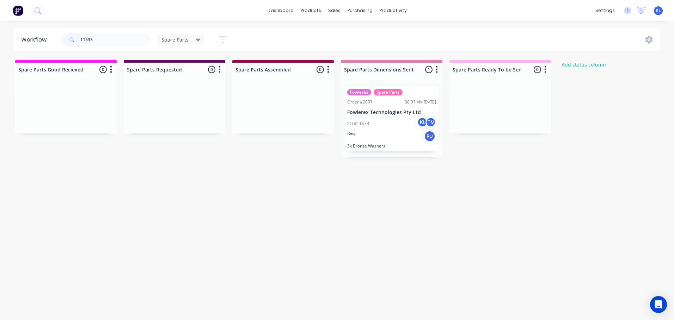
click at [385, 123] on div "PO #11533 KL TM" at bounding box center [391, 123] width 89 height 13
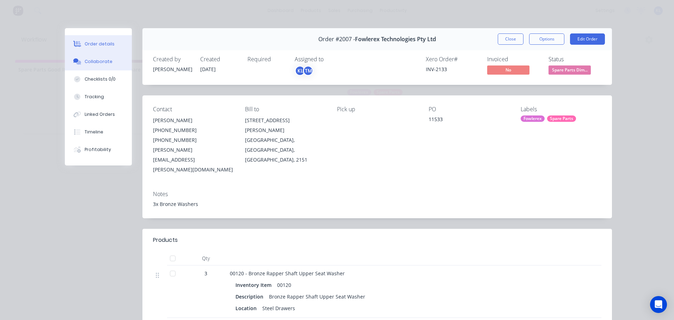
click at [73, 59] on icon at bounding box center [77, 62] width 8 height 6
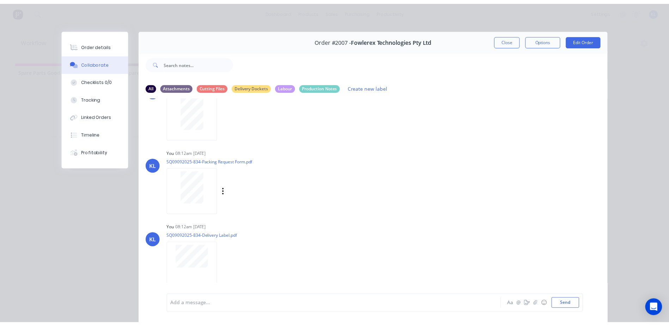
scroll to position [52, 0]
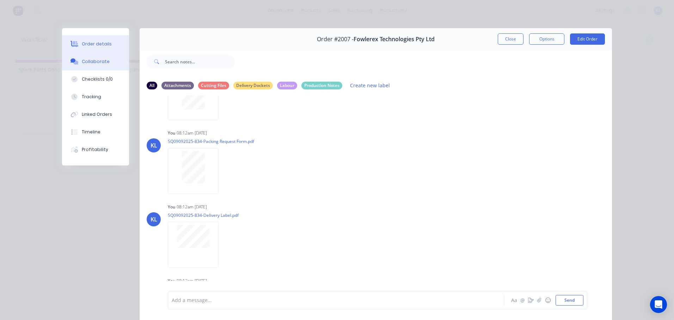
click at [93, 42] on div "Order details" at bounding box center [97, 44] width 30 height 6
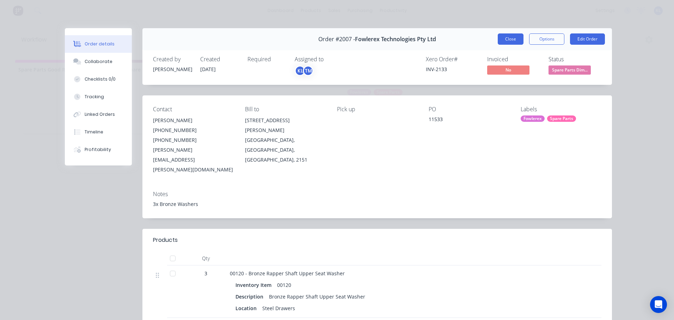
click at [515, 40] on button "Close" at bounding box center [511, 38] width 26 height 11
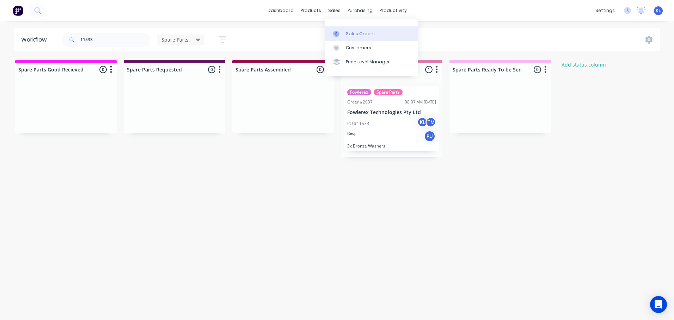
drag, startPoint x: 342, startPoint y: 12, endPoint x: 346, endPoint y: 27, distance: 15.6
click at [342, 12] on div "sales" at bounding box center [334, 10] width 19 height 11
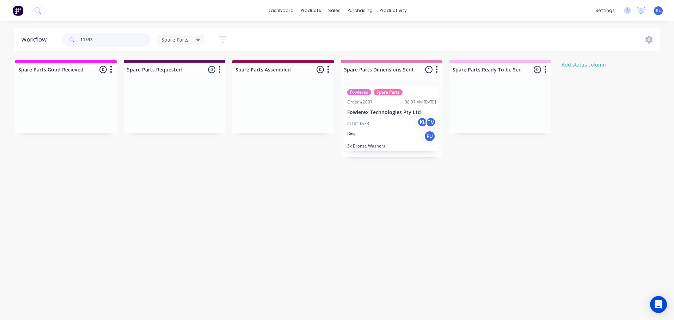
drag, startPoint x: 122, startPoint y: 44, endPoint x: 11, endPoint y: 46, distance: 110.7
click at [12, 46] on div "Workflow 11533 Spare Parts Save new view None (Default) edit All edit Productio…" at bounding box center [337, 39] width 674 height 23
click at [334, 14] on div "sales" at bounding box center [334, 10] width 19 height 11
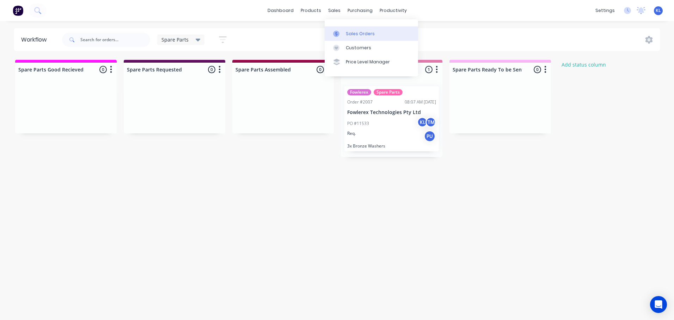
click at [346, 33] on div "Sales Orders" at bounding box center [360, 34] width 29 height 6
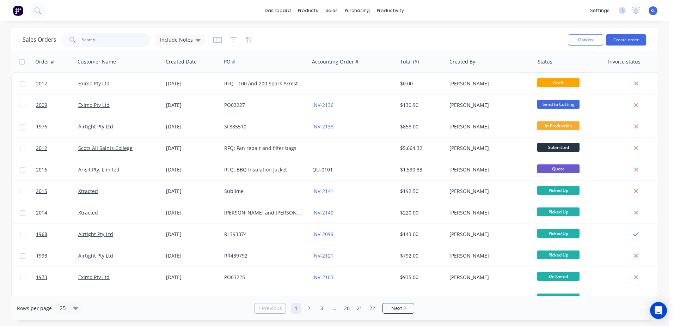
click at [84, 39] on input "text" at bounding box center [116, 40] width 69 height 14
click at [619, 43] on button "Create order" at bounding box center [626, 39] width 40 height 11
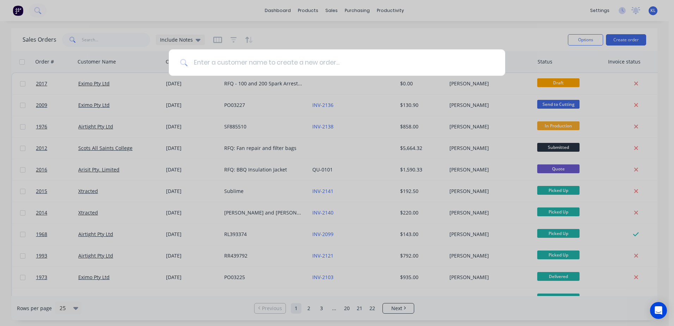
click at [417, 68] on input at bounding box center [341, 62] width 306 height 26
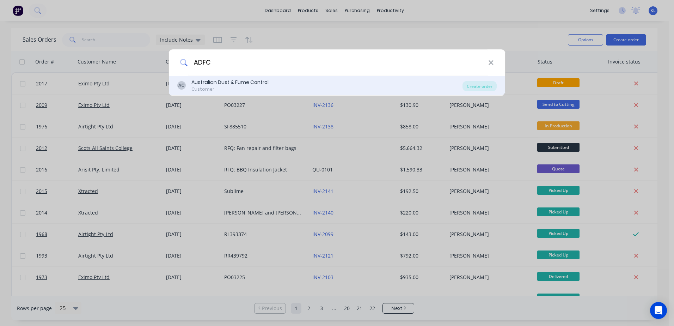
type input "ADFC"
click at [246, 87] on div "Customer" at bounding box center [229, 89] width 77 height 6
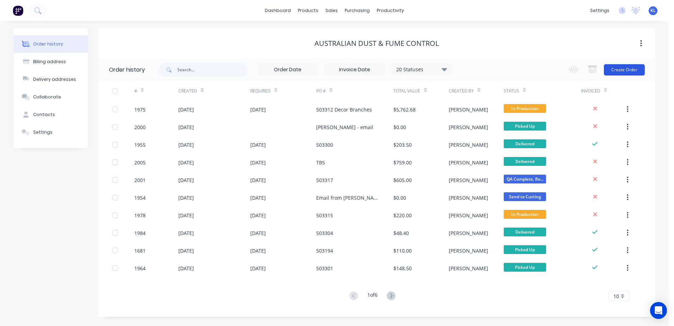
click at [619, 70] on button "Create Order" at bounding box center [624, 69] width 41 height 11
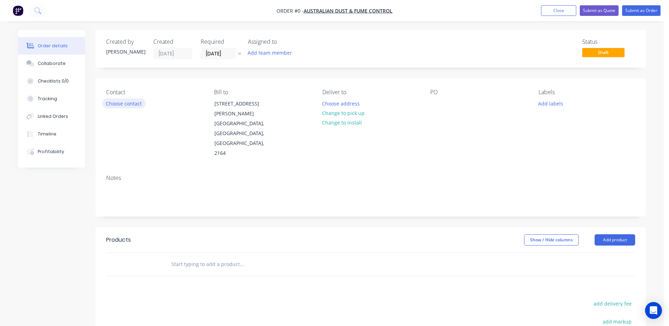
click at [126, 103] on button "Choose contact" at bounding box center [123, 103] width 43 height 10
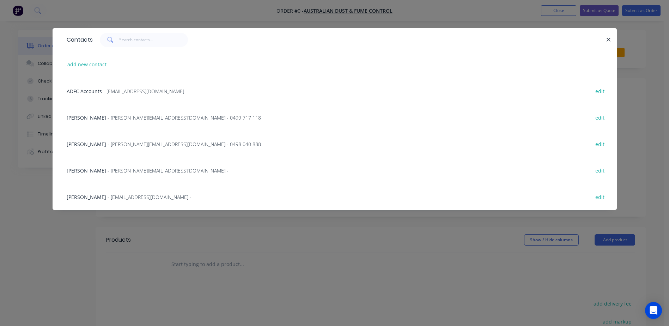
drag, startPoint x: 83, startPoint y: 117, endPoint x: 92, endPoint y: 117, distance: 9.5
click at [86, 117] on span "Tony Voysey" at bounding box center [86, 117] width 39 height 7
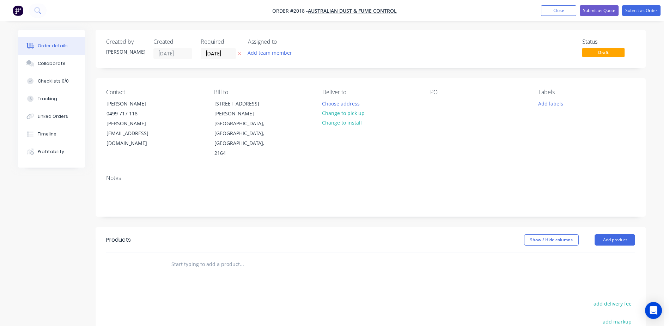
click at [439, 97] on div "PO" at bounding box center [478, 123] width 97 height 69
click at [438, 99] on div at bounding box center [435, 103] width 11 height 10
click at [551, 103] on button "Add labels" at bounding box center [550, 103] width 32 height 10
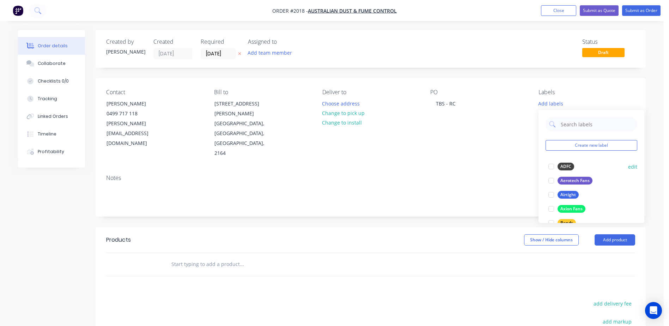
click at [566, 166] on div "ADFC" at bounding box center [565, 166] width 17 height 8
click at [572, 119] on input "text" at bounding box center [597, 120] width 74 height 14
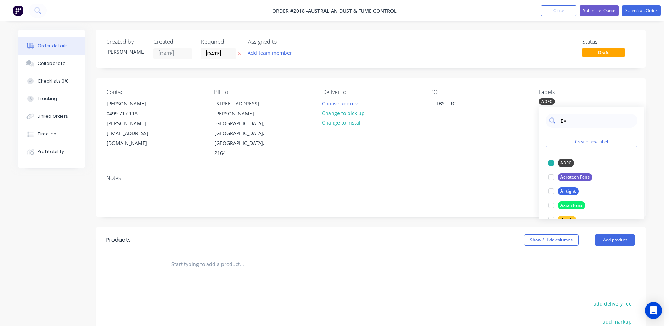
type input "E"
type input "Duc"
click at [557, 165] on div at bounding box center [551, 163] width 14 height 14
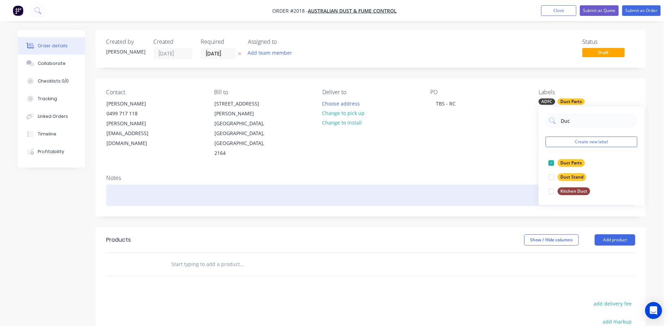
click at [438, 184] on div at bounding box center [370, 195] width 529 height 22
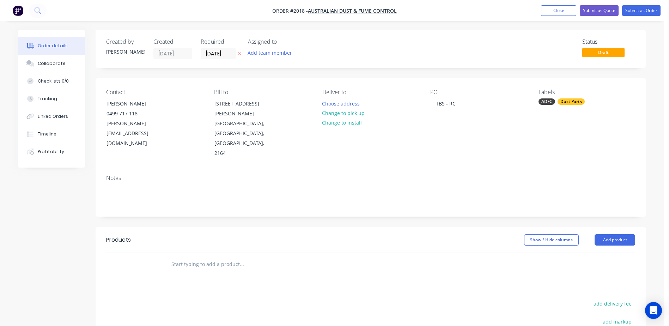
click at [571, 107] on div "Labels ADFC Duct Parts" at bounding box center [586, 123] width 97 height 69
click at [571, 104] on div "Duct Parts" at bounding box center [570, 101] width 27 height 6
click at [575, 122] on input "Duc" at bounding box center [597, 120] width 74 height 14
type input "D"
type input "Emer"
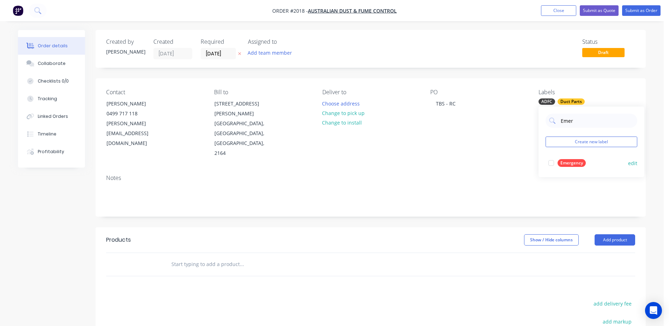
click at [577, 164] on div "Emergency" at bounding box center [571, 163] width 28 height 8
click at [424, 169] on div "Notes" at bounding box center [371, 192] width 550 height 47
click at [353, 105] on button "Choose address" at bounding box center [340, 103] width 45 height 10
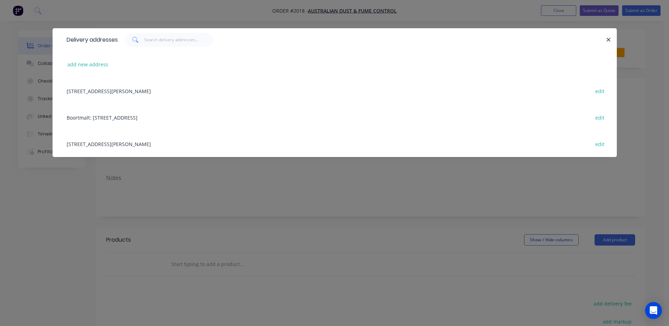
click at [109, 91] on div "26 Hargraves Place, Wetherill Park, New South Wales, Australia, 2164 edit" at bounding box center [334, 91] width 543 height 26
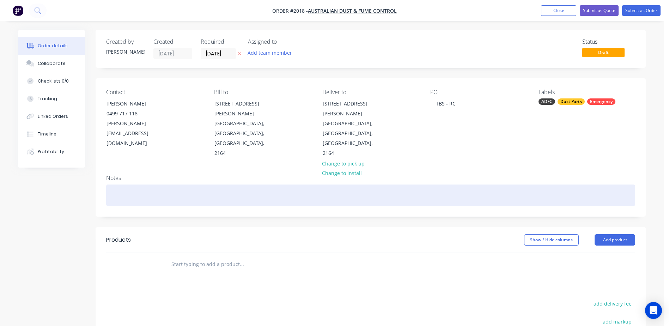
click at [125, 184] on div at bounding box center [370, 195] width 529 height 22
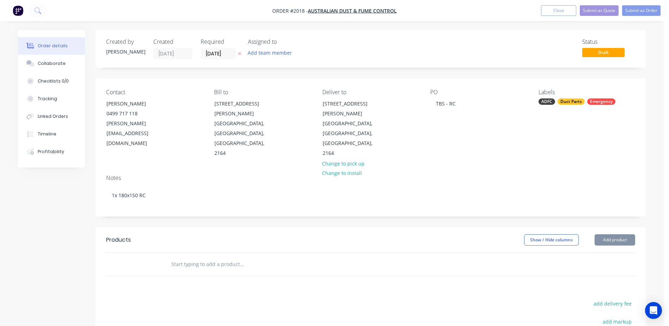
click at [179, 200] on div "Created by Kyle Created 24/09/25 Required 24/09/25 Assigned to Add team member …" at bounding box center [371, 237] width 550 height 415
click at [610, 234] on button "Add product" at bounding box center [614, 239] width 41 height 11
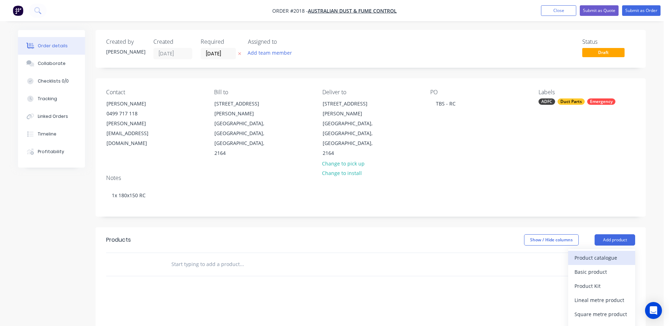
click at [596, 252] on div "Product catalogue" at bounding box center [601, 257] width 54 height 10
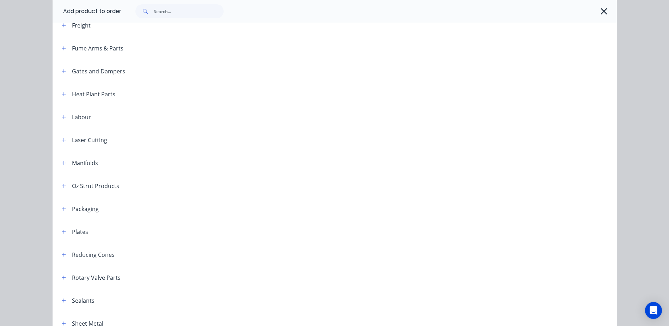
scroll to position [881, 0]
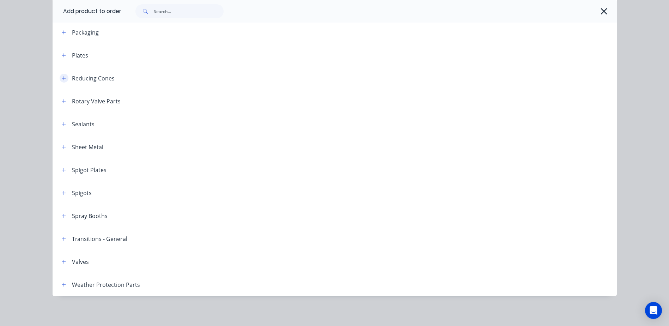
click at [61, 75] on button "button" at bounding box center [64, 78] width 9 height 9
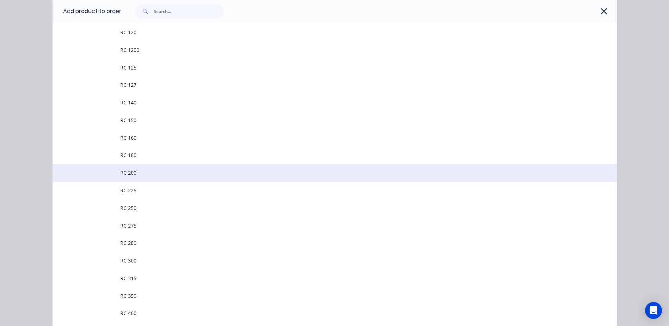
scroll to position [987, 0]
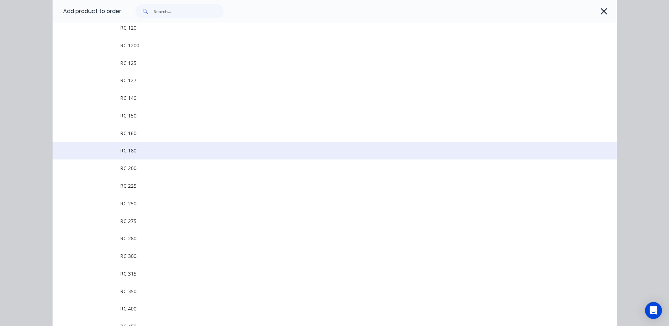
click at [135, 148] on span "RC 180" at bounding box center [318, 150] width 397 height 7
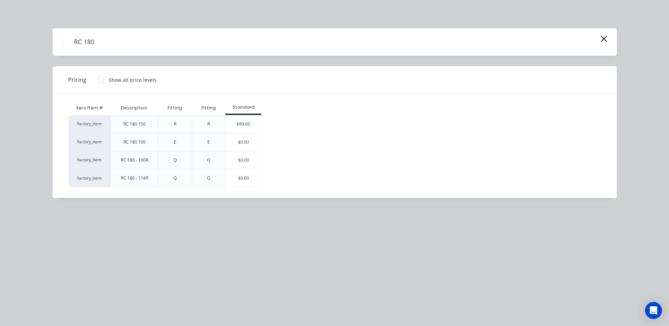
scroll to position [70, 0]
click at [294, 135] on div "factory_item RC 180 150 R R $90.00 factory_item RC 180 100 E E $0.00 factory_it…" at bounding box center [329, 151] width 522 height 72
drag, startPoint x: 604, startPoint y: 33, endPoint x: 604, endPoint y: 37, distance: 4.2
click at [604, 37] on div "RC 180" at bounding box center [335, 41] width 564 height 27
drag, startPoint x: 604, startPoint y: 37, endPoint x: 603, endPoint y: 46, distance: 9.2
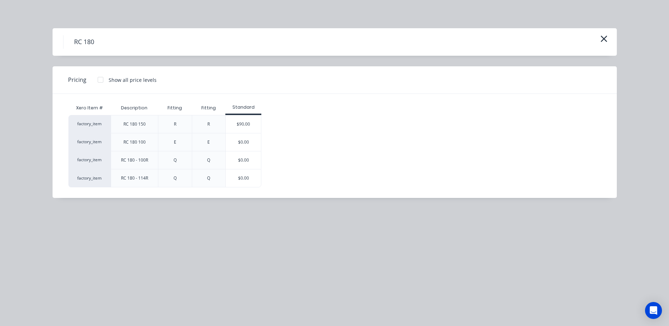
click at [603, 46] on div "RC 180" at bounding box center [334, 41] width 543 height 13
click at [603, 41] on icon "button" at bounding box center [603, 39] width 7 height 10
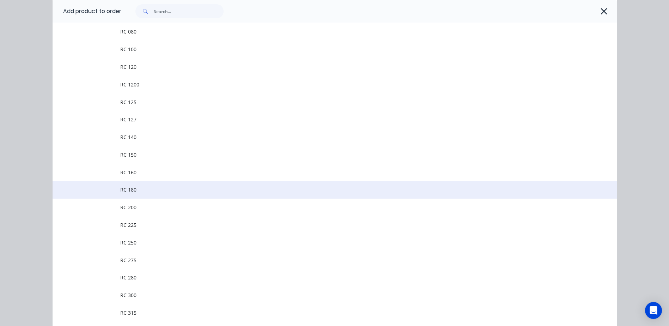
click at [139, 190] on span "RC 180" at bounding box center [318, 189] width 397 height 7
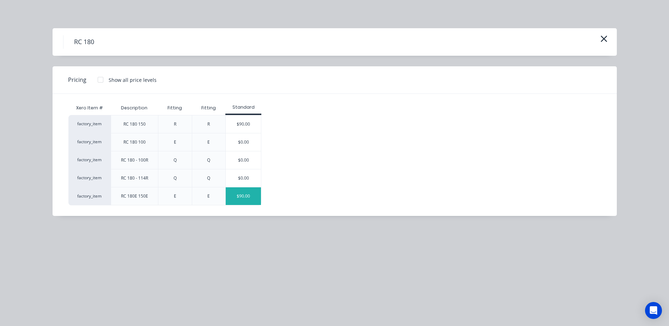
click at [249, 197] on div "$90.00" at bounding box center [243, 196] width 35 height 18
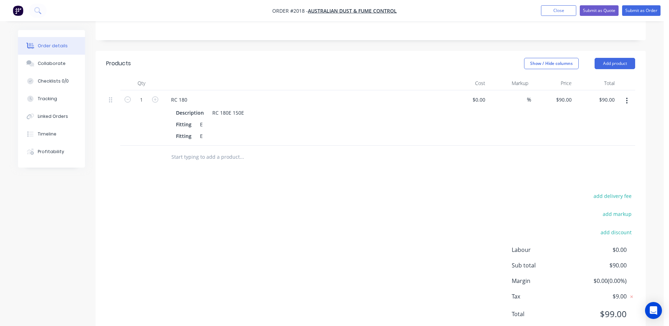
scroll to position [35, 0]
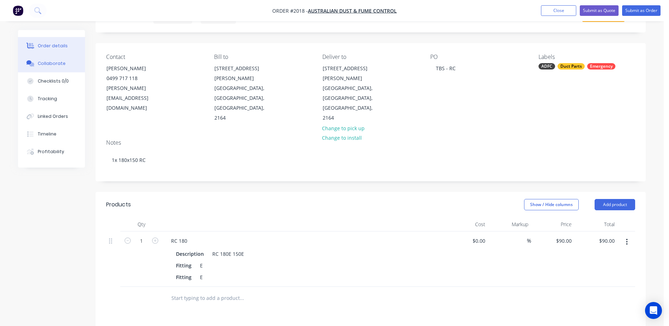
click at [45, 63] on div "Collaborate" at bounding box center [52, 63] width 28 height 6
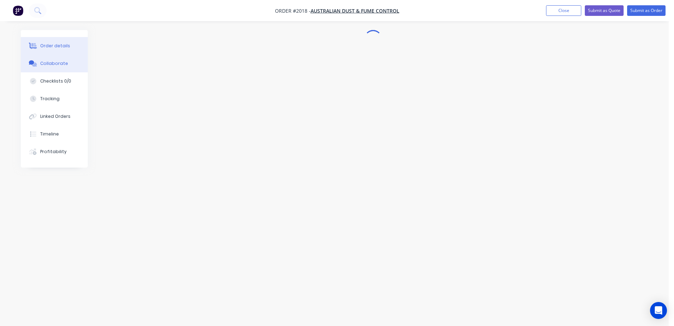
click at [45, 44] on div "Order details" at bounding box center [55, 46] width 30 height 6
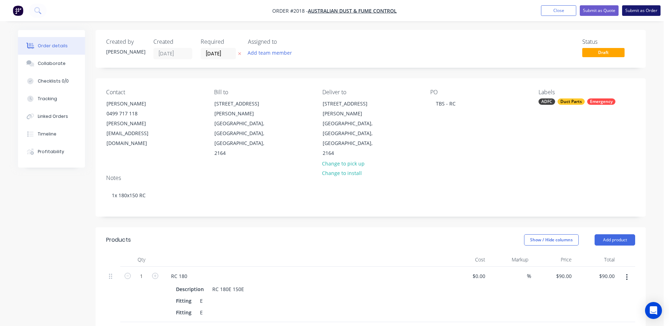
click at [639, 11] on button "Submit as Order" at bounding box center [641, 10] width 38 height 11
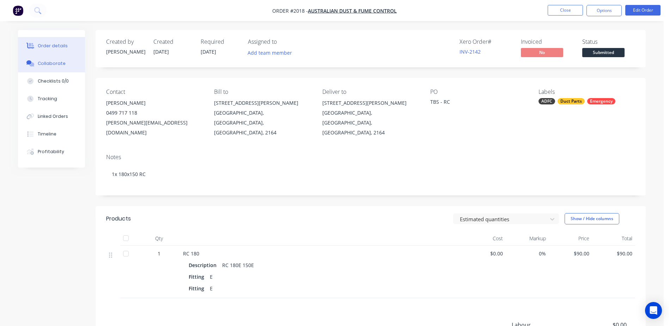
click at [66, 61] on button "Collaborate" at bounding box center [51, 64] width 67 height 18
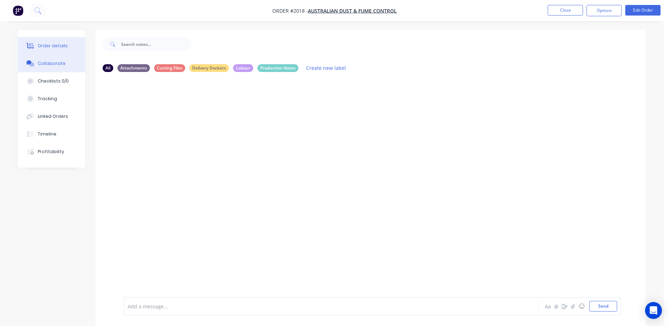
click at [53, 51] on button "Order details" at bounding box center [51, 46] width 67 height 18
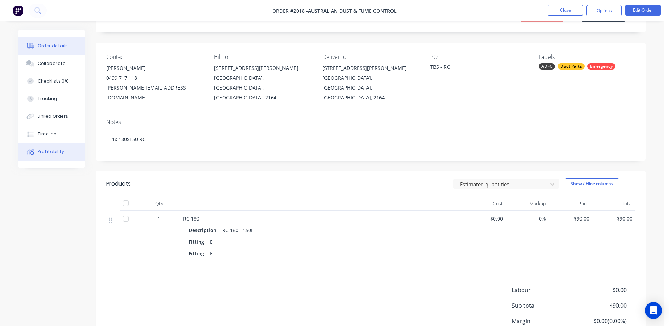
scroll to position [35, 0]
click at [48, 65] on div "Collaborate" at bounding box center [52, 63] width 28 height 6
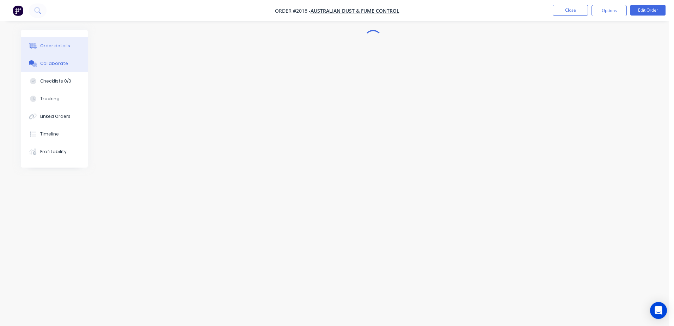
click at [53, 41] on button "Order details" at bounding box center [54, 46] width 67 height 18
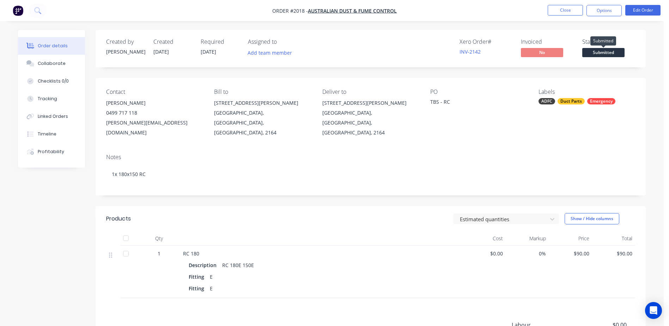
click at [613, 55] on span "Submitted" at bounding box center [603, 52] width 42 height 9
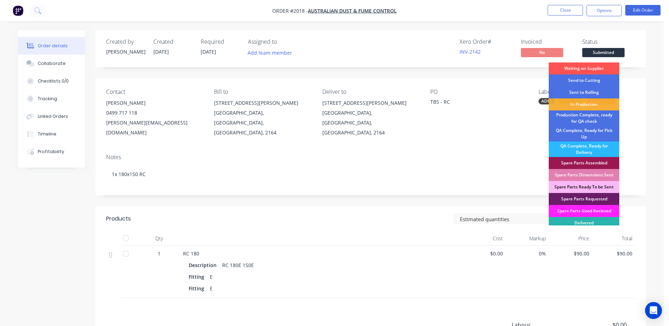
click at [606, 30] on div "Created by Kyle Created 24/09/25 Required 24/09/25 Assigned to Add team member …" at bounding box center [371, 48] width 550 height 37
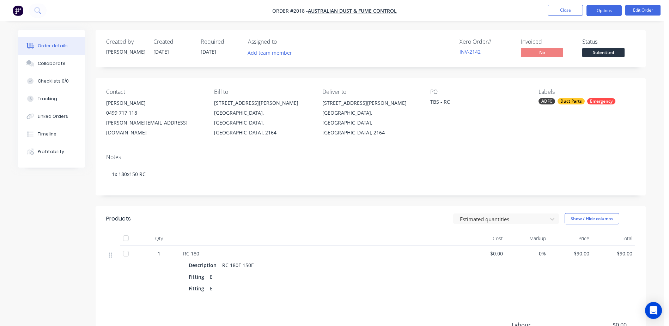
click at [602, 7] on button "Options" at bounding box center [603, 10] width 35 height 11
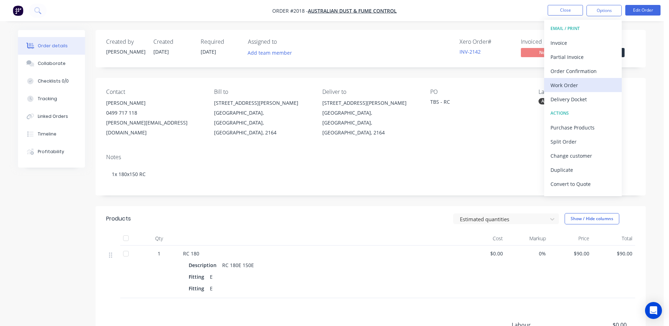
click at [570, 83] on div "Work Order" at bounding box center [582, 85] width 65 height 10
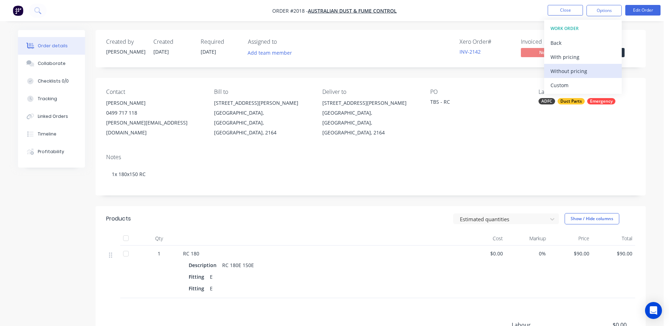
click at [567, 73] on div "Without pricing" at bounding box center [582, 71] width 65 height 10
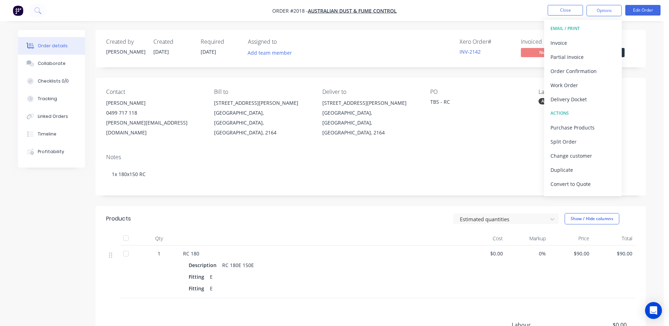
click at [330, 68] on div "Created by Kyle Created 24/09/25 Required 24/09/25 Assigned to Add team member …" at bounding box center [371, 221] width 550 height 383
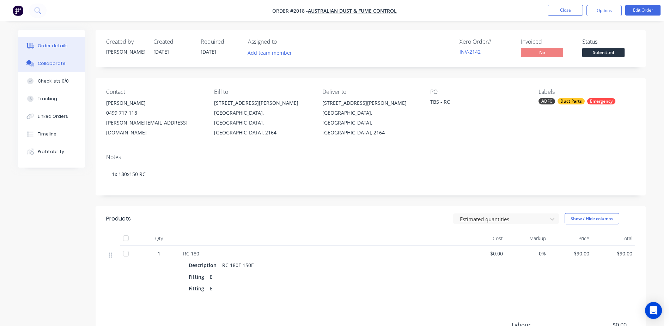
click at [61, 65] on div "Collaborate" at bounding box center [52, 63] width 28 height 6
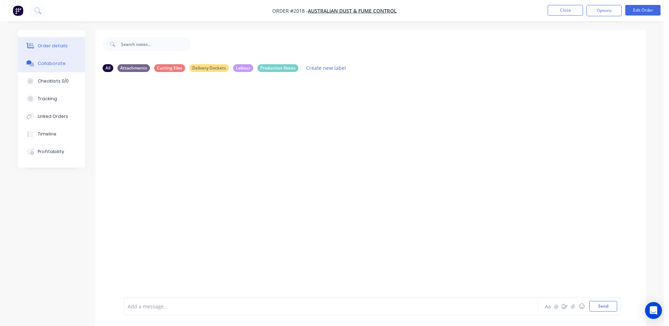
click at [60, 51] on button "Order details" at bounding box center [51, 46] width 67 height 18
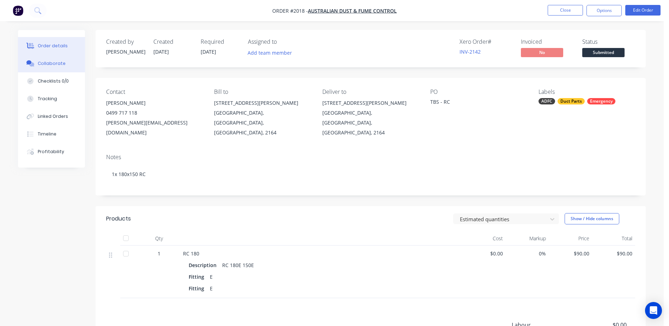
click at [54, 62] on div "Collaborate" at bounding box center [52, 63] width 28 height 6
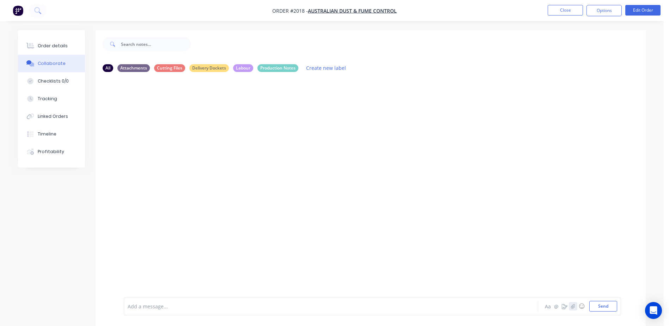
click at [570, 302] on button "button" at bounding box center [573, 306] width 8 height 8
click at [595, 305] on button "Send" at bounding box center [603, 306] width 28 height 11
click at [45, 43] on div "Order details" at bounding box center [53, 46] width 30 height 6
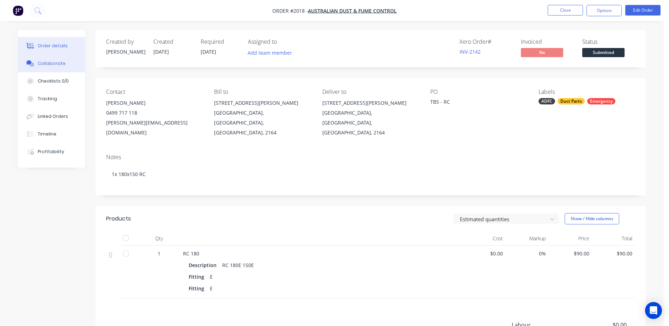
click at [38, 59] on button "Collaborate" at bounding box center [51, 64] width 67 height 18
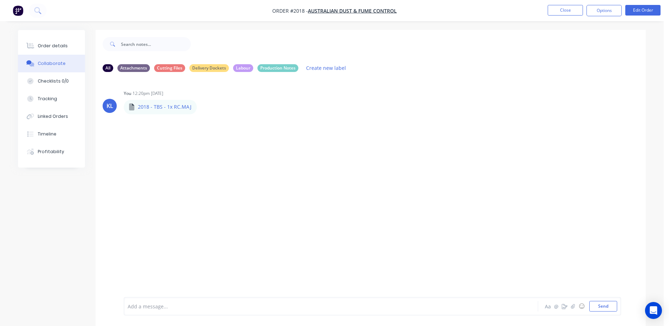
click at [168, 303] on div at bounding box center [311, 305] width 367 height 7
click at [61, 45] on div "Order details" at bounding box center [53, 46] width 30 height 6
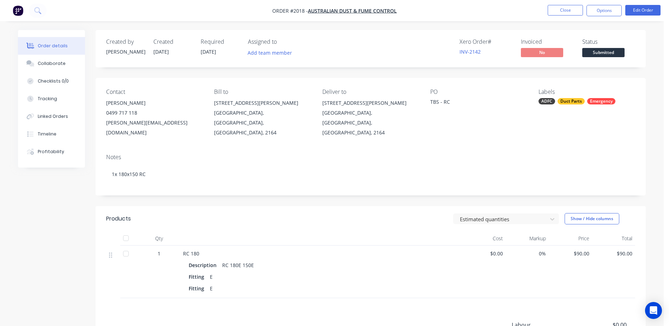
click at [205, 50] on span "[DATE]" at bounding box center [209, 51] width 16 height 7
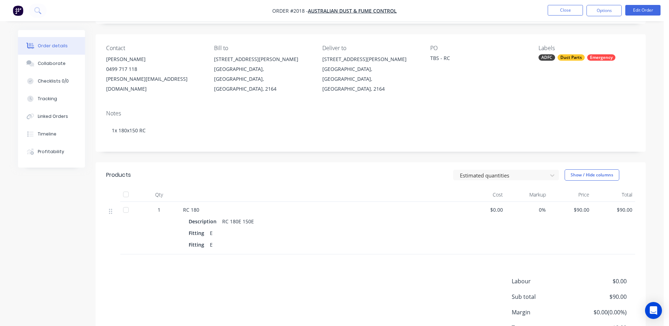
scroll to position [88, 0]
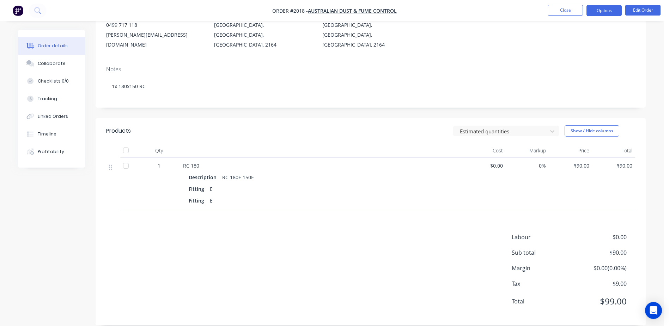
click at [600, 6] on button "Options" at bounding box center [603, 10] width 35 height 11
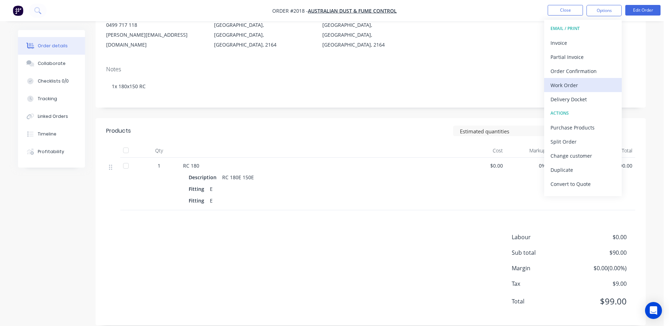
click at [565, 88] on div "Work Order" at bounding box center [582, 85] width 65 height 10
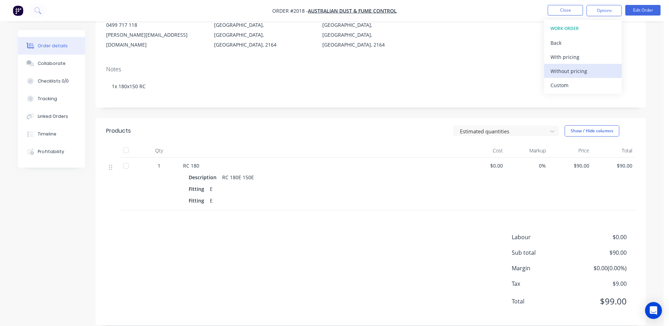
click at [588, 76] on div "Without pricing" at bounding box center [582, 71] width 65 height 10
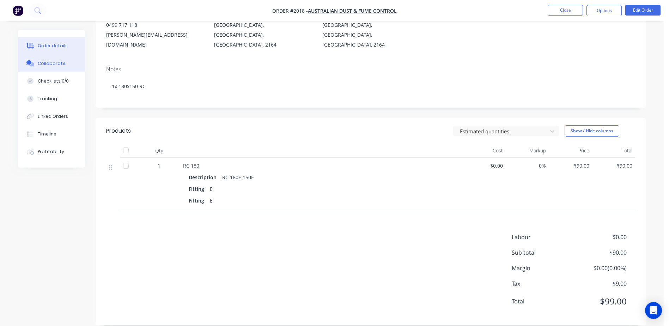
click at [50, 65] on div "Collaborate" at bounding box center [52, 63] width 28 height 6
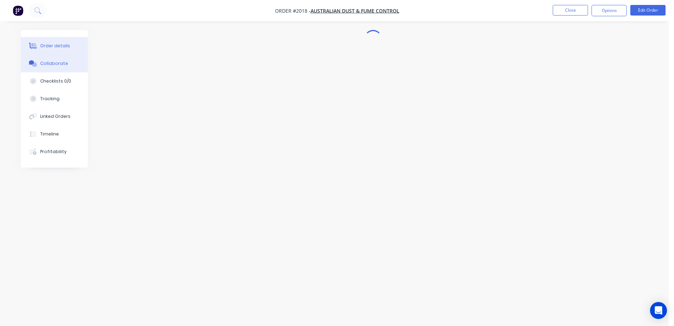
click at [53, 45] on div "Order details" at bounding box center [55, 46] width 30 height 6
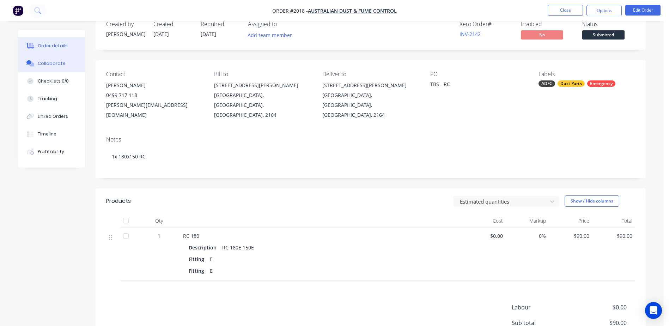
scroll to position [17, 0]
click at [48, 65] on div "Collaborate" at bounding box center [52, 63] width 28 height 6
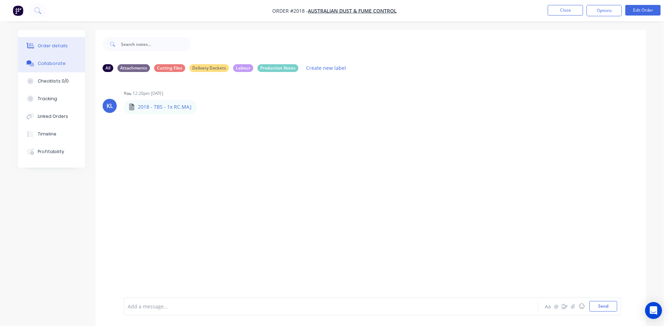
click at [50, 49] on button "Order details" at bounding box center [51, 46] width 67 height 18
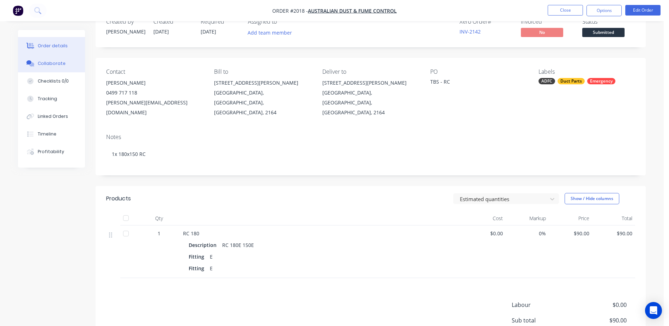
scroll to position [17, 0]
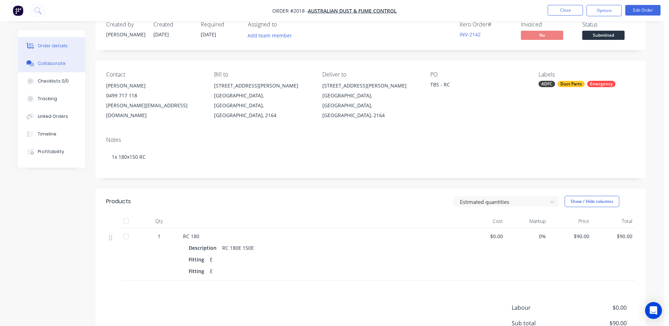
click at [63, 68] on button "Collaborate" at bounding box center [51, 64] width 67 height 18
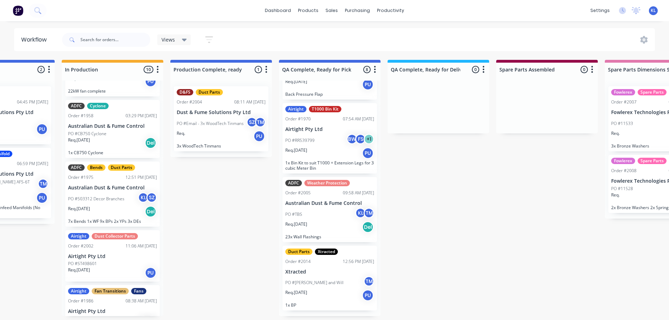
scroll to position [314, 0]
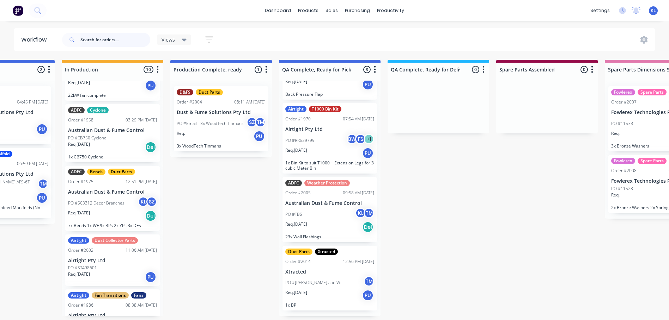
click at [96, 42] on input "text" at bounding box center [115, 40] width 70 height 14
type input "11528"
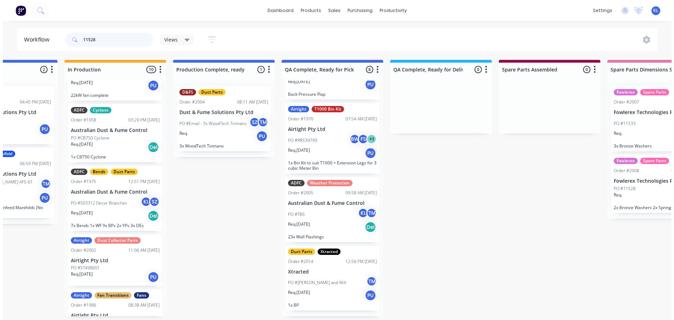
scroll to position [0, 0]
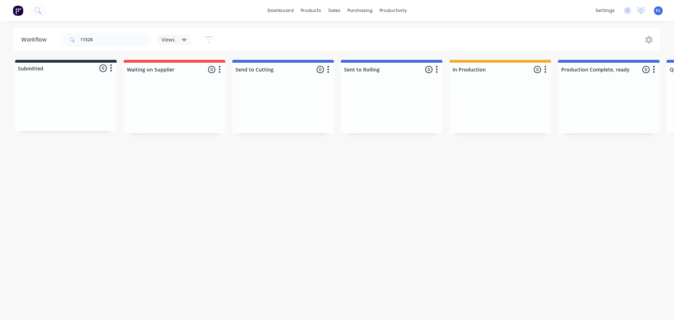
click at [174, 36] on span "Views" at bounding box center [167, 39] width 13 height 7
click at [177, 136] on button "Spare Parts" at bounding box center [199, 134] width 75 height 8
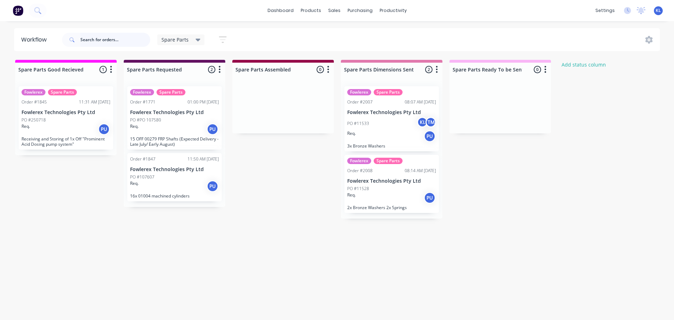
click at [90, 37] on input "text" at bounding box center [115, 40] width 70 height 14
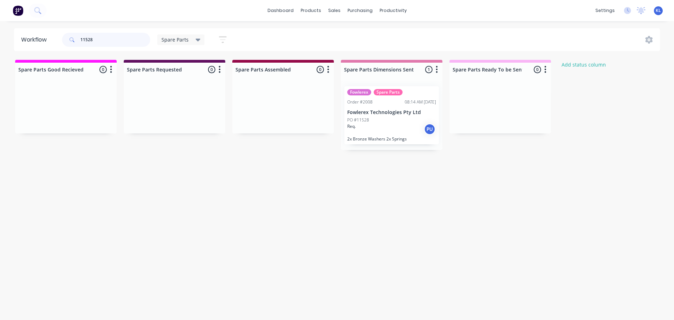
type input "11528"
click at [391, 100] on div "Order #2008 08:14 AM 22/09/25" at bounding box center [391, 102] width 89 height 6
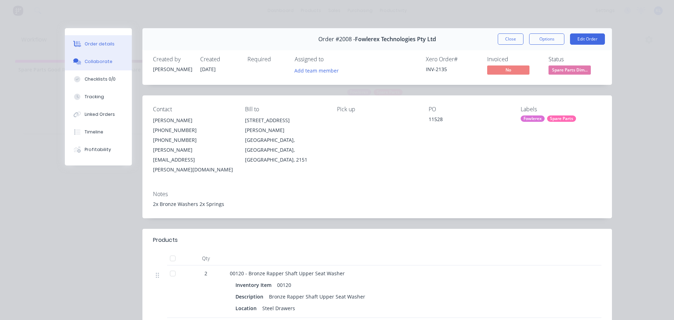
click at [95, 62] on div "Collaborate" at bounding box center [99, 62] width 28 height 6
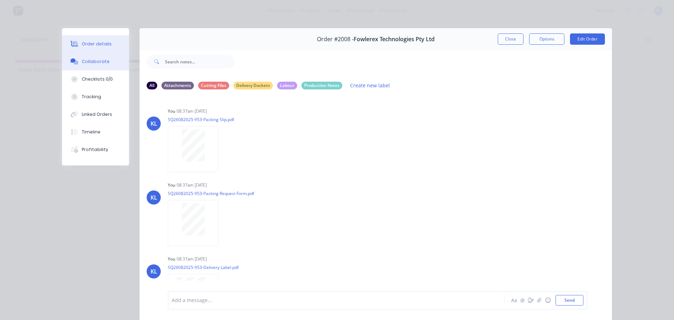
click at [97, 45] on div "Order details" at bounding box center [97, 44] width 30 height 6
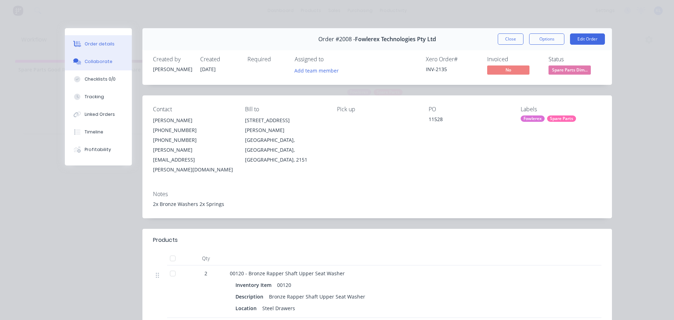
click at [99, 61] on div "Collaborate" at bounding box center [99, 62] width 28 height 6
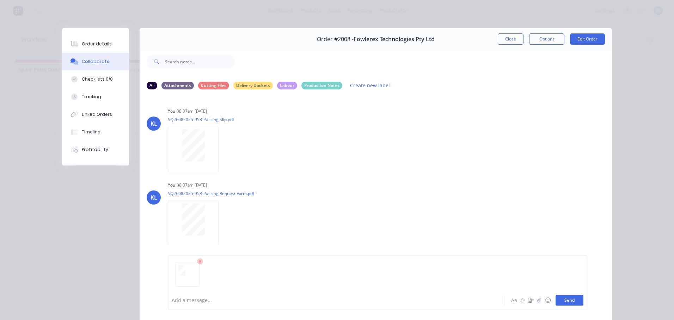
click at [570, 300] on button "Send" at bounding box center [569, 300] width 28 height 11
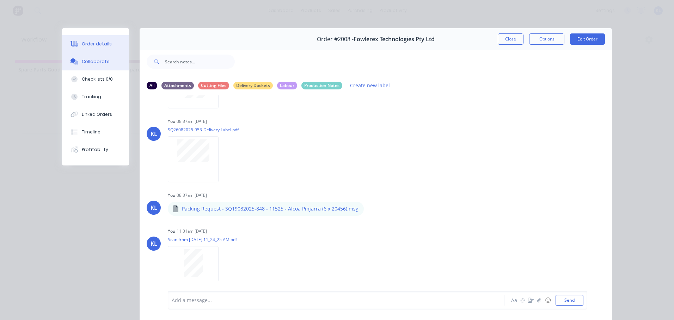
click at [93, 45] on div "Order details" at bounding box center [97, 44] width 30 height 6
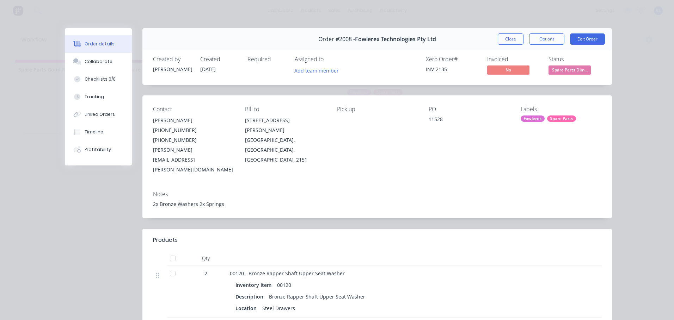
click at [558, 66] on span "Spare Parts Dim..." at bounding box center [569, 70] width 42 height 9
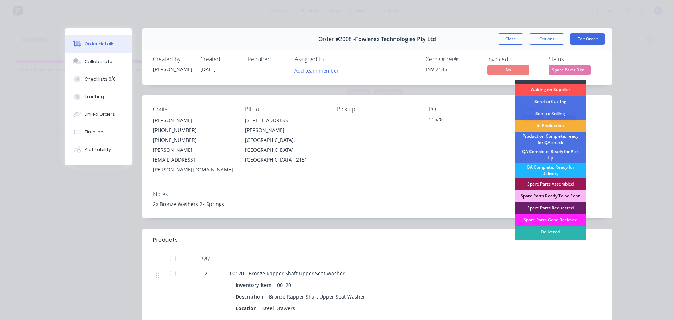
scroll to position [16, 0]
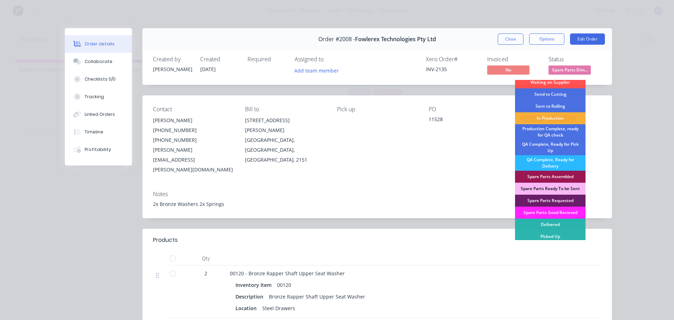
click at [616, 153] on div "Order details Collaborate Checklists 0/0 Tracking Linked Orders Timeline Profit…" at bounding box center [337, 262] width 564 height 468
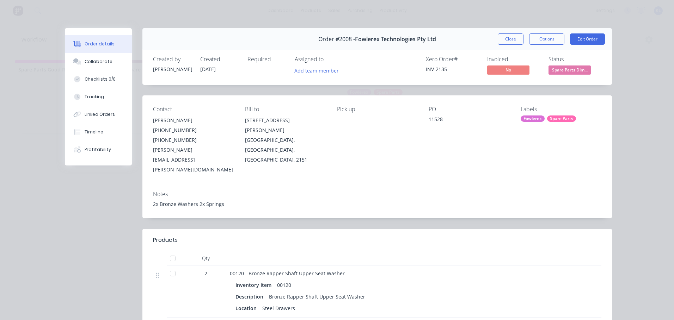
click at [554, 66] on span "Spare Parts Dim..." at bounding box center [569, 70] width 42 height 9
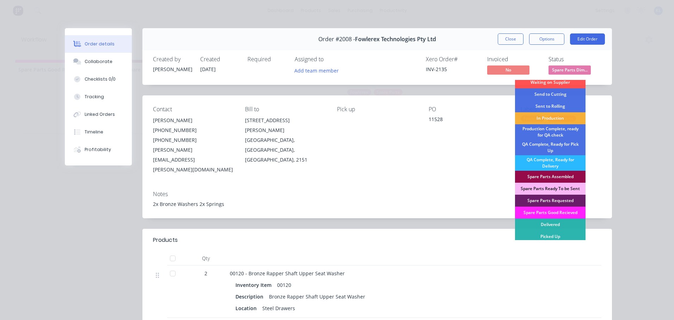
scroll to position [106, 0]
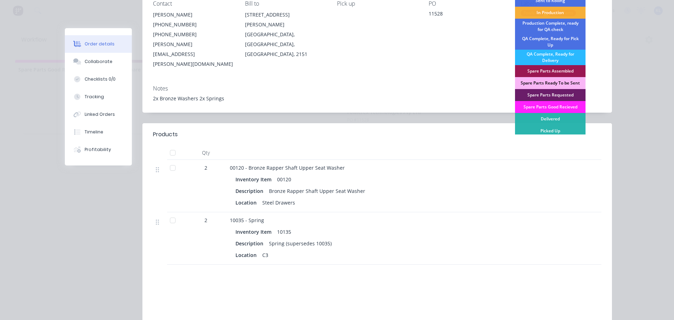
click at [560, 79] on div "Spare Parts Ready To be Sent" at bounding box center [550, 83] width 70 height 12
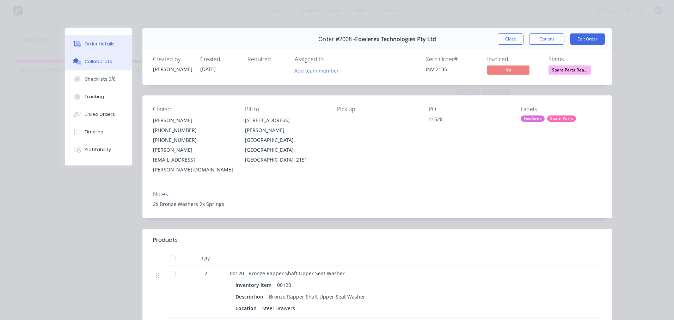
click at [96, 62] on div "Collaborate" at bounding box center [99, 62] width 28 height 6
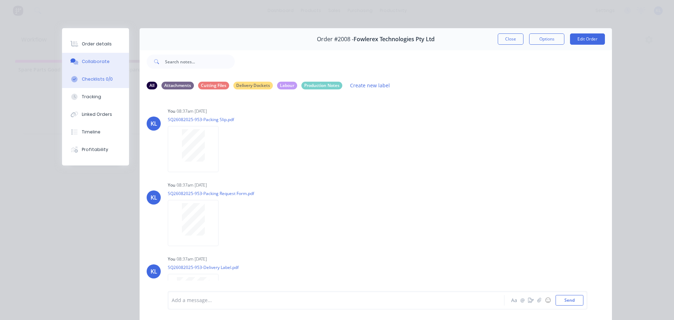
click at [90, 79] on div "Checklists 0/0" at bounding box center [97, 79] width 31 height 6
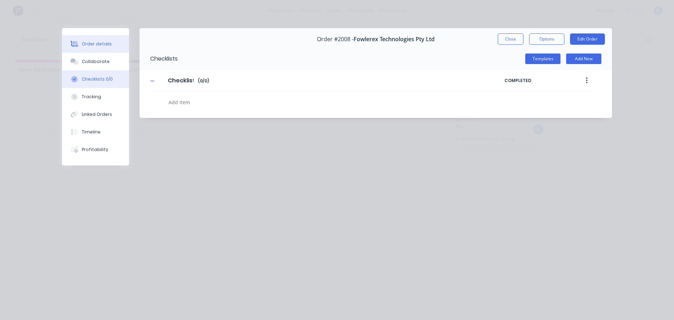
click at [94, 37] on button "Order details" at bounding box center [95, 44] width 67 height 18
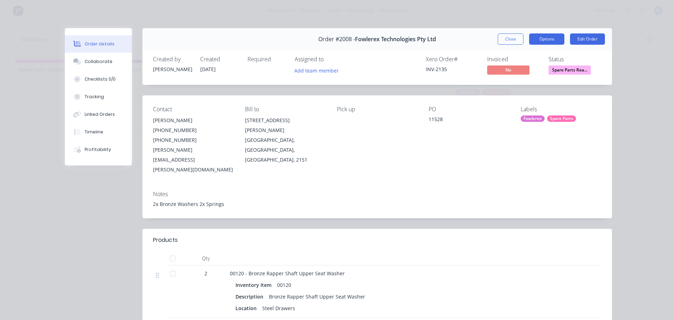
click at [552, 37] on button "Options" at bounding box center [546, 38] width 35 height 11
click at [536, 23] on div "Order details Collaborate Checklists 0/0 Tracking Linked Orders Timeline Profit…" at bounding box center [337, 160] width 674 height 320
click at [90, 64] on div "Collaborate" at bounding box center [99, 62] width 28 height 6
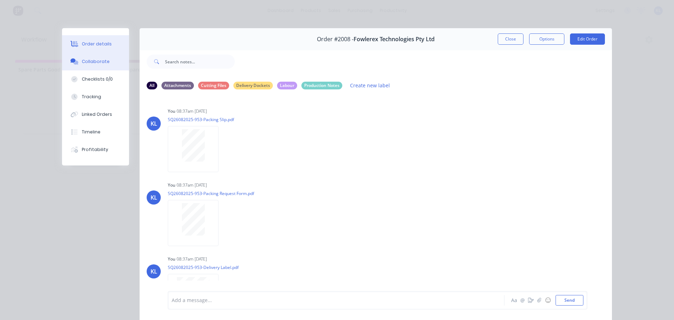
click at [100, 44] on div "Order details" at bounding box center [97, 44] width 30 height 6
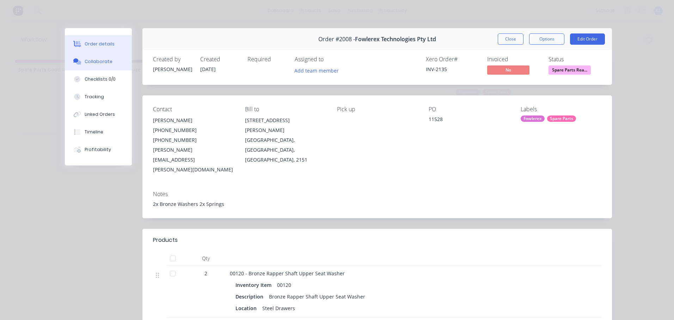
click at [100, 57] on button "Collaborate" at bounding box center [98, 62] width 67 height 18
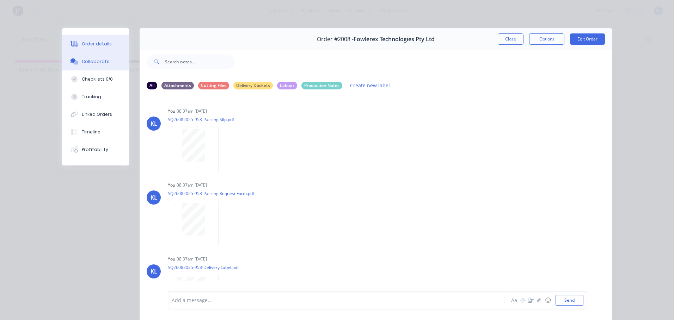
click at [102, 49] on button "Order details" at bounding box center [95, 44] width 67 height 18
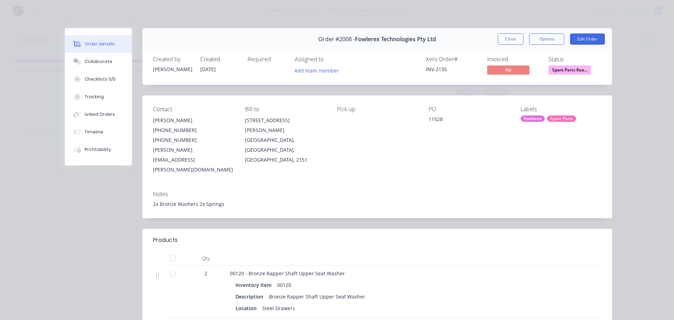
click at [499, 33] on div "Order #2008 - Fowlerex Technologies Pty Ltd Close Options Edit Order" at bounding box center [376, 39] width 469 height 22
click at [506, 40] on button "Close" at bounding box center [511, 38] width 26 height 11
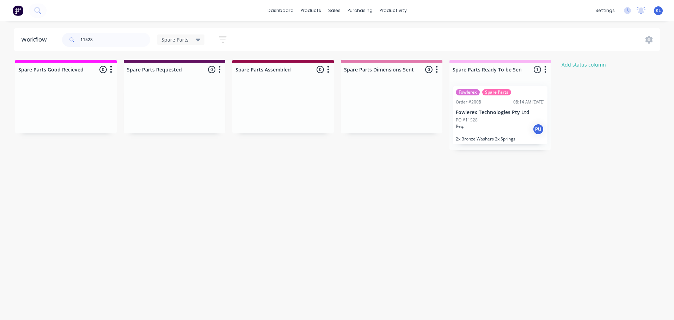
click at [504, 120] on div "PO #11528" at bounding box center [500, 120] width 89 height 6
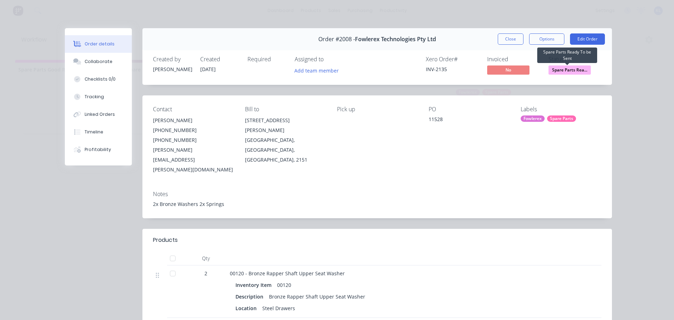
click at [567, 72] on span "Spare Parts Rea..." at bounding box center [569, 70] width 42 height 9
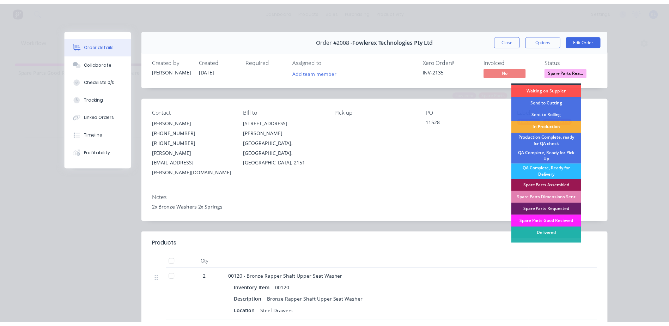
scroll to position [16, 0]
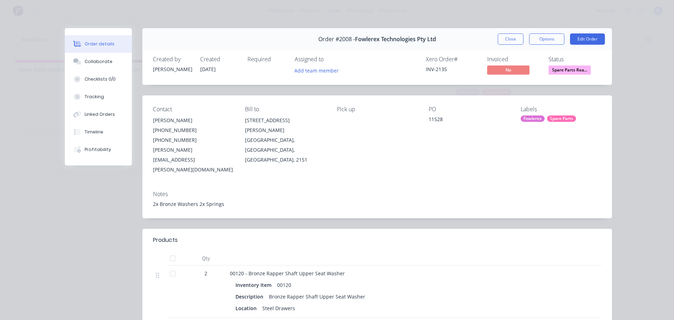
drag, startPoint x: 637, startPoint y: 156, endPoint x: 551, endPoint y: 94, distance: 106.0
click at [633, 152] on div "Order details Collaborate Checklists 0/0 Tracking Linked Orders Timeline Profit…" at bounding box center [337, 160] width 674 height 320
click at [507, 35] on button "Close" at bounding box center [511, 38] width 26 height 11
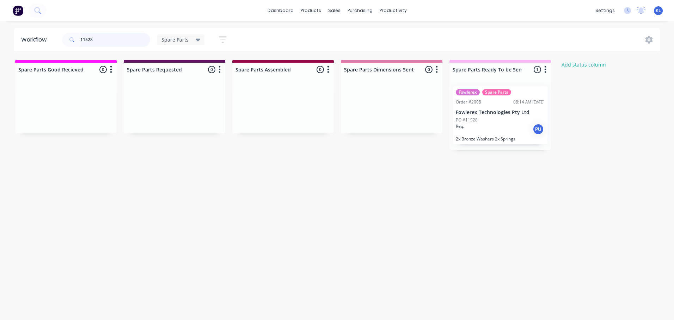
drag, startPoint x: 105, startPoint y: 37, endPoint x: 51, endPoint y: 32, distance: 53.8
click at [51, 32] on header "Workflow 11528 Spare Parts Save new view None (Default) edit All edit Productio…" at bounding box center [337, 39] width 646 height 23
click at [189, 40] on div "Spare Parts" at bounding box center [180, 40] width 39 height 6
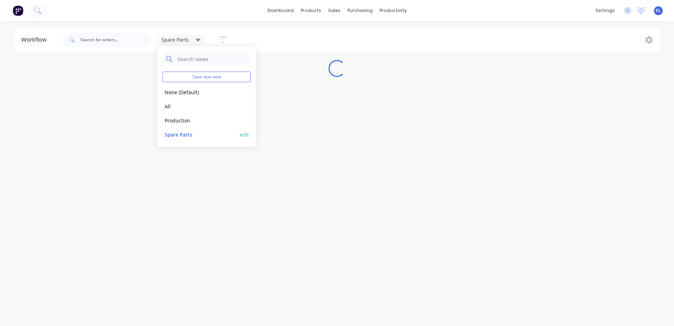
click at [180, 133] on button "Spare Parts" at bounding box center [199, 134] width 75 height 8
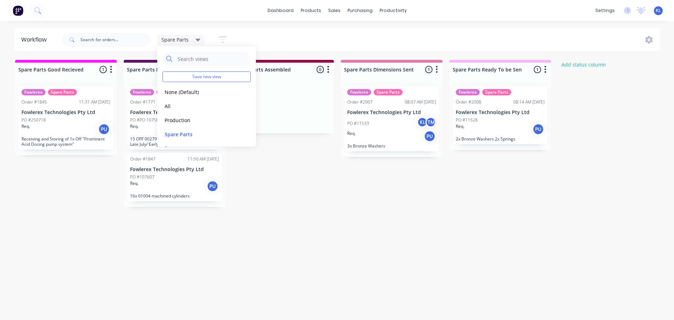
drag, startPoint x: 413, startPoint y: 185, endPoint x: 402, endPoint y: 144, distance: 42.0
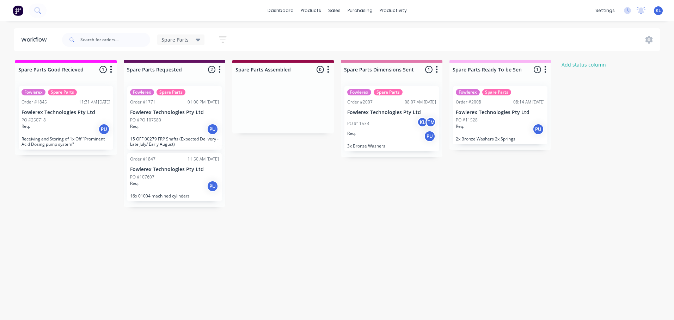
click at [394, 127] on div "PO #11533 KL TM" at bounding box center [391, 123] width 89 height 13
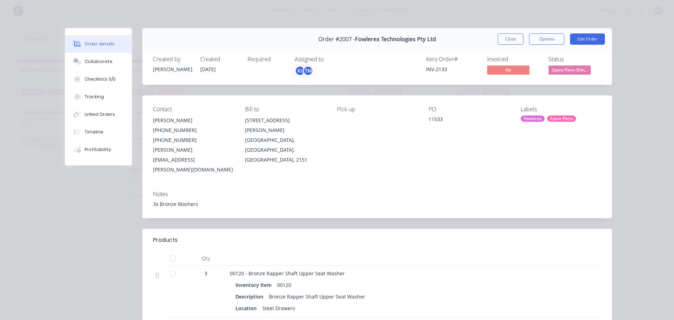
click at [565, 70] on span "Spare Parts Dim..." at bounding box center [569, 70] width 42 height 9
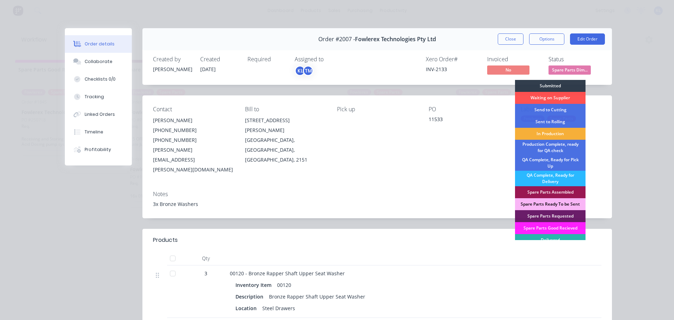
click at [556, 199] on div "Spare Parts Ready To be Sent" at bounding box center [550, 204] width 70 height 12
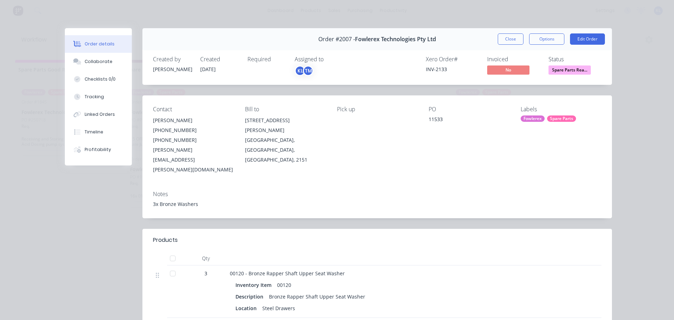
click at [505, 38] on button "Close" at bounding box center [511, 38] width 26 height 11
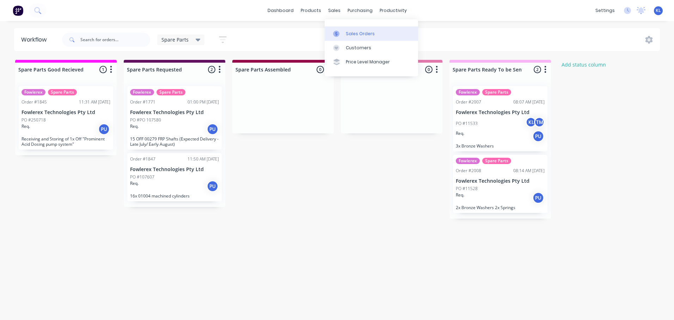
drag, startPoint x: 332, startPoint y: 10, endPoint x: 348, endPoint y: 28, distance: 23.8
click at [332, 10] on div "sales" at bounding box center [334, 10] width 19 height 11
click at [362, 33] on div "Sales Orders" at bounding box center [360, 34] width 29 height 6
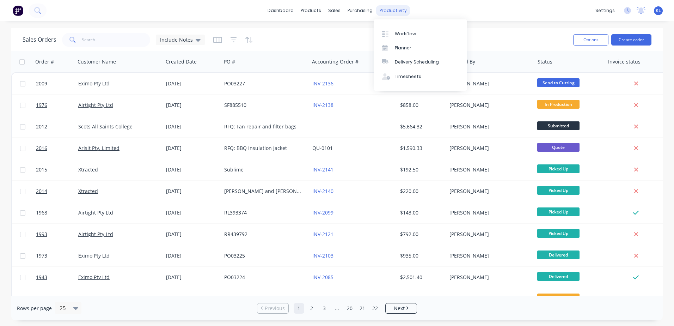
click at [393, 8] on div "productivity" at bounding box center [393, 10] width 34 height 11
click at [405, 35] on div "Workflow" at bounding box center [405, 34] width 21 height 6
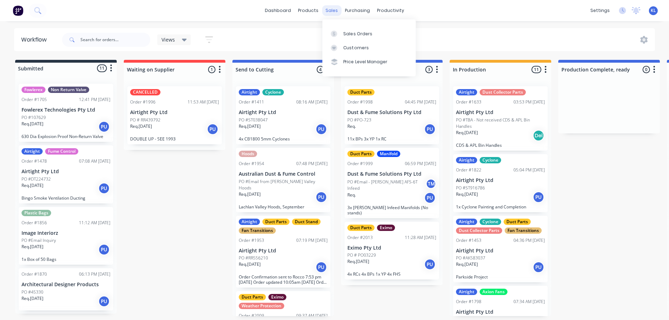
click at [330, 12] on div "sales" at bounding box center [331, 10] width 19 height 11
click at [355, 33] on div "Sales Orders" at bounding box center [357, 34] width 29 height 6
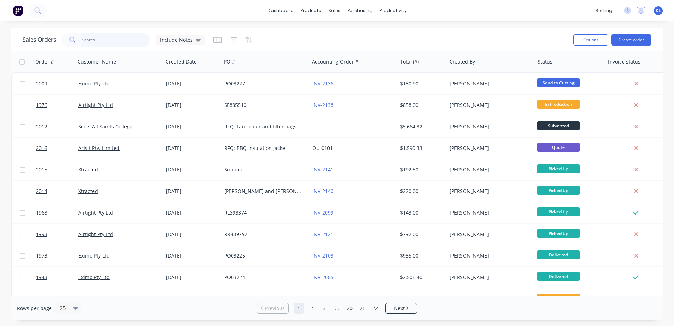
click at [122, 44] on input "text" at bounding box center [116, 40] width 69 height 14
click at [628, 40] on button "Create order" at bounding box center [631, 39] width 40 height 11
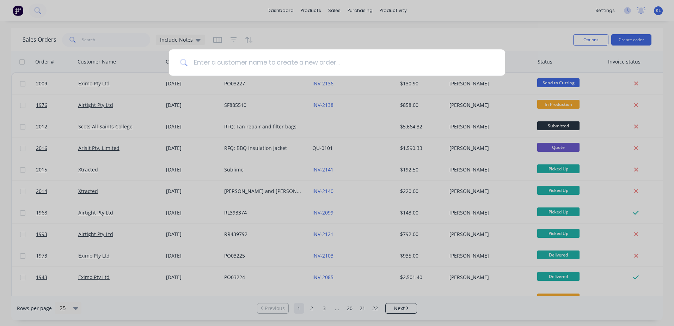
click at [320, 66] on input at bounding box center [341, 62] width 306 height 26
click at [277, 59] on input at bounding box center [341, 62] width 306 height 26
type input "A"
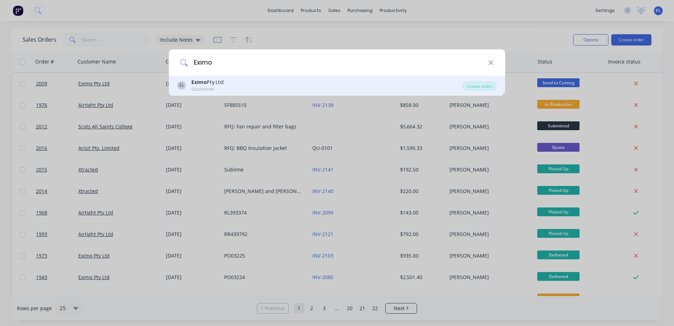
type input "Eximo"
click at [230, 87] on div "EL Eximo Pty Ltd Customer" at bounding box center [319, 86] width 285 height 14
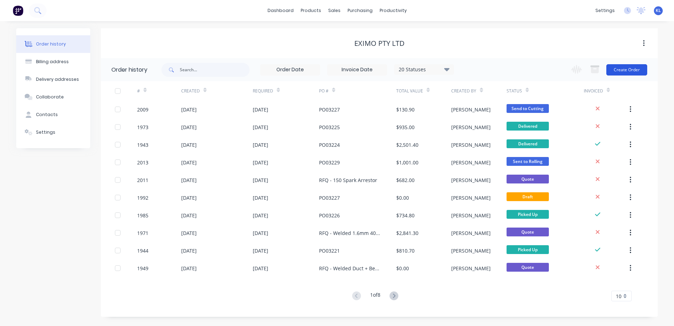
click at [621, 69] on button "Create Order" at bounding box center [626, 69] width 41 height 11
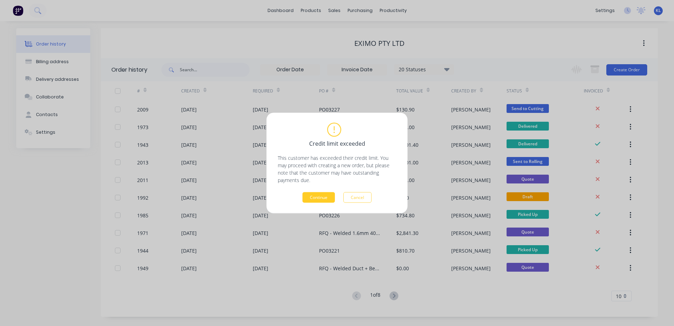
click at [320, 200] on button "Continue" at bounding box center [318, 197] width 32 height 11
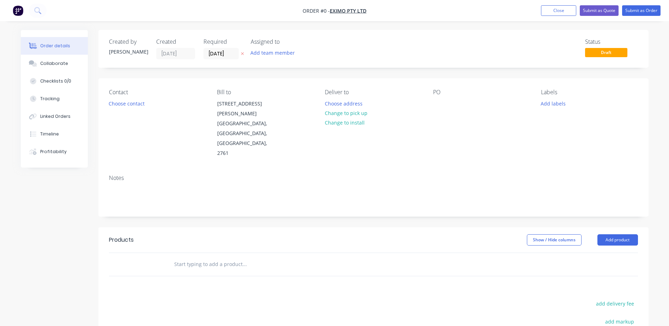
click at [243, 53] on icon "button" at bounding box center [242, 54] width 3 height 3
click at [113, 105] on button "Choose contact" at bounding box center [126, 103] width 43 height 10
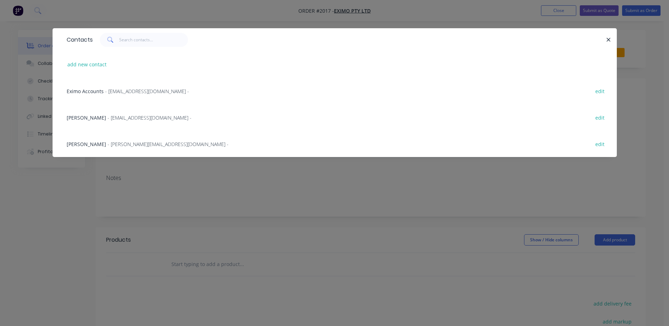
click at [93, 142] on span "[PERSON_NAME]" at bounding box center [86, 144] width 39 height 7
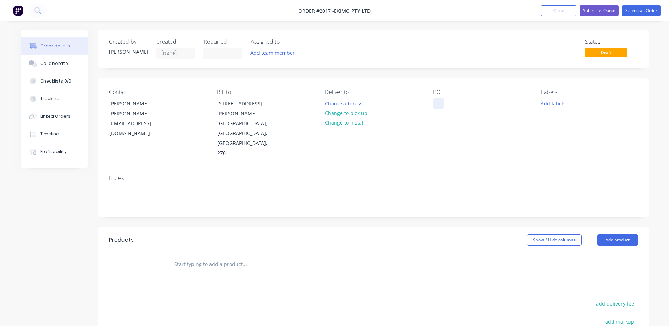
click at [440, 102] on div at bounding box center [438, 103] width 11 height 10
click at [561, 106] on button "Add labels" at bounding box center [553, 103] width 32 height 10
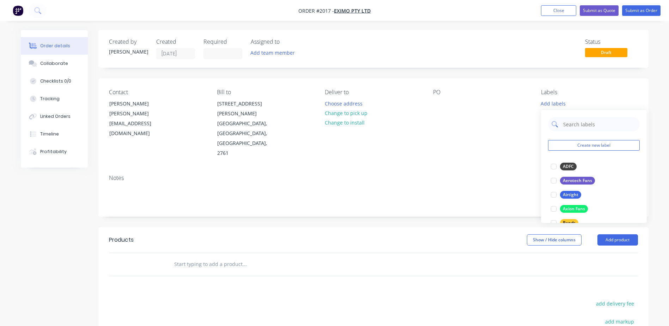
click at [580, 119] on input "text" at bounding box center [599, 124] width 74 height 14
click at [564, 161] on button "Eximo" at bounding box center [564, 166] width 33 height 10
click at [583, 127] on input "Eximo" at bounding box center [599, 120] width 74 height 14
type input "E"
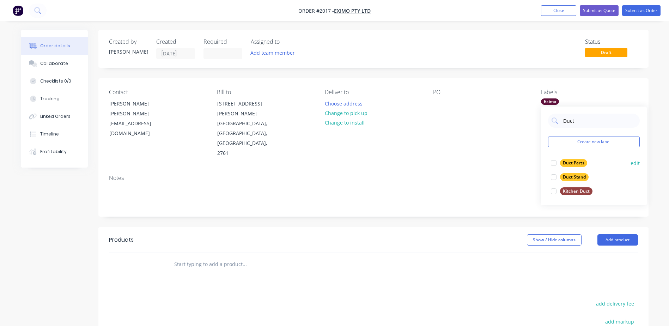
click at [552, 165] on div at bounding box center [553, 163] width 14 height 14
click at [580, 121] on input "Duct" at bounding box center [599, 120] width 74 height 14
type input "D"
type input "Explo"
click at [572, 161] on div "Explosion" at bounding box center [572, 163] width 25 height 8
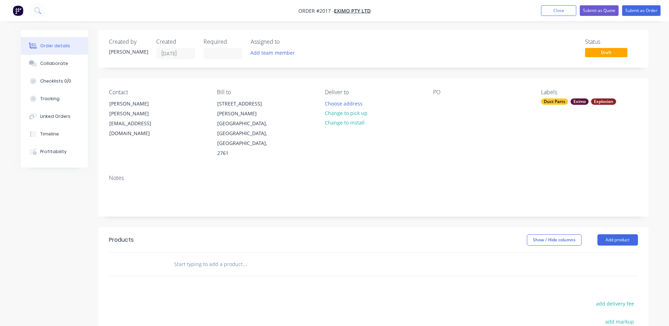
click at [416, 169] on div "Notes" at bounding box center [373, 192] width 550 height 47
click at [448, 96] on div "PO" at bounding box center [481, 123] width 97 height 69
click at [446, 100] on div "PO" at bounding box center [481, 123] width 97 height 69
click at [437, 104] on div at bounding box center [438, 103] width 11 height 10
click at [436, 174] on div "Notes" at bounding box center [373, 177] width 529 height 7
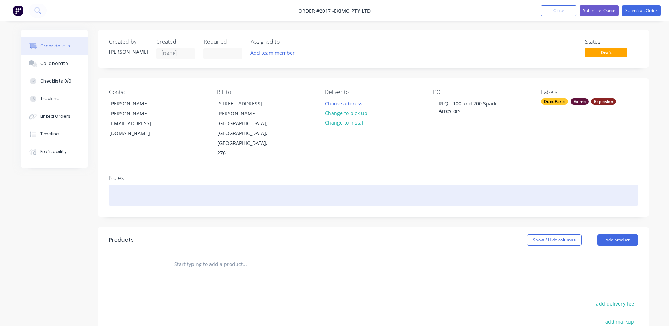
click at [123, 184] on div at bounding box center [373, 195] width 529 height 22
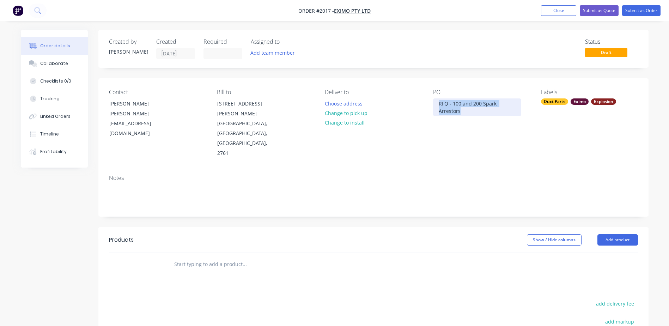
drag, startPoint x: 437, startPoint y: 100, endPoint x: 475, endPoint y: 113, distance: 40.1
click at [475, 113] on div "RFQ - 100 and 200 Spark Arrestors" at bounding box center [477, 107] width 88 height 18
copy div "RFQ - 100 and 200 Spark Arrestors"
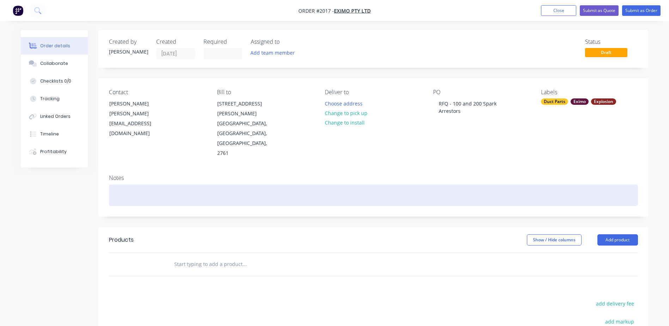
click at [142, 184] on div at bounding box center [373, 195] width 529 height 22
paste div
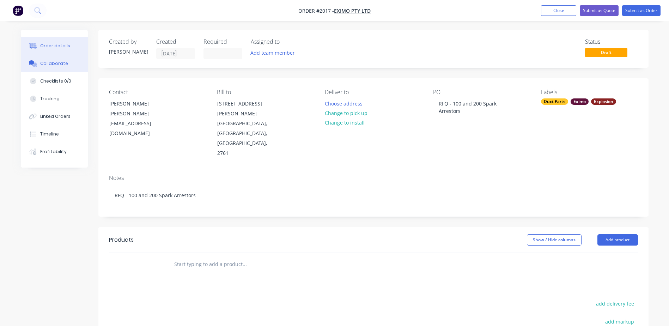
click at [66, 58] on button "Collaborate" at bounding box center [54, 64] width 67 height 18
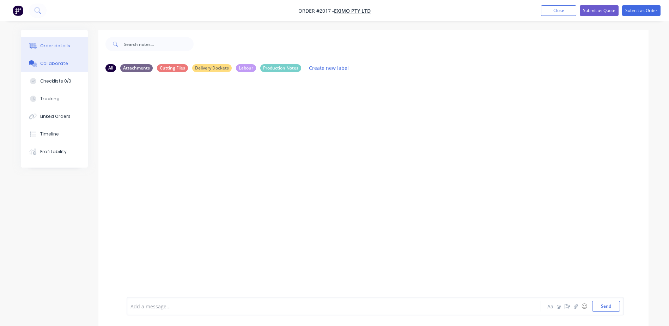
click at [61, 41] on button "Order details" at bounding box center [54, 46] width 67 height 18
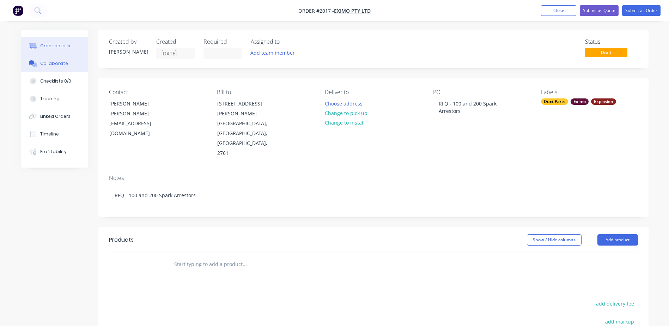
click at [51, 63] on div "Collaborate" at bounding box center [54, 63] width 28 height 6
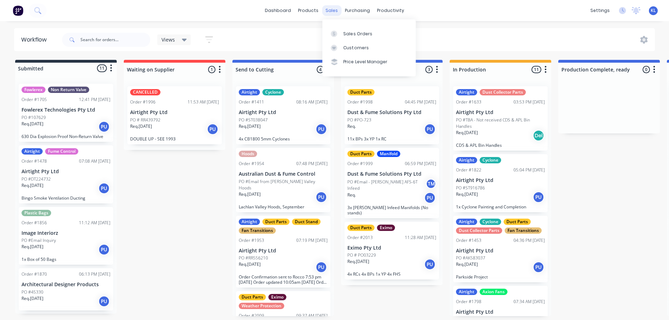
click at [337, 12] on div "sales" at bounding box center [331, 10] width 19 height 11
click at [344, 33] on div "Sales Orders" at bounding box center [357, 34] width 29 height 6
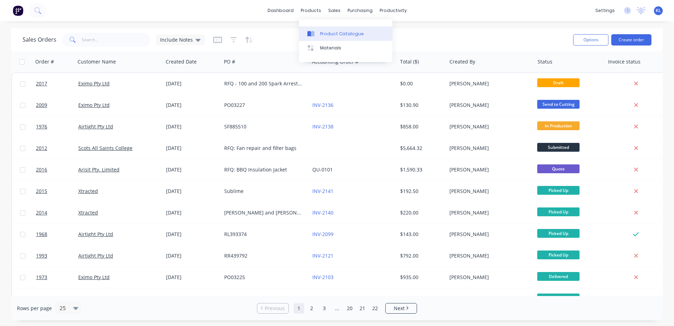
click at [314, 11] on div "products" at bounding box center [310, 10] width 27 height 11
click at [338, 36] on div "Product Catalogue" at bounding box center [342, 34] width 44 height 6
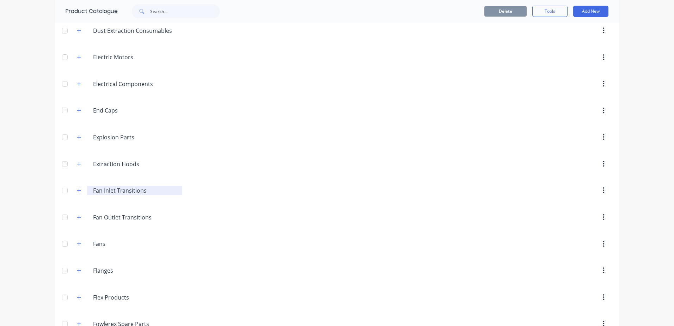
scroll to position [458, 0]
click at [79, 134] on icon "button" at bounding box center [79, 135] width 4 height 5
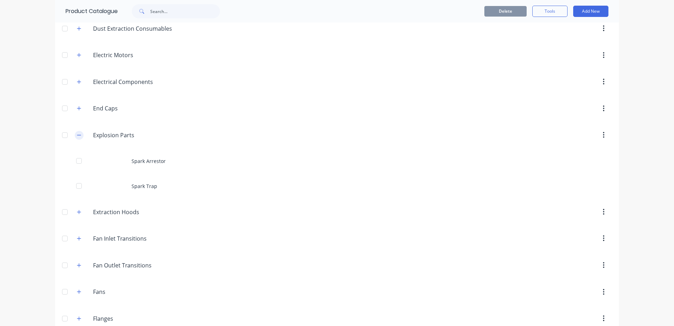
click at [77, 134] on icon "button" at bounding box center [79, 135] width 4 height 5
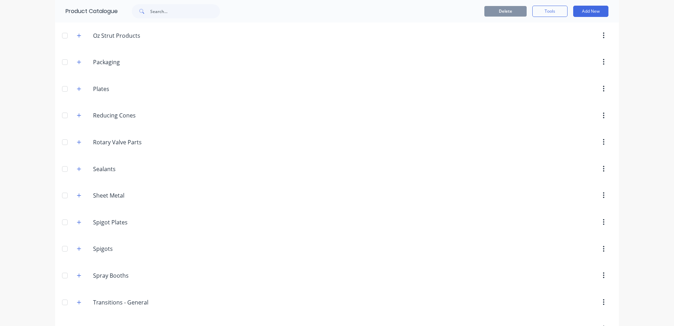
scroll to position [916, 0]
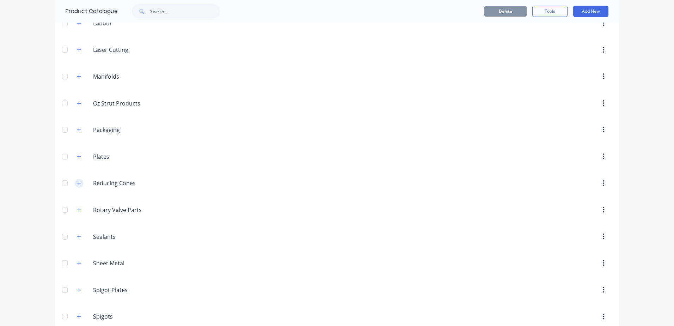
click at [77, 184] on icon "button" at bounding box center [79, 182] width 4 height 5
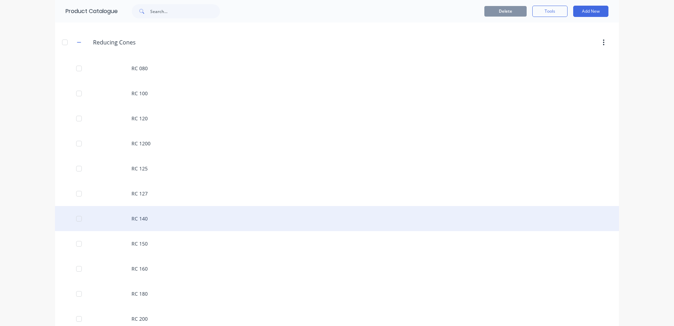
scroll to position [1057, 0]
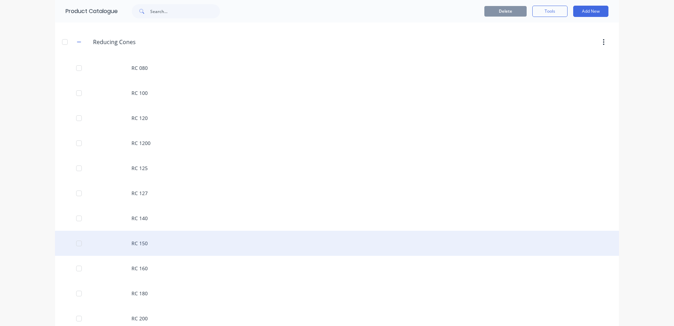
click at [149, 242] on div "RC 150" at bounding box center [337, 243] width 564 height 25
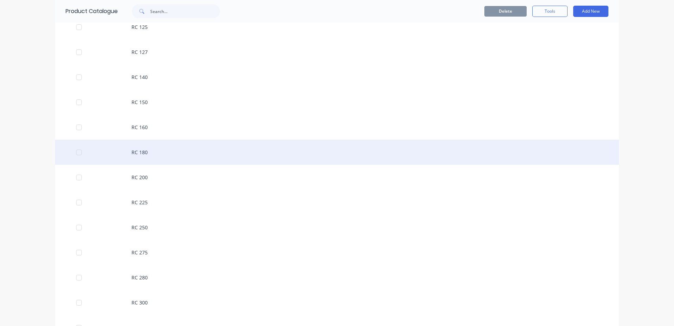
click at [155, 153] on div "RC 180" at bounding box center [337, 152] width 564 height 25
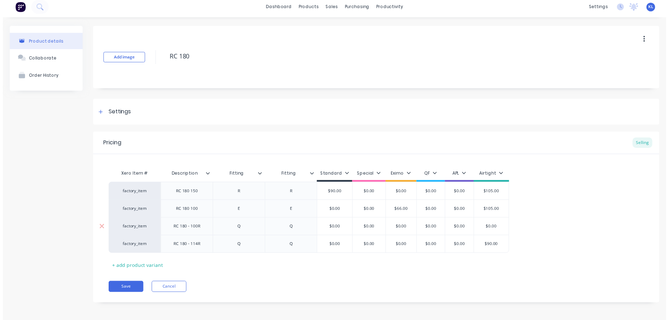
scroll to position [5, 0]
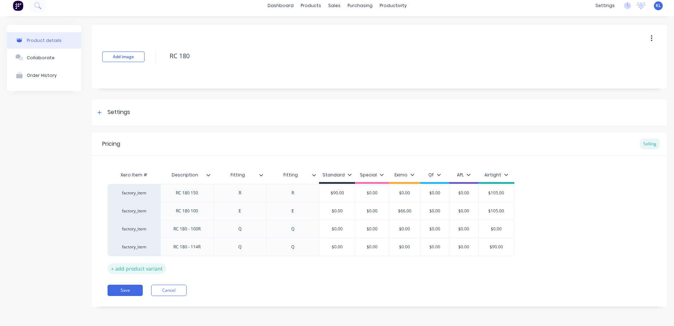
click at [146, 270] on div "+ add product variant" at bounding box center [137, 268] width 59 height 11
type textarea "x"
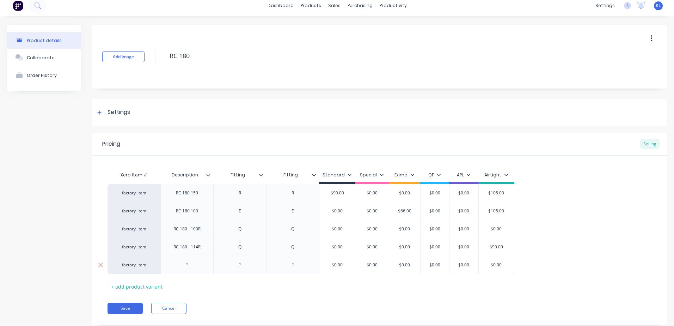
click at [196, 265] on div at bounding box center [187, 264] width 35 height 9
click at [187, 264] on div "RC 180 150E" at bounding box center [187, 264] width 36 height 9
click at [189, 265] on div "RC 180 150E" at bounding box center [187, 264] width 36 height 9
type textarea "x"
click at [246, 265] on div at bounding box center [239, 264] width 35 height 9
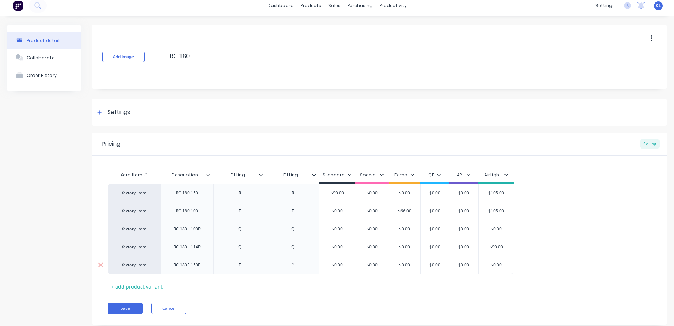
type textarea "x"
click at [301, 263] on div at bounding box center [292, 264] width 35 height 9
type textarea "x"
type input "$0.00"
drag, startPoint x: 348, startPoint y: 264, endPoint x: 325, endPoint y: 265, distance: 22.3
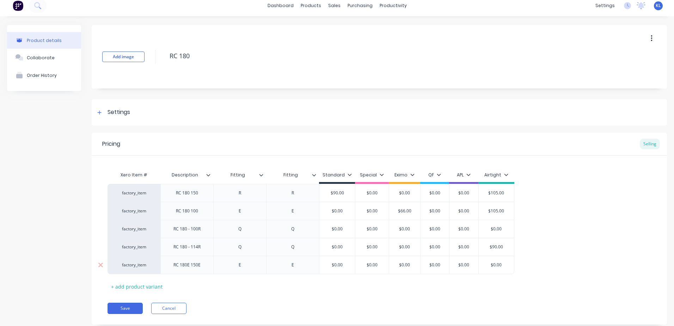
click at [325, 265] on input "$0.00" at bounding box center [337, 265] width 36 height 6
type textarea "x"
type input "9"
type textarea "x"
type input "90"
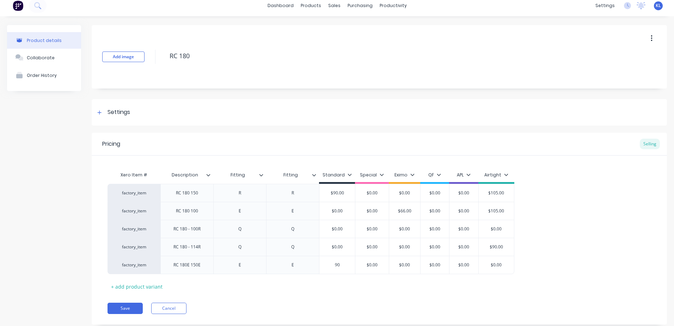
click at [388, 287] on div "Xero Item # Description Fitting Fitting Standard Special Eximo QF APL Airtight …" at bounding box center [380, 230] width 544 height 124
click at [141, 308] on button "Save" at bounding box center [125, 307] width 35 height 11
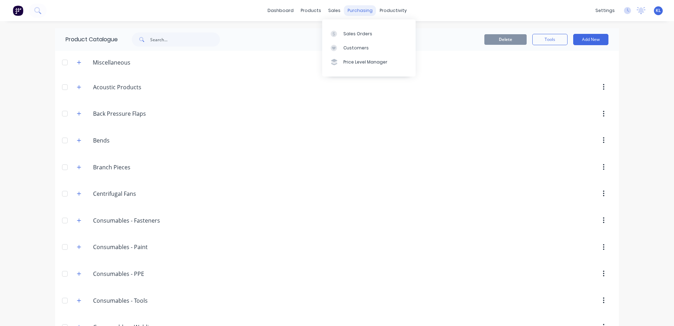
click at [335, 9] on div "sales" at bounding box center [334, 10] width 19 height 11
click at [376, 8] on div "productivity" at bounding box center [393, 10] width 34 height 11
click at [409, 32] on div "Workflow" at bounding box center [402, 34] width 21 height 6
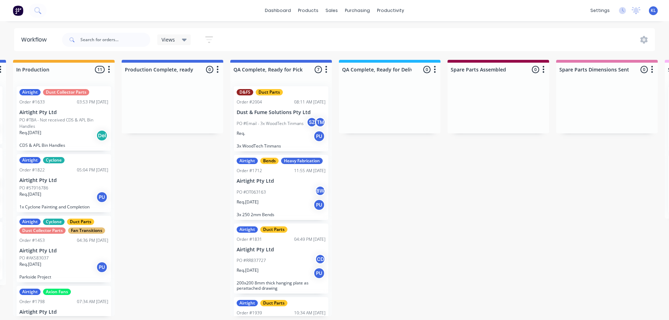
scroll to position [1, 433]
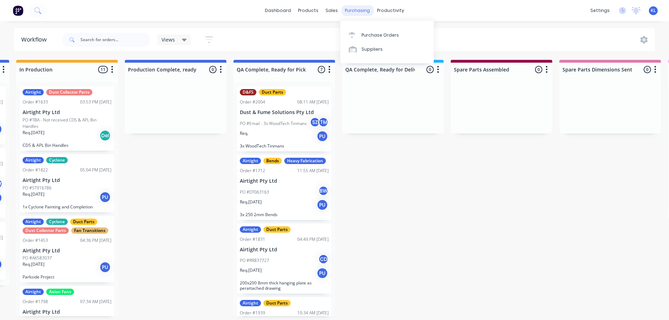
click at [354, 13] on div "purchasing" at bounding box center [357, 10] width 32 height 11
click at [370, 35] on div "Purchase Orders" at bounding box center [379, 35] width 37 height 6
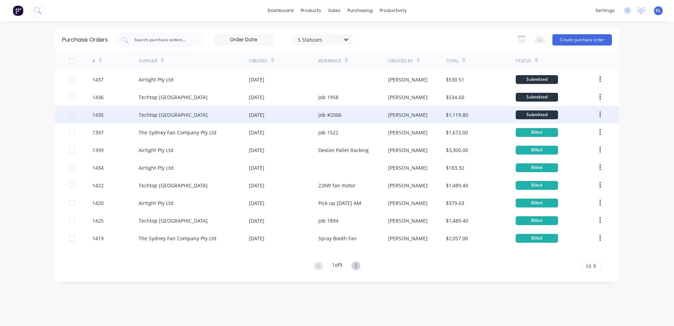
click at [480, 116] on div "$1,119.80" at bounding box center [480, 115] width 69 height 18
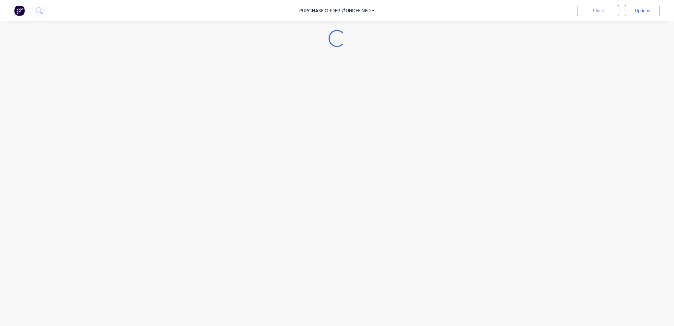
type textarea "x"
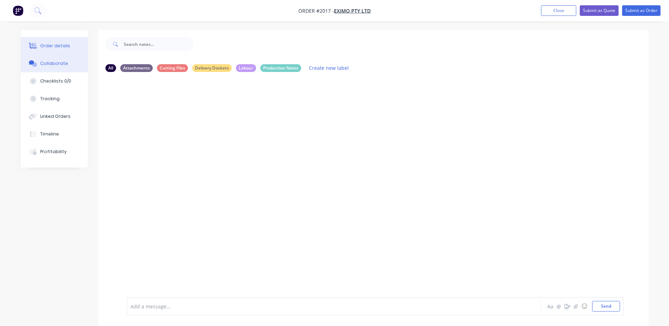
click at [50, 46] on div "Order details" at bounding box center [55, 46] width 30 height 6
